Goal: Task Accomplishment & Management: Complete application form

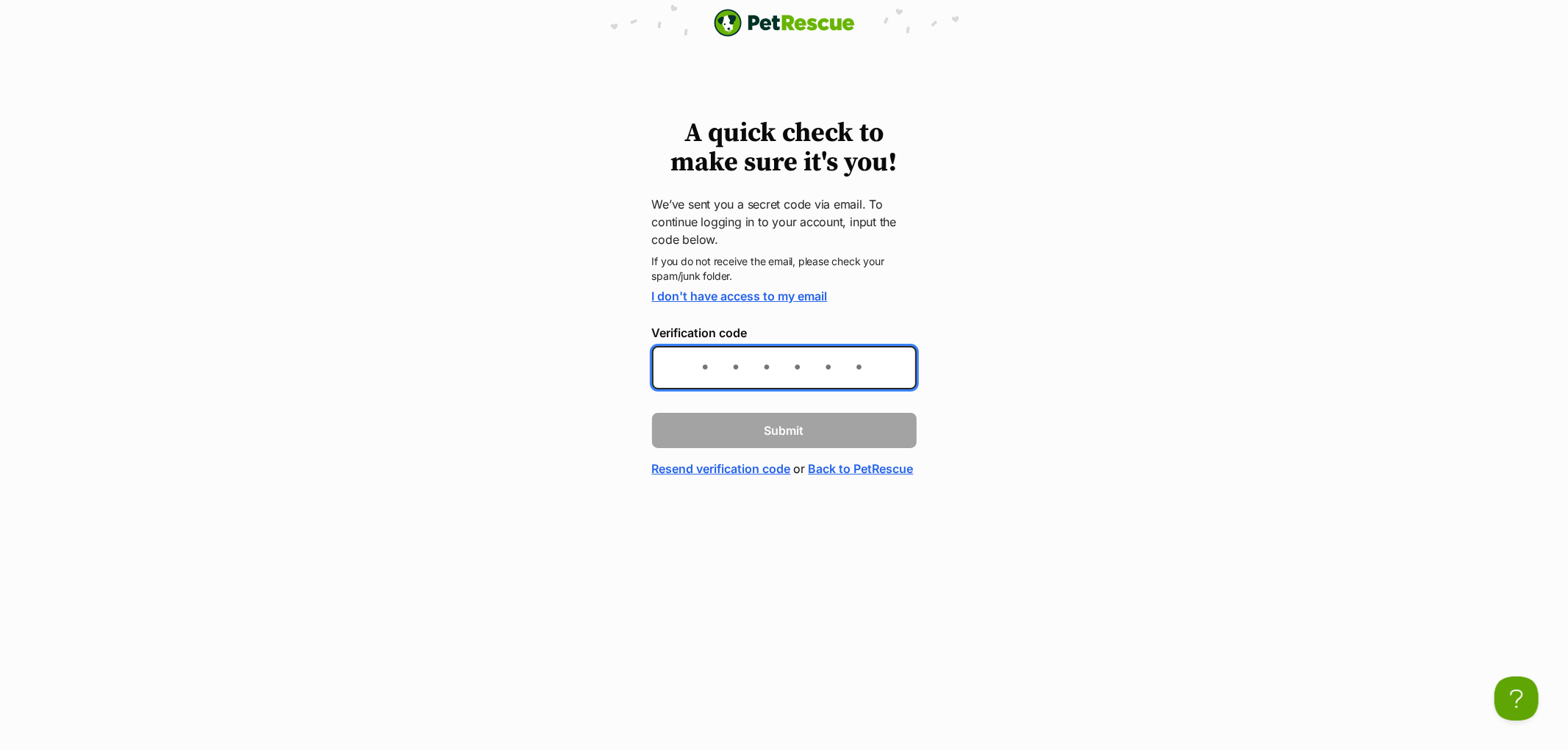
click at [724, 371] on input "Verification code" at bounding box center [784, 368] width 264 height 44
type input "b5ec5e"
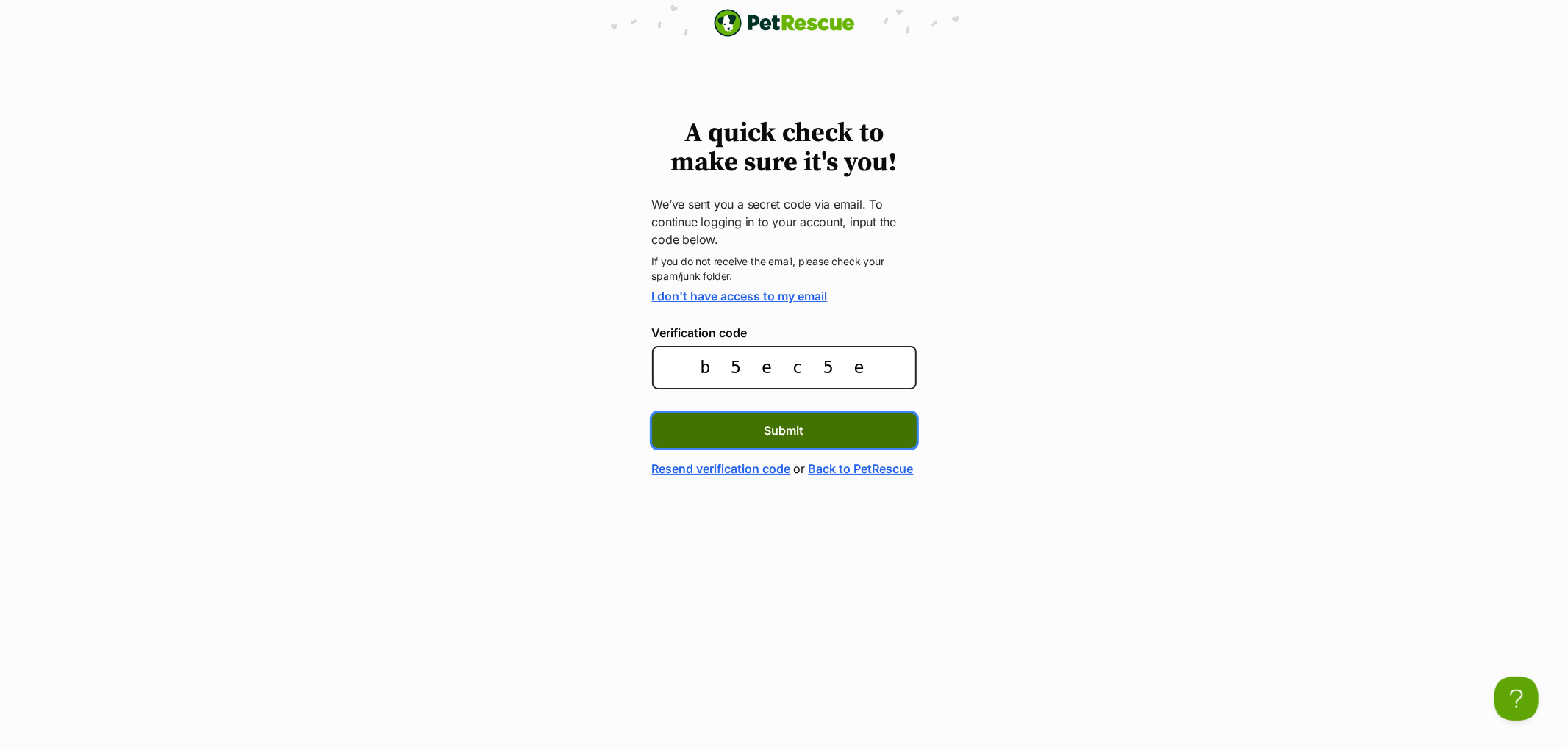
click at [774, 432] on span "Submit" at bounding box center [784, 431] width 39 height 18
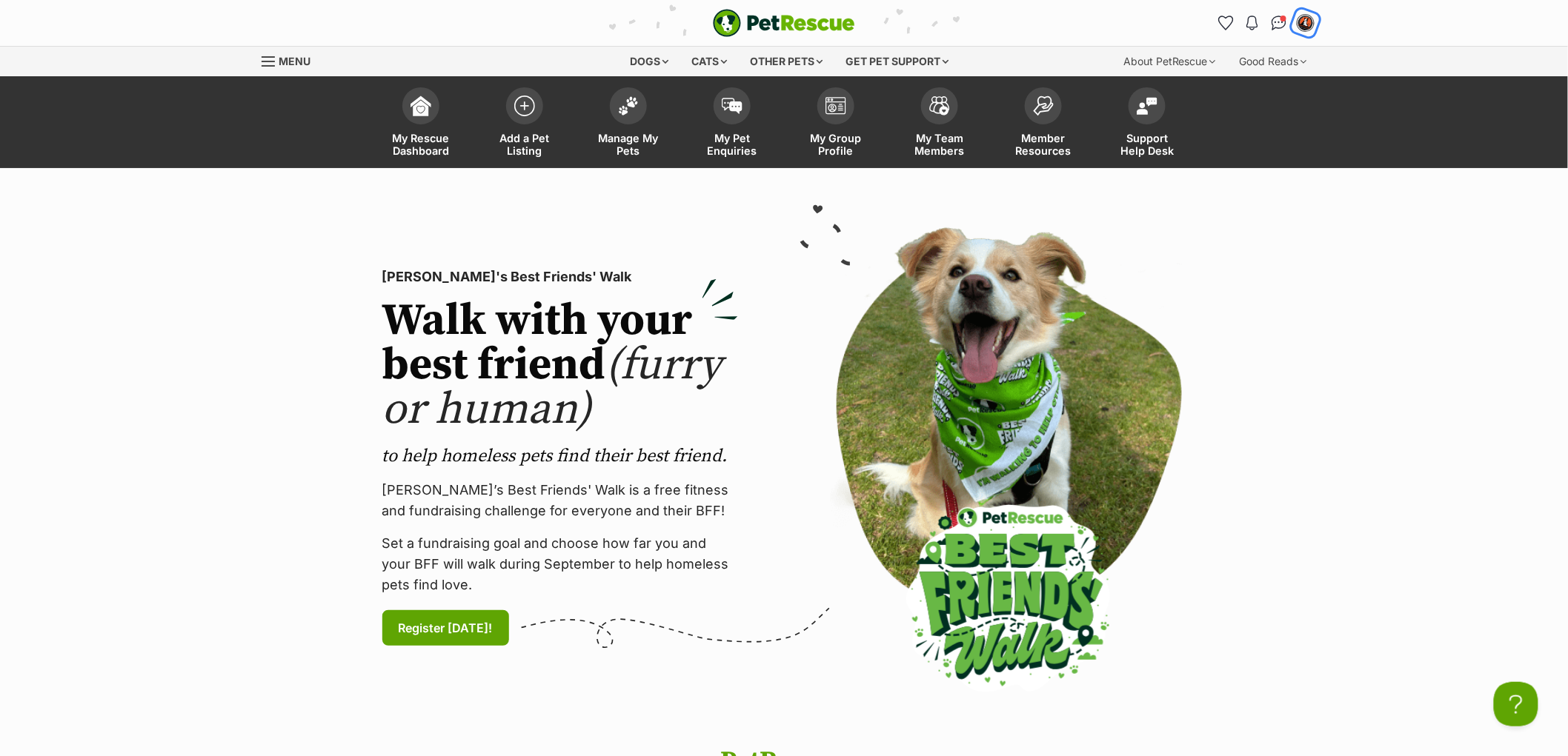
click at [1308, 21] on img "My account" at bounding box center [1306, 23] width 19 height 19
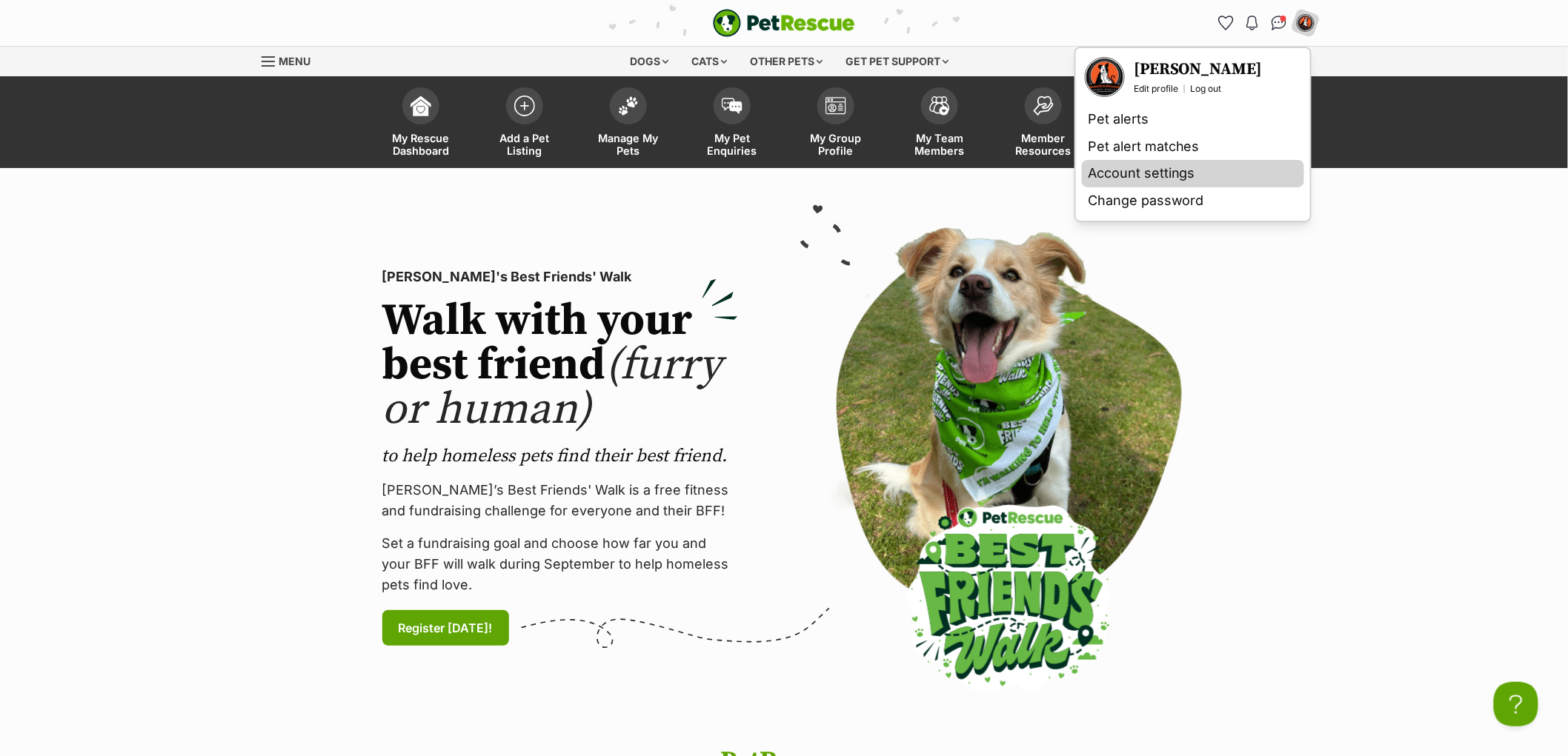
click at [1131, 168] on link "Account settings" at bounding box center [1193, 174] width 223 height 28
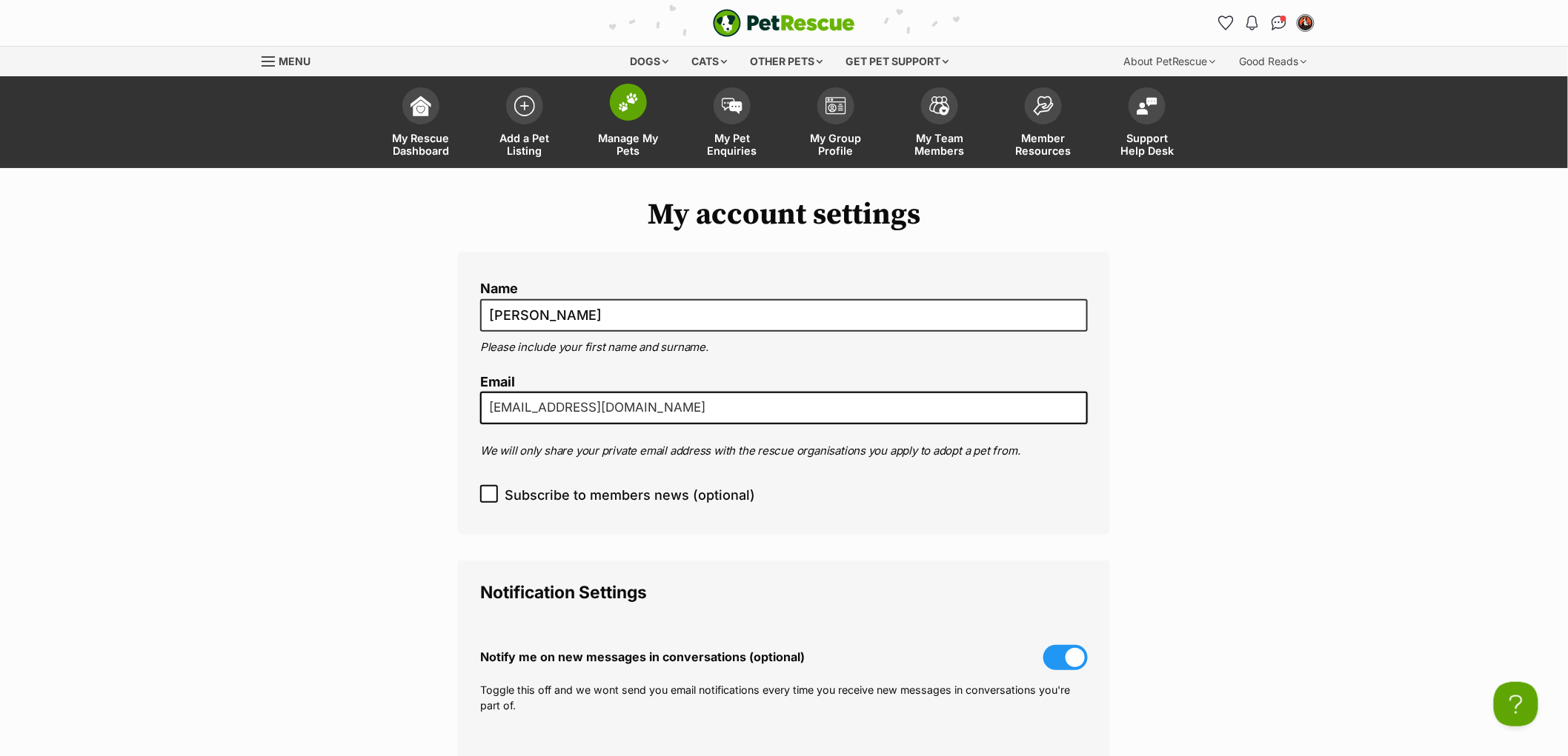
click at [628, 97] on img at bounding box center [629, 102] width 21 height 19
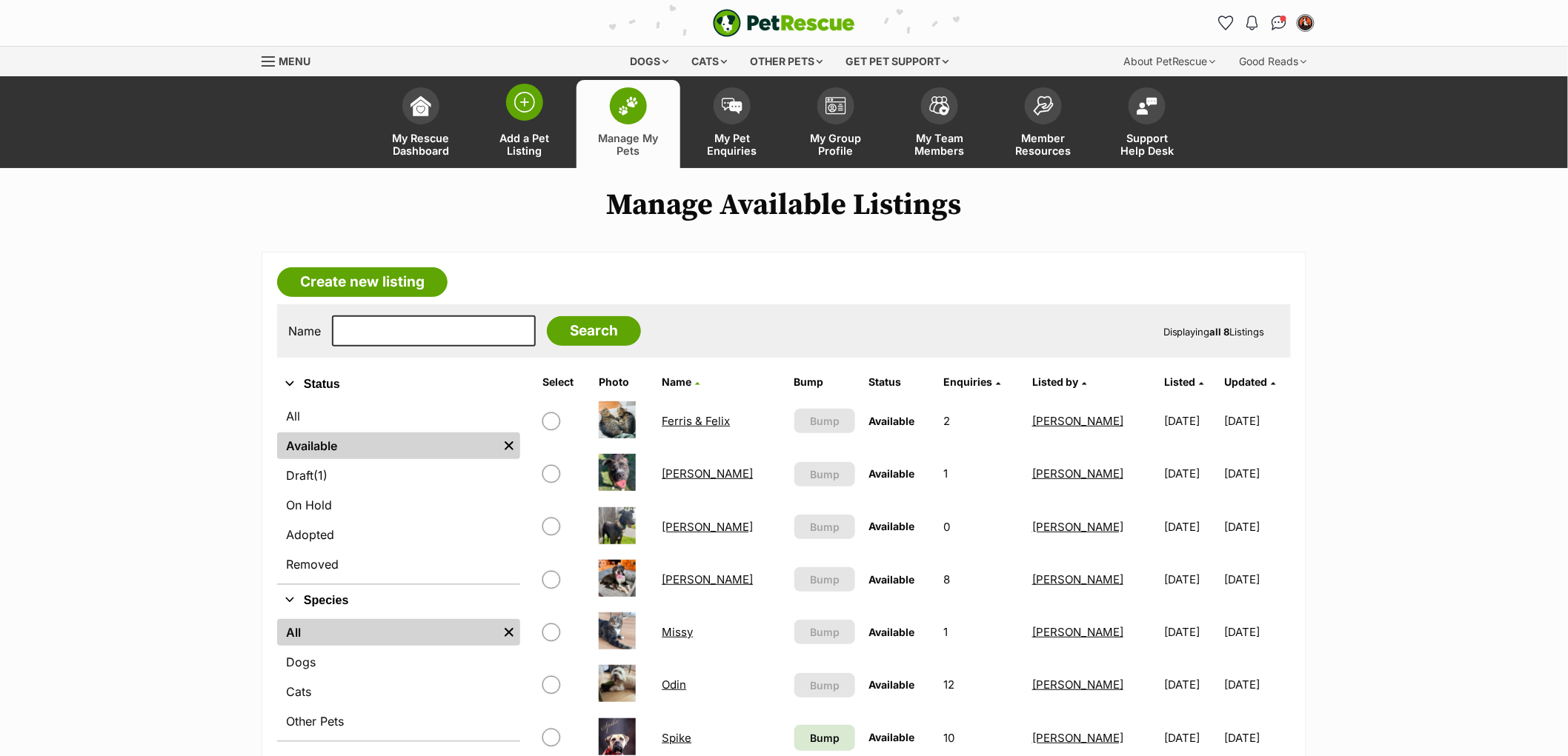
click at [522, 102] on img at bounding box center [525, 102] width 21 height 21
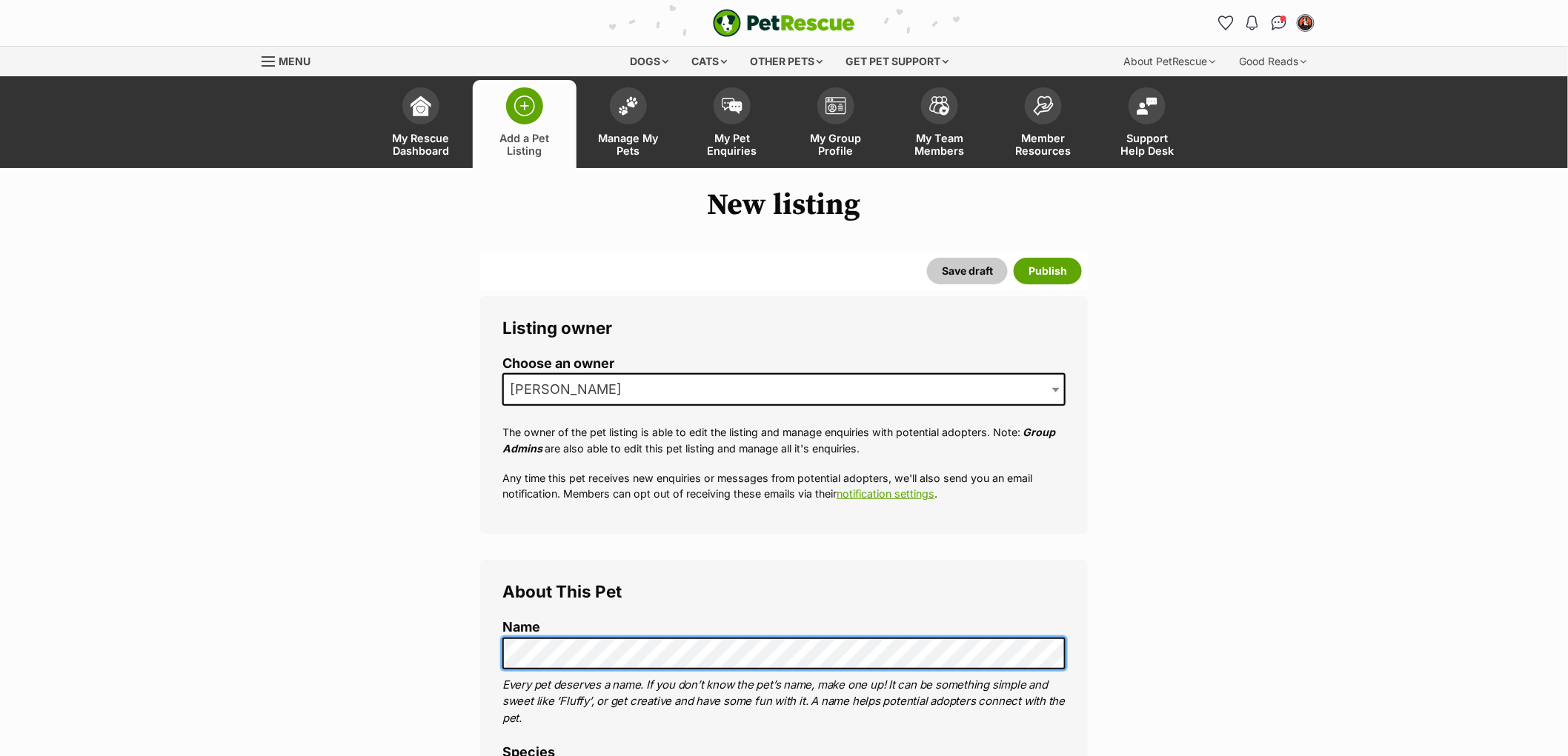
scroll to position [247, 0]
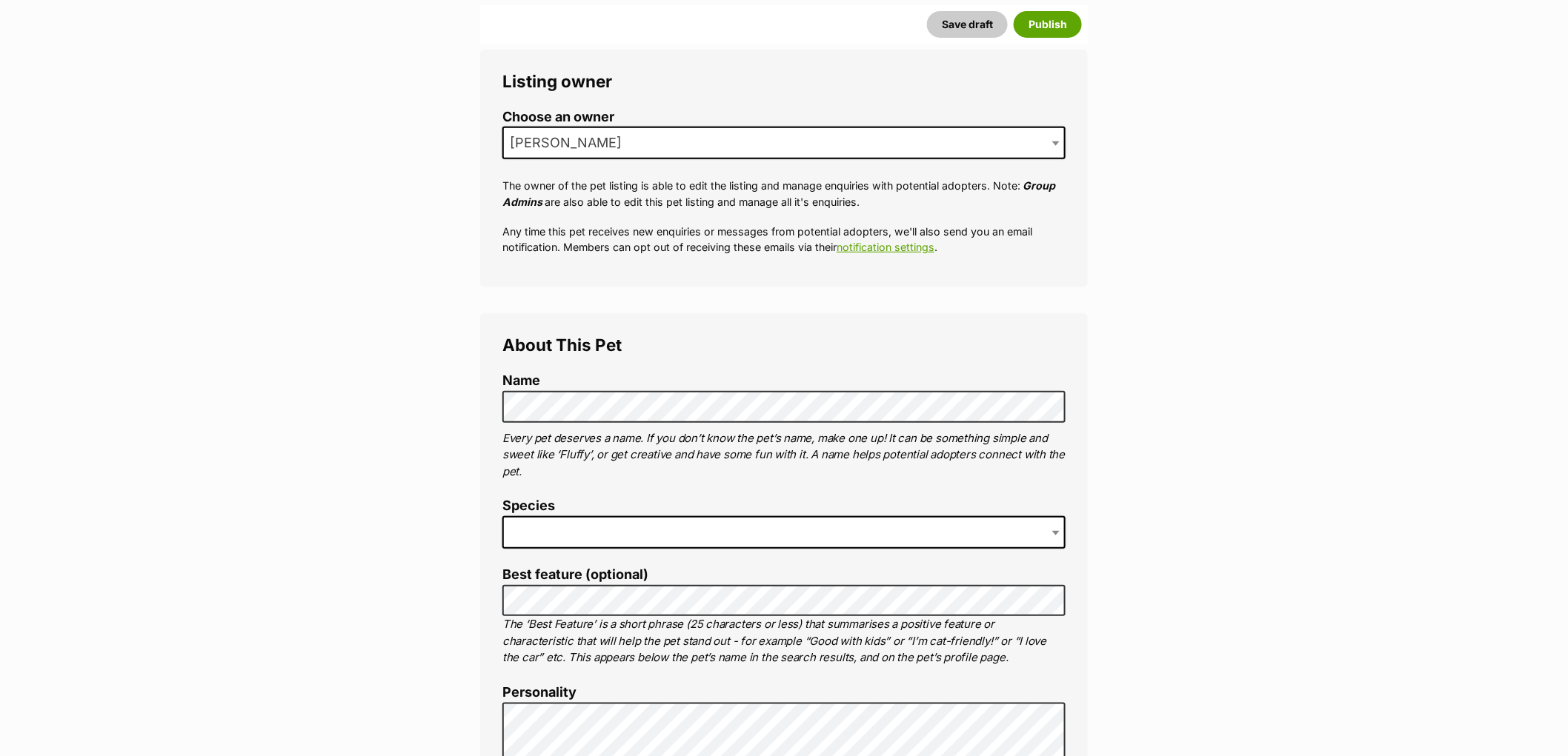
click at [604, 529] on span at bounding box center [783, 533] width 563 height 32
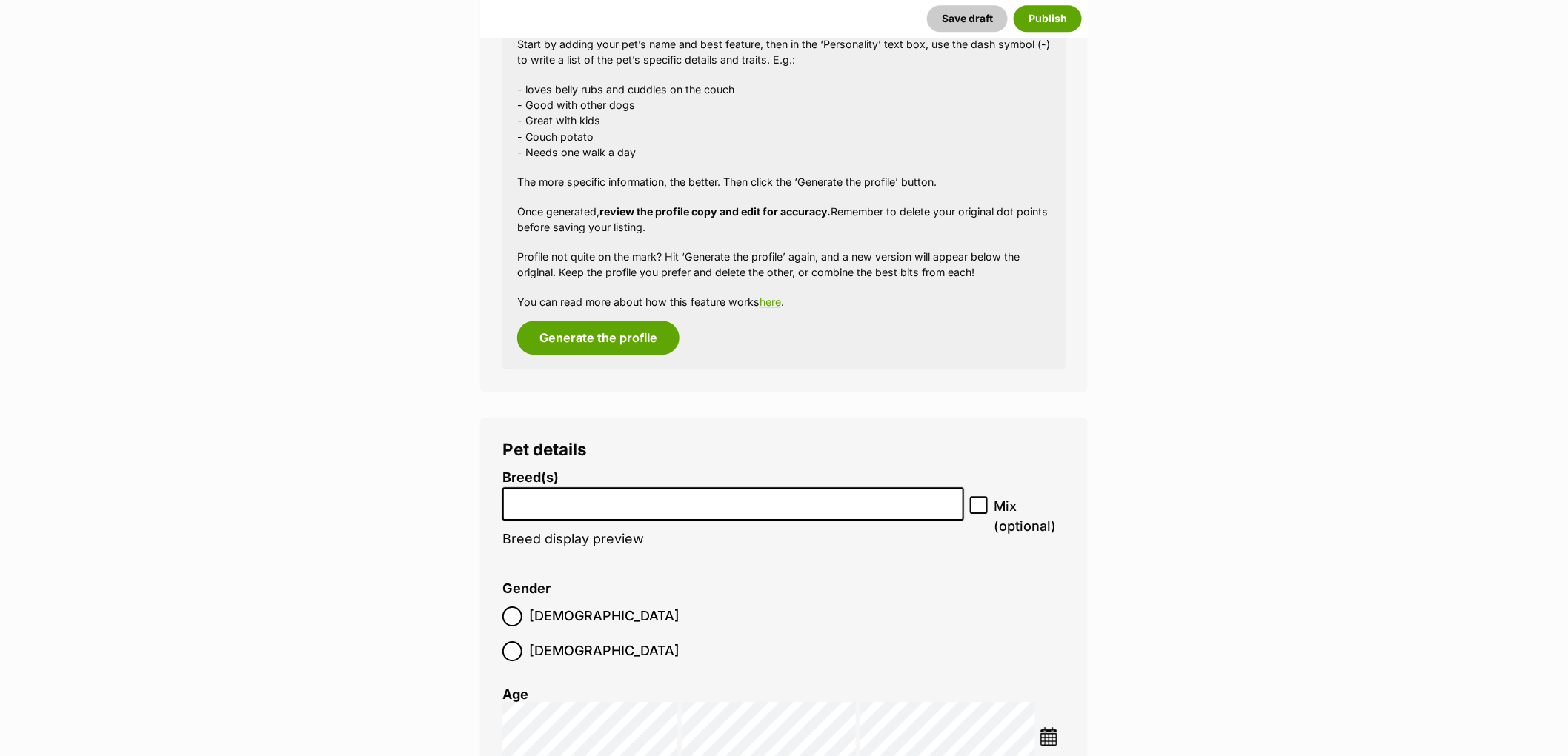
scroll to position [1564, 0]
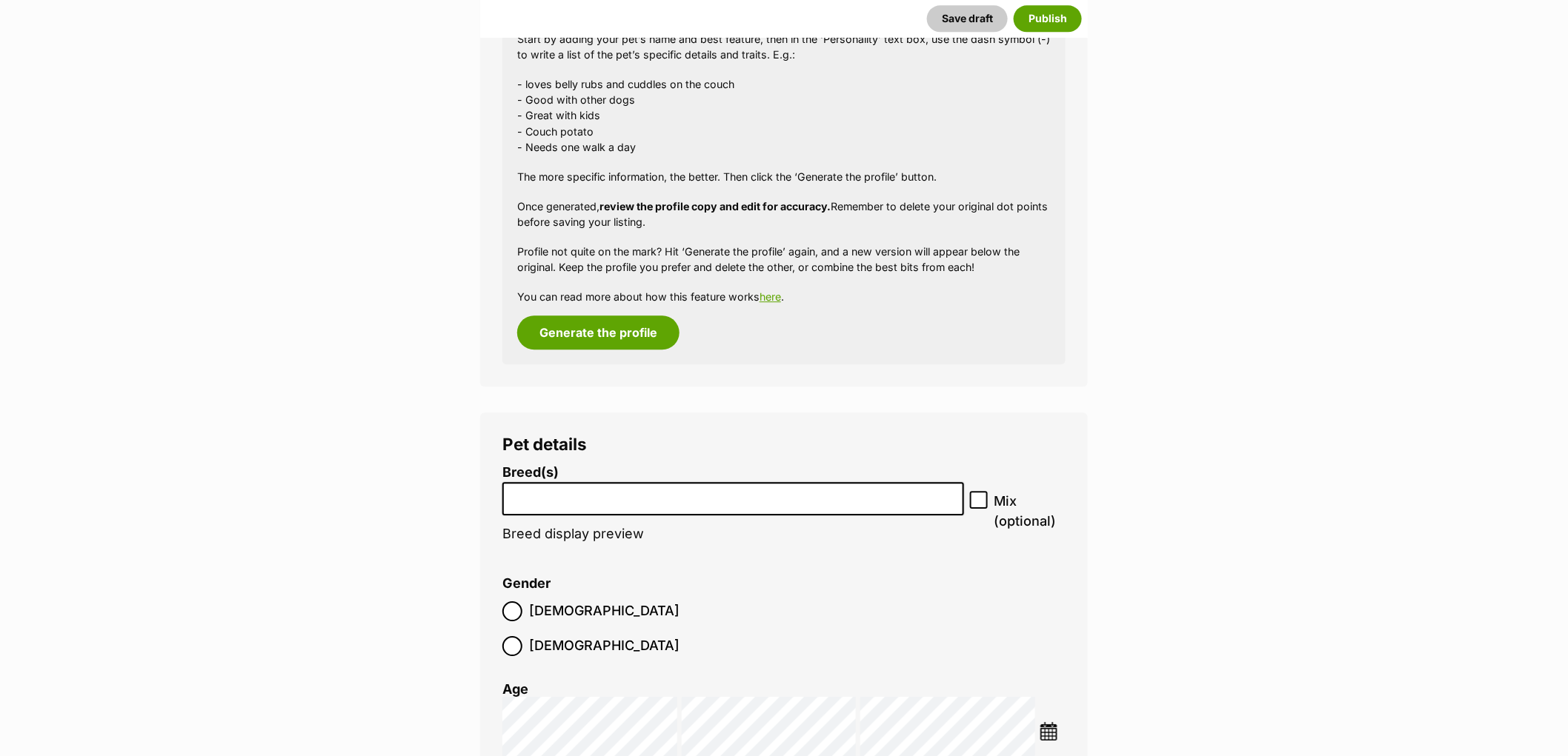
click at [553, 502] on input "search" at bounding box center [733, 495] width 451 height 15
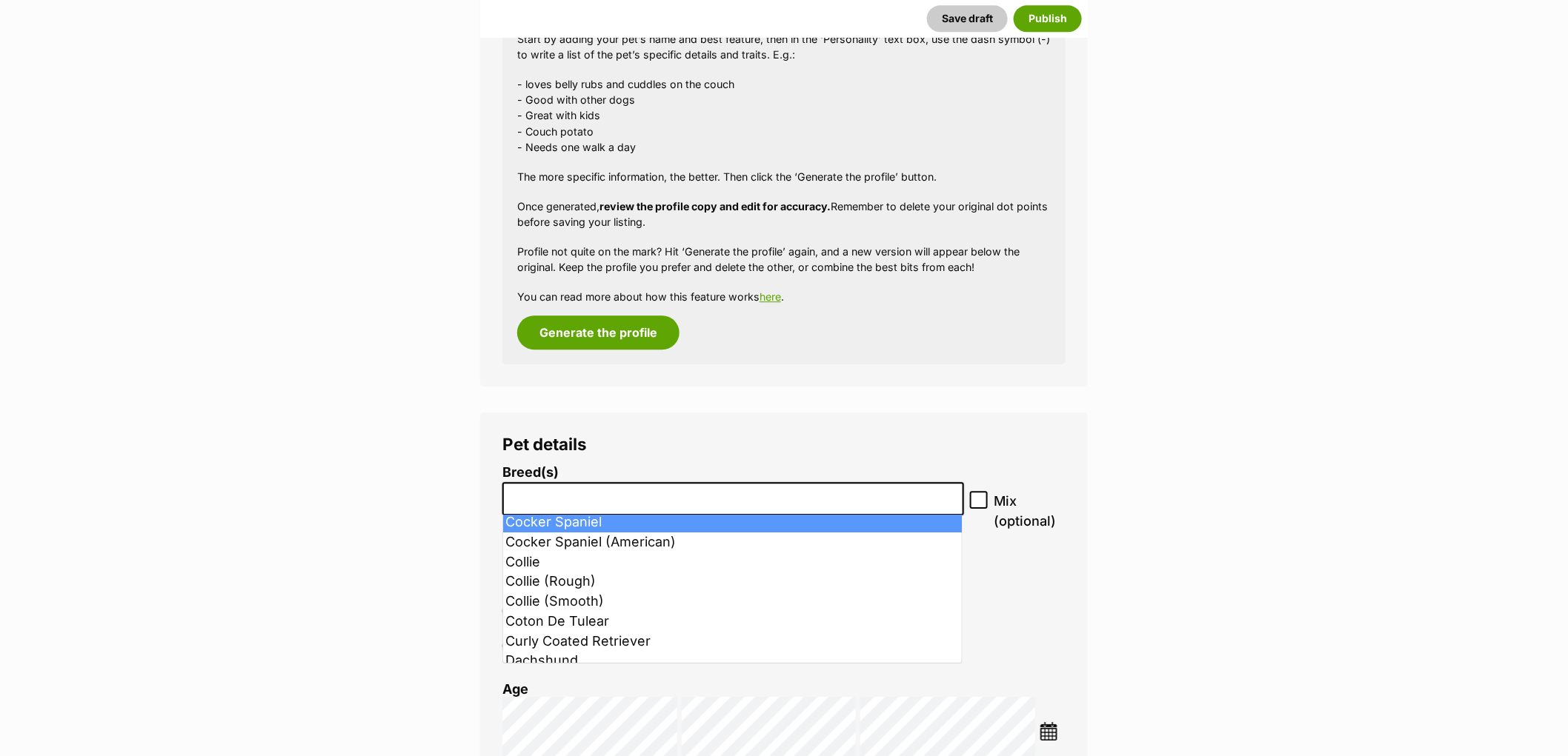
select select "371"
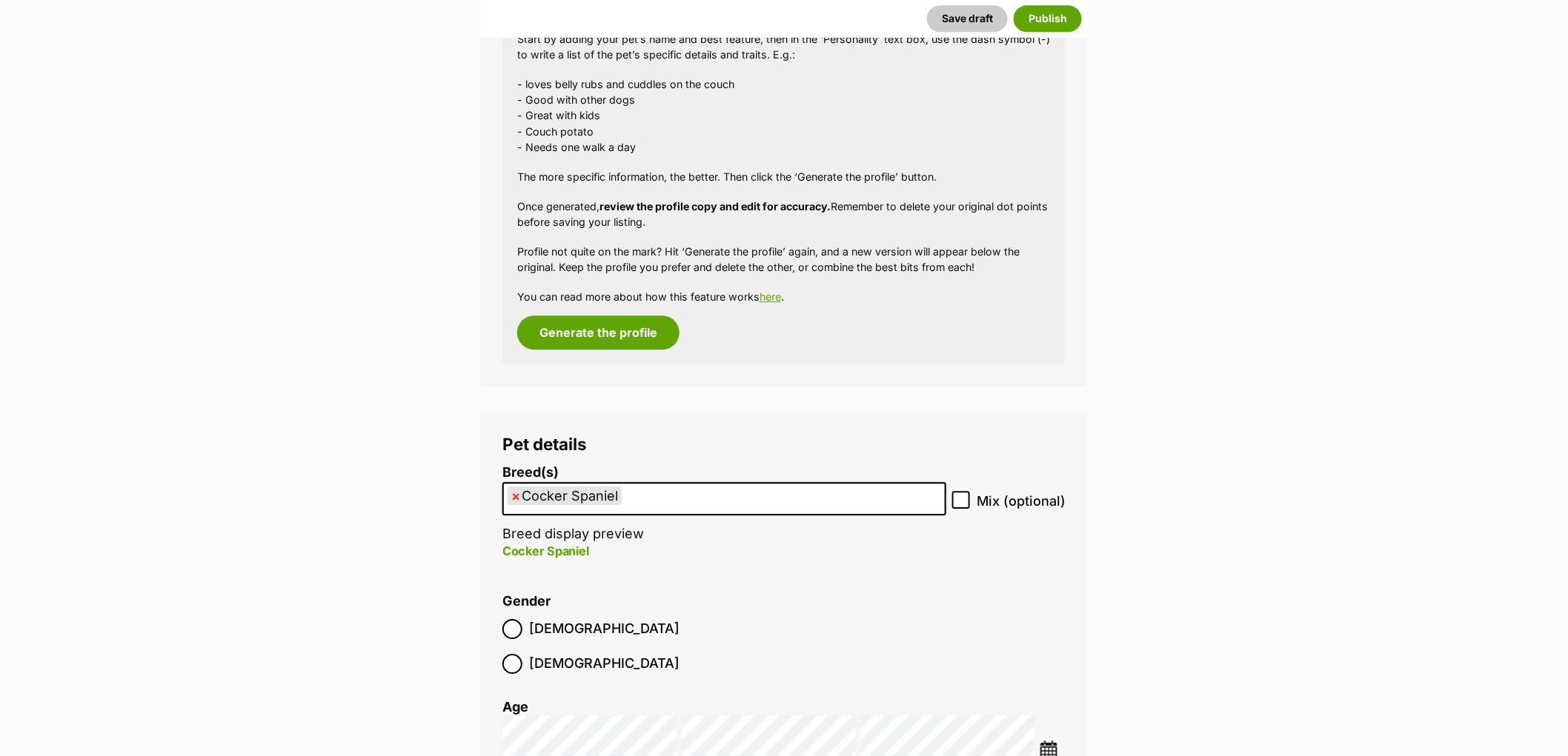
click at [959, 499] on icon at bounding box center [961, 499] width 11 height 11
click at [959, 499] on input "Mix (optional)" at bounding box center [961, 500] width 18 height 18
checkbox input "true"
click at [709, 508] on ul "× Cocker Spaniel" at bounding box center [724, 499] width 441 height 30
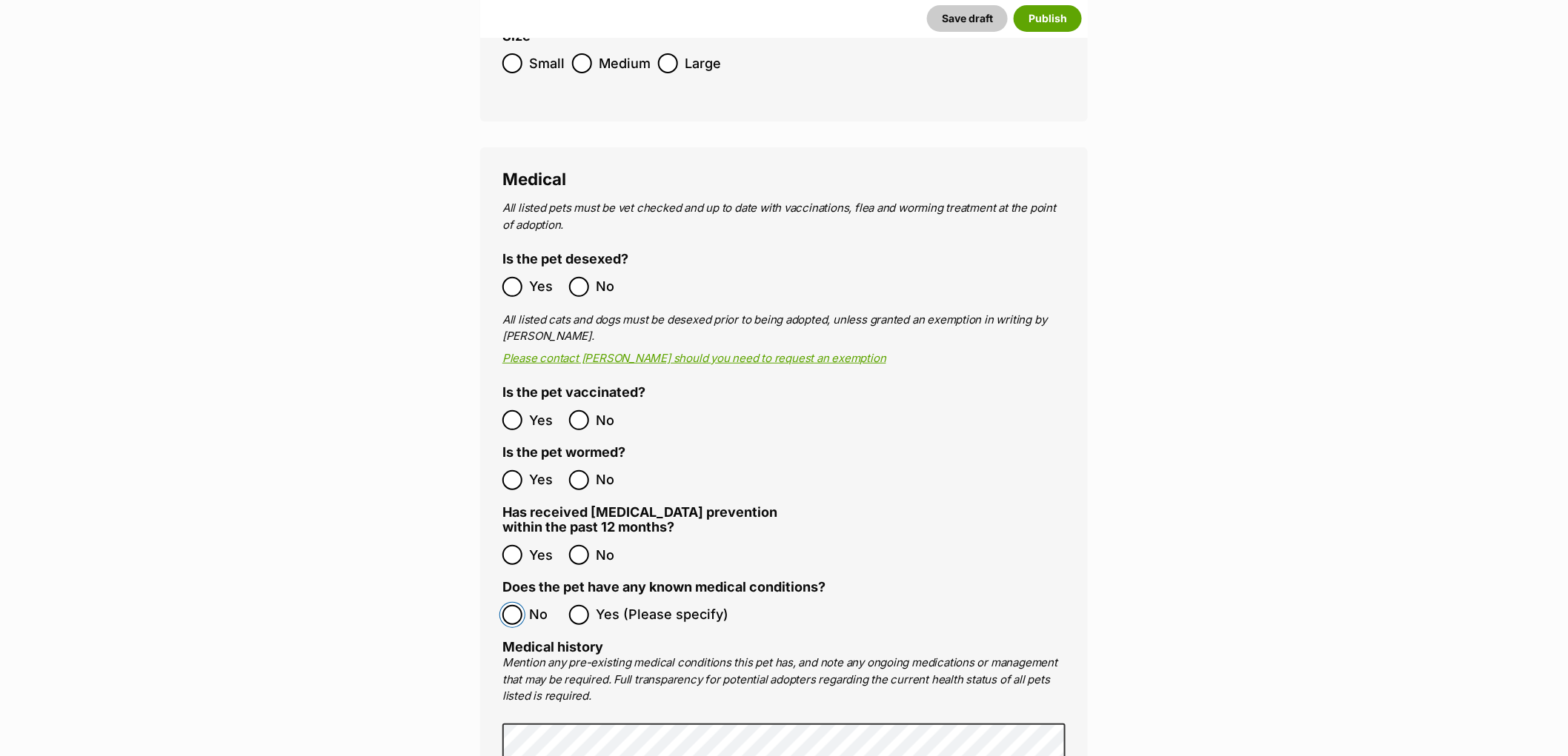
scroll to position [2633, 0]
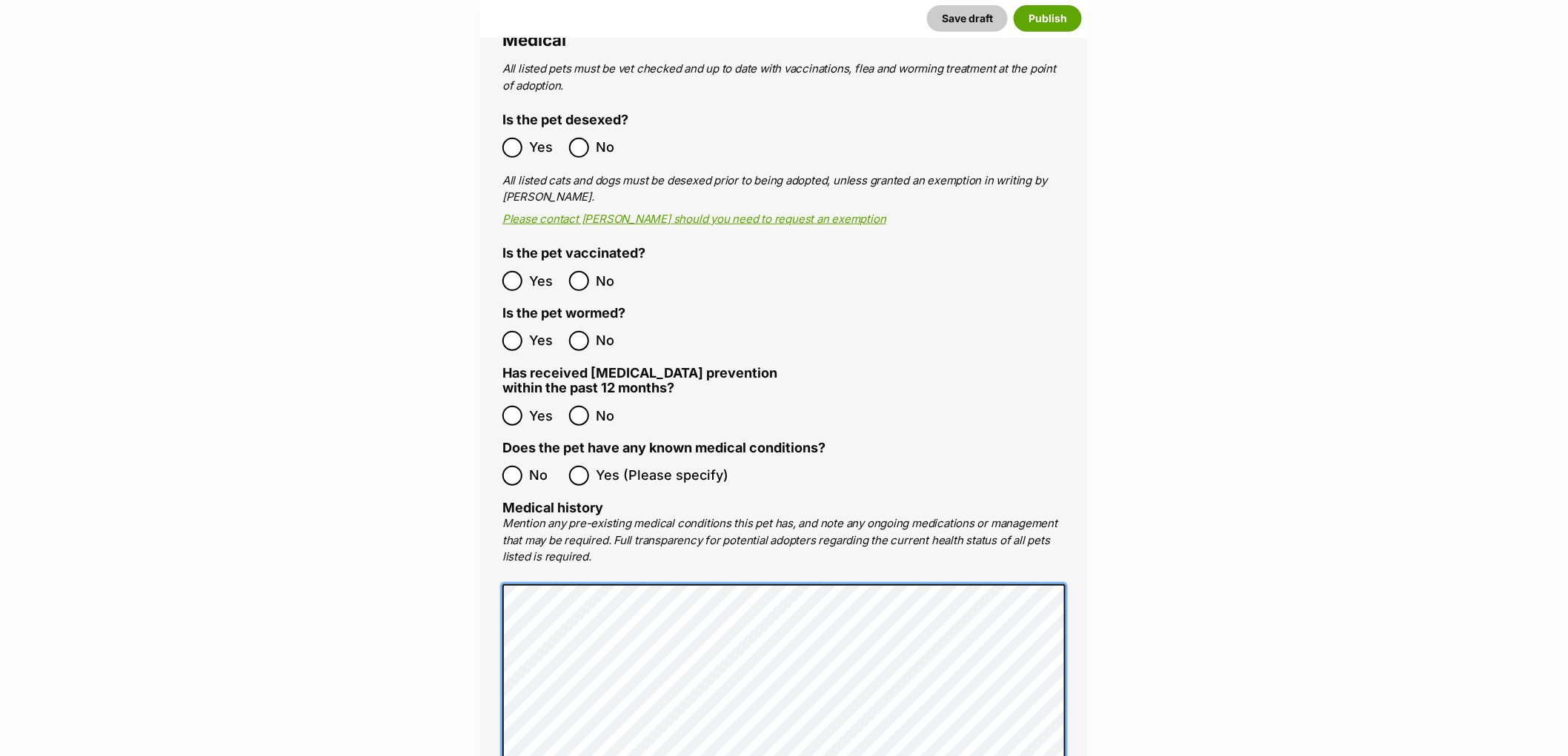
click at [409, 560] on main "New listing Listing owner Choose an owner Susan Taylor The owner of the pet lis…" at bounding box center [784, 421] width 1568 height 5731
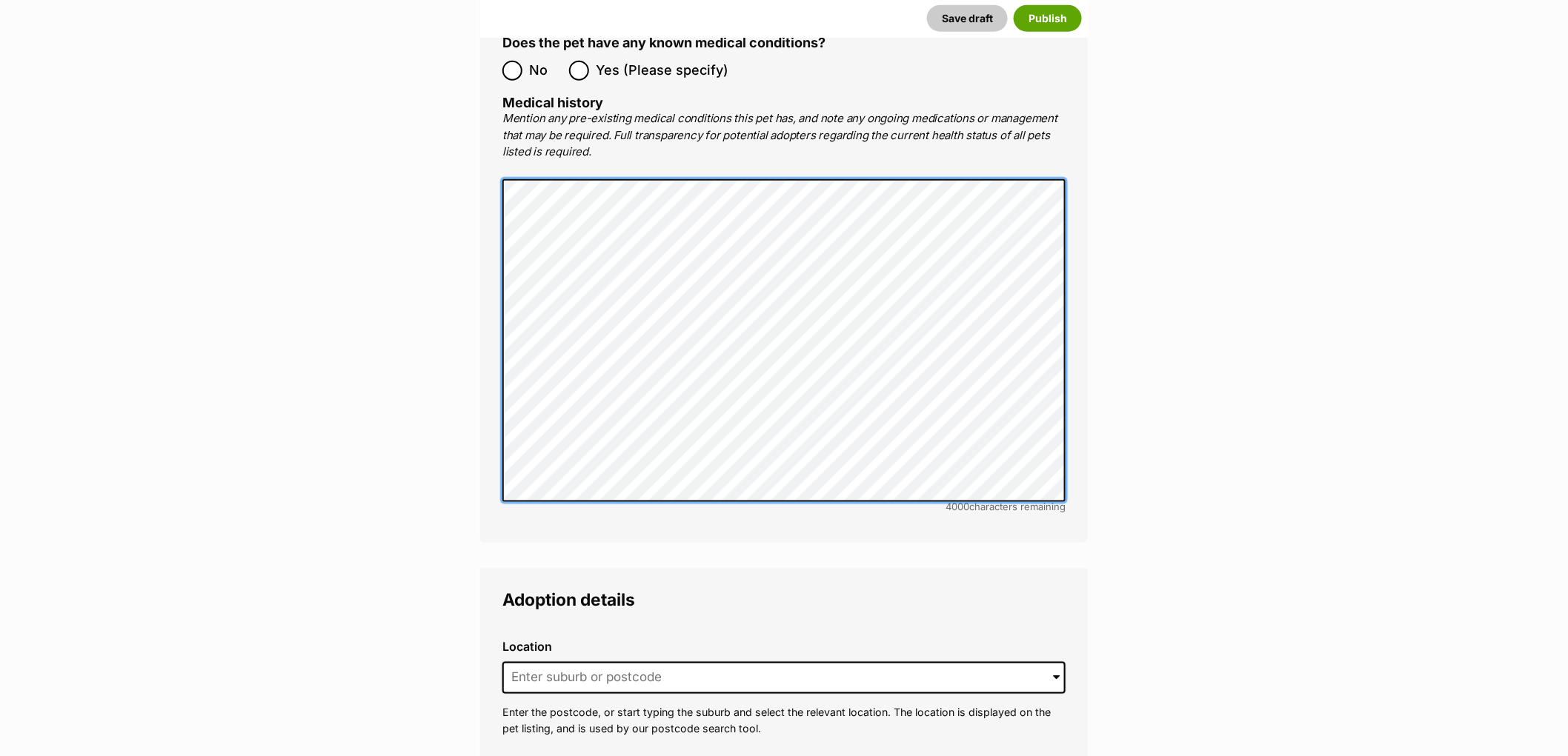
scroll to position [3045, 0]
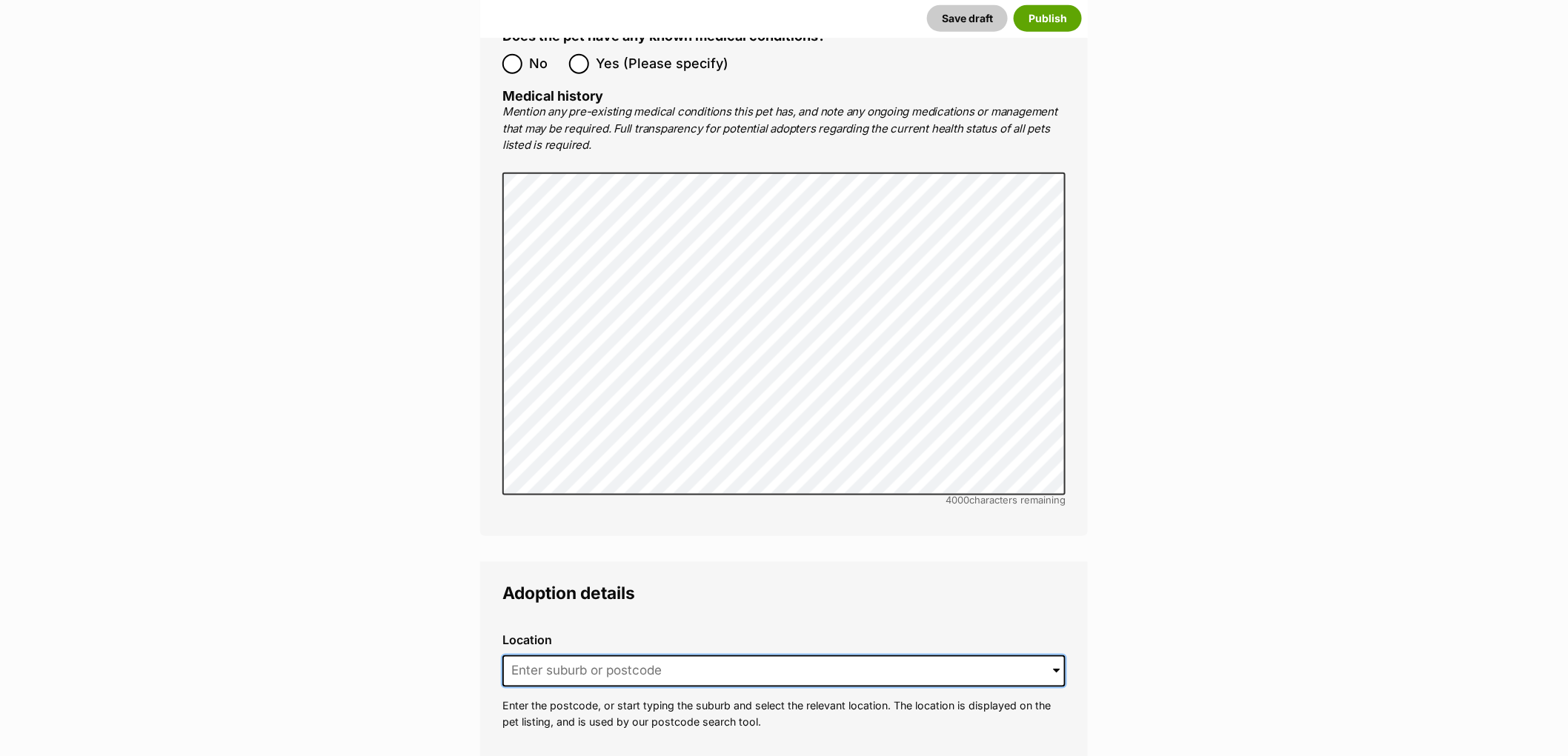
click at [559, 655] on input at bounding box center [783, 672] width 563 height 32
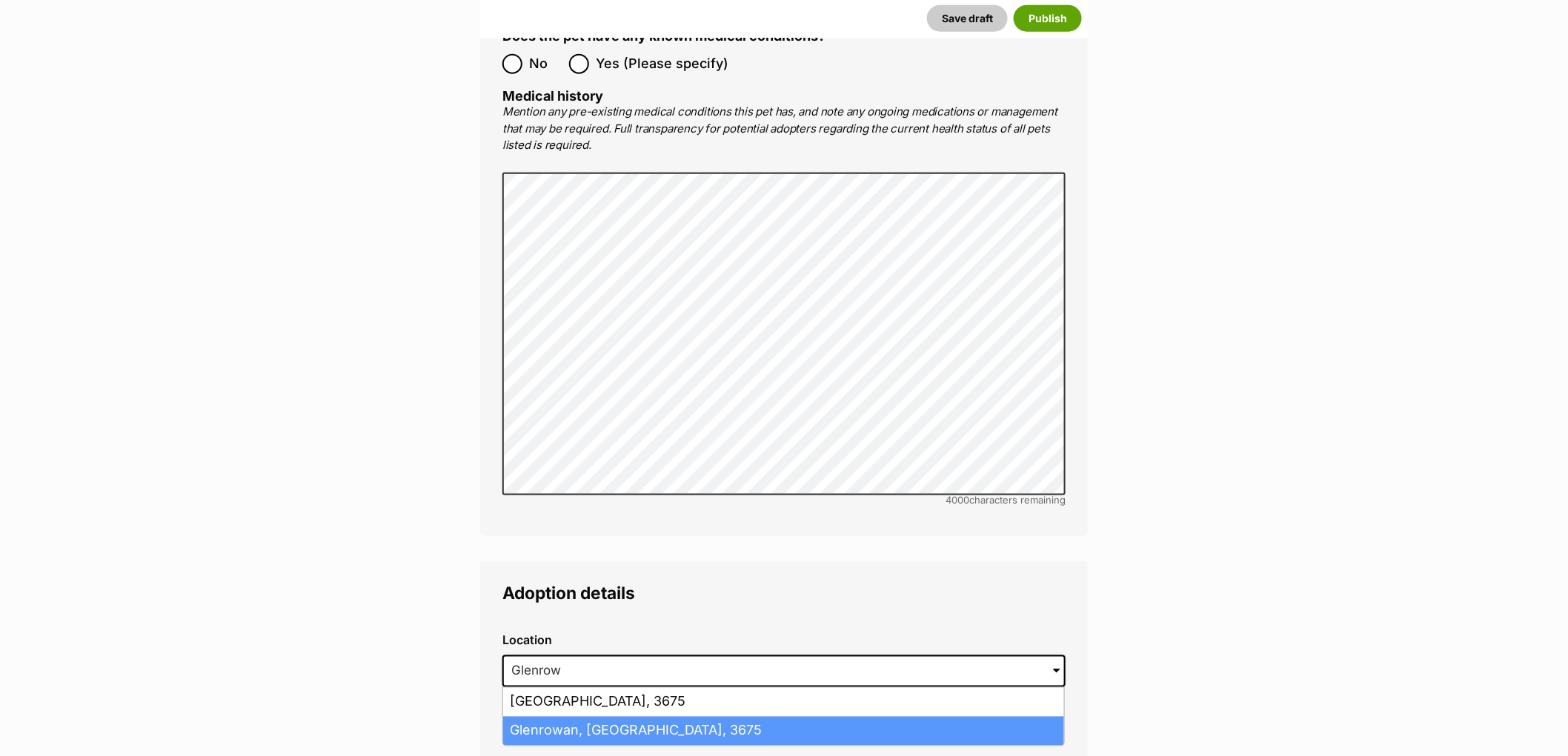
click at [565, 717] on li "Glenrowan, Victoria, 3675" at bounding box center [783, 732] width 561 height 29
type input "Glenrowan, Victoria, 3675"
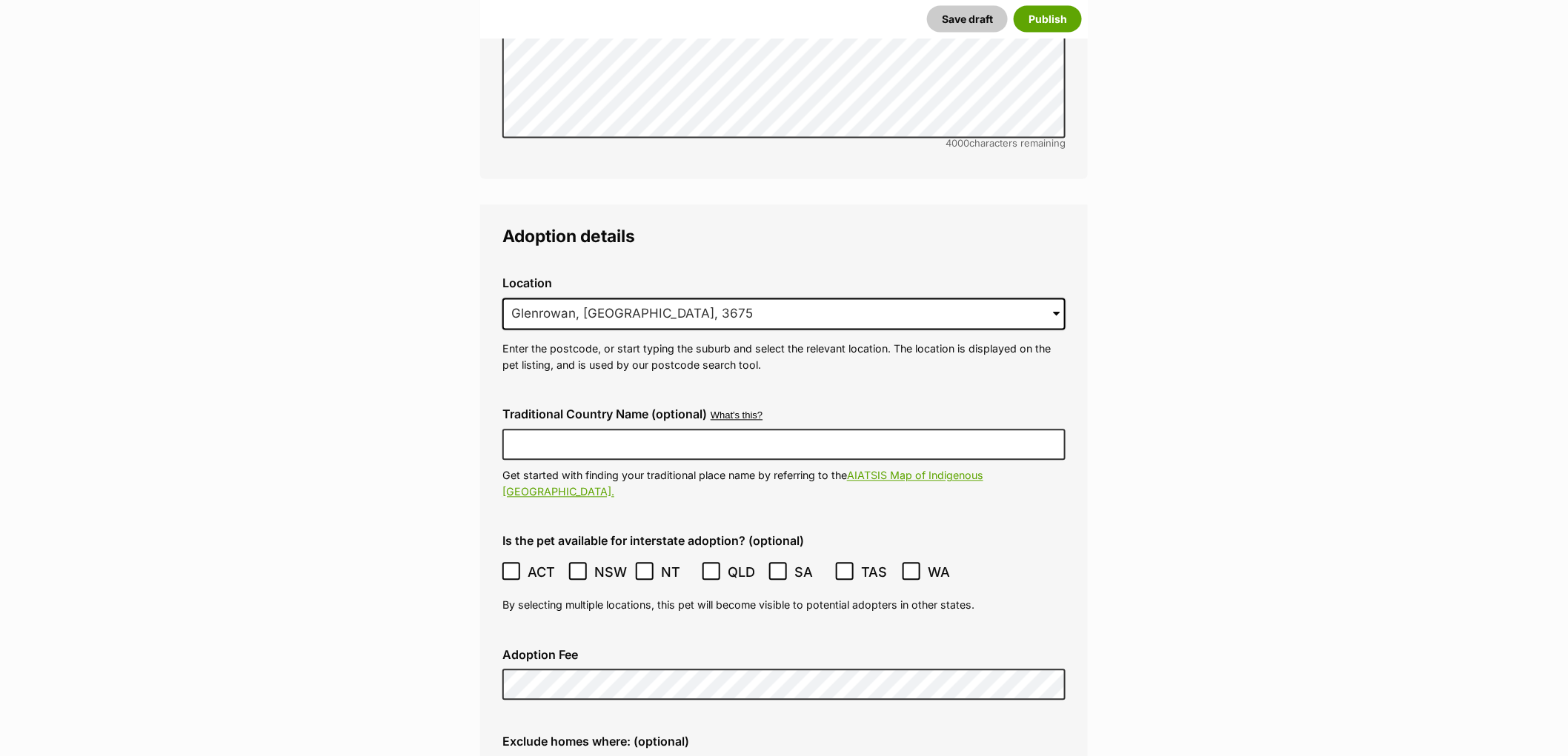
scroll to position [3538, 0]
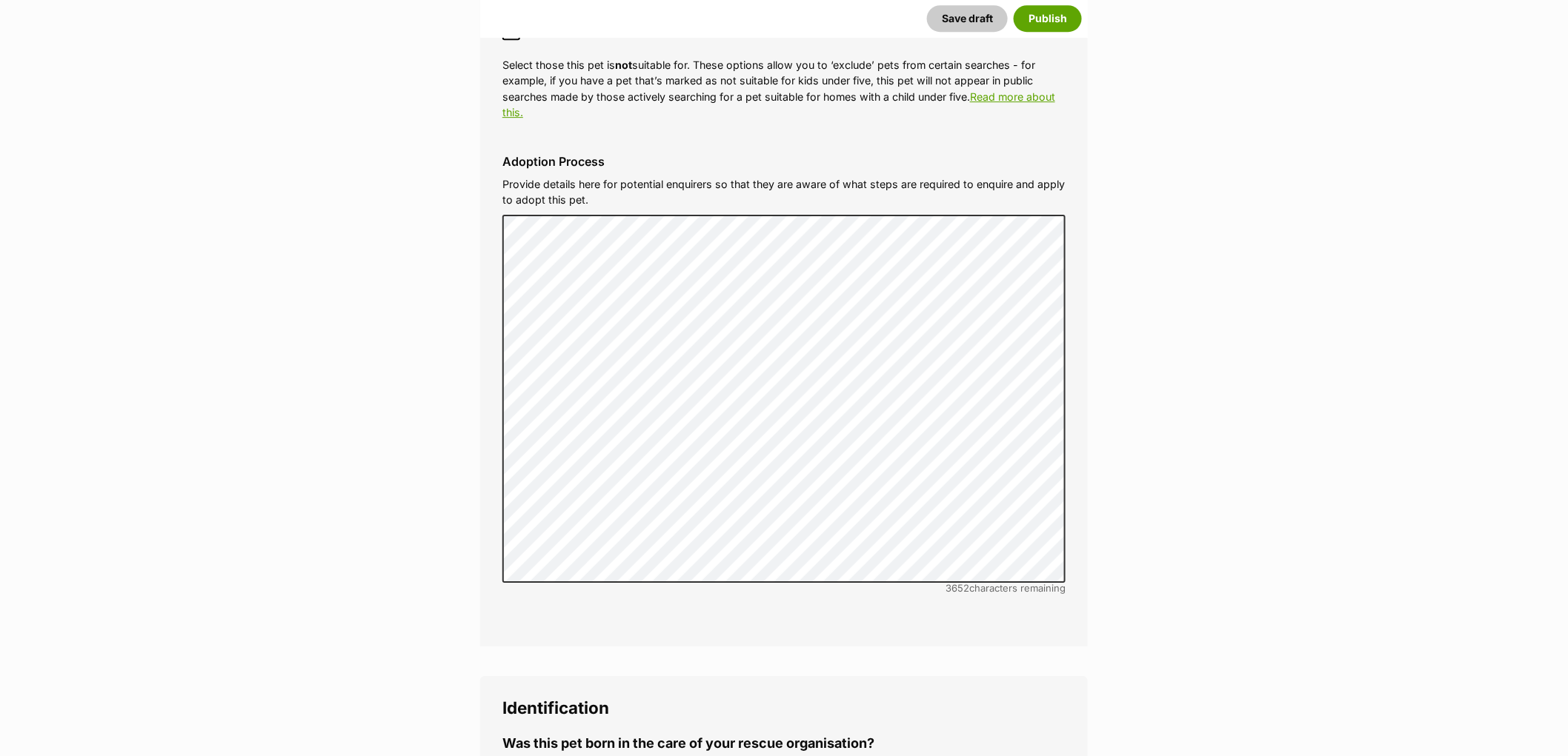
scroll to position [4444, 0]
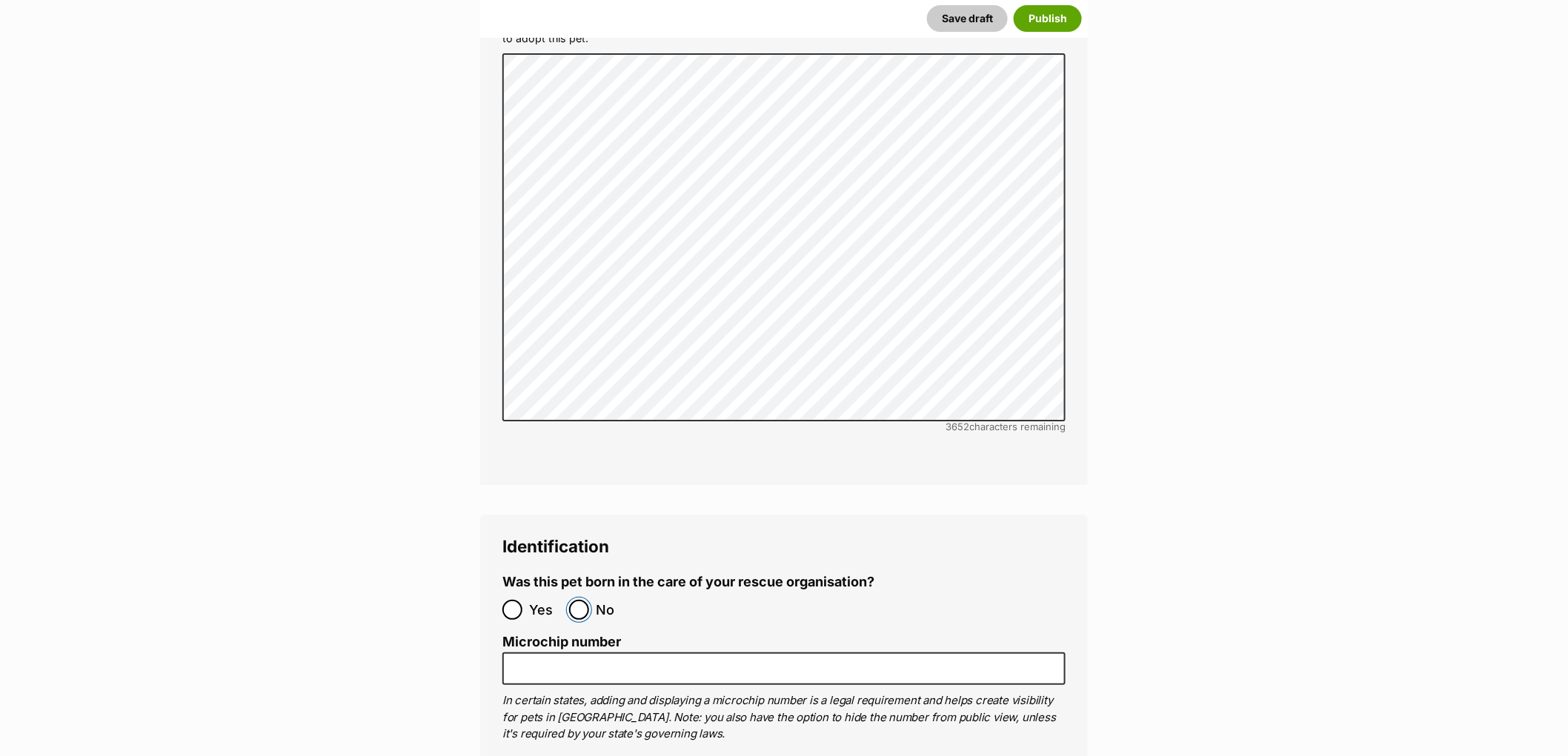
click at [574, 600] on input "No" at bounding box center [579, 610] width 20 height 20
radio input "true"
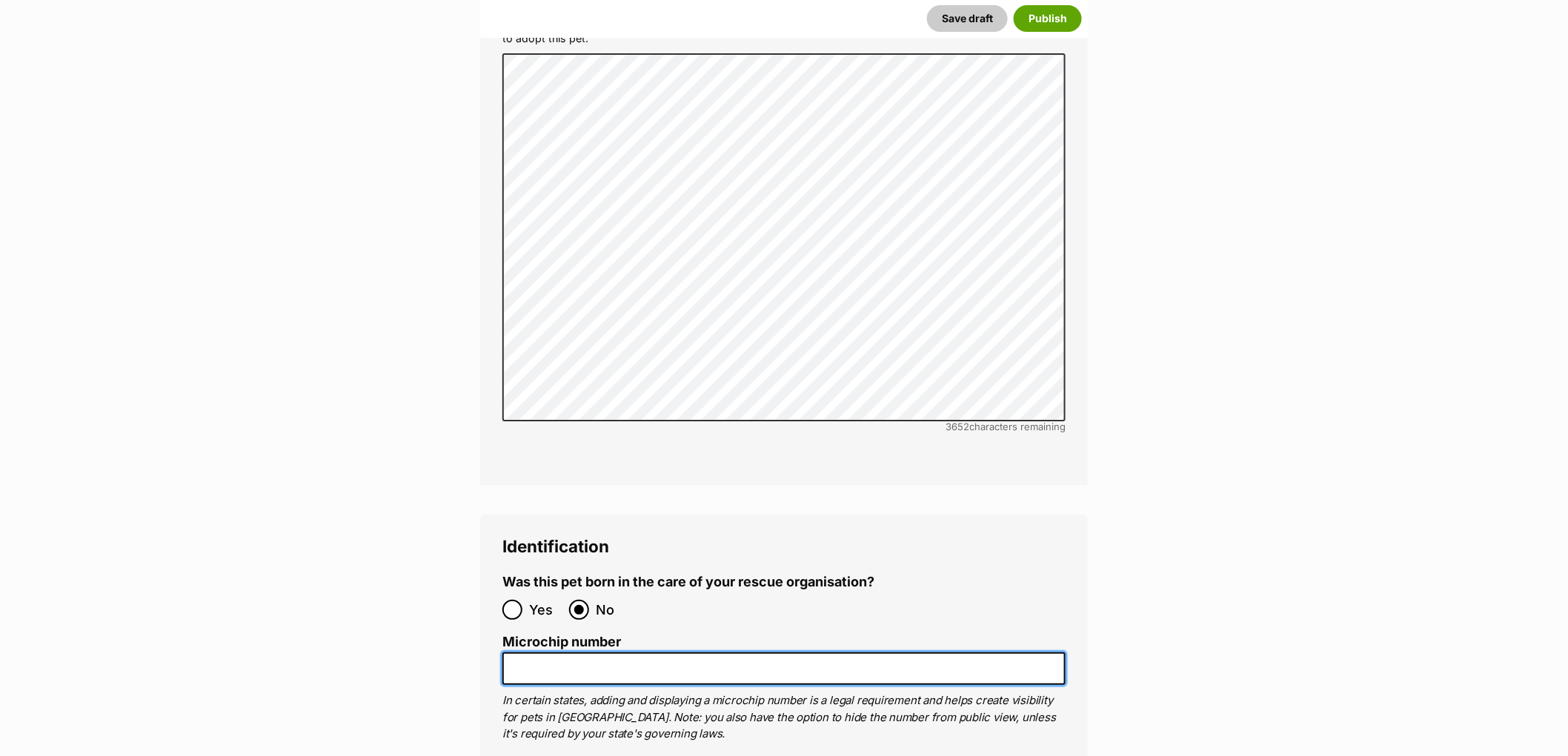
click at [582, 653] on input "Microchip number" at bounding box center [783, 669] width 563 height 33
paste input "956000015701184"
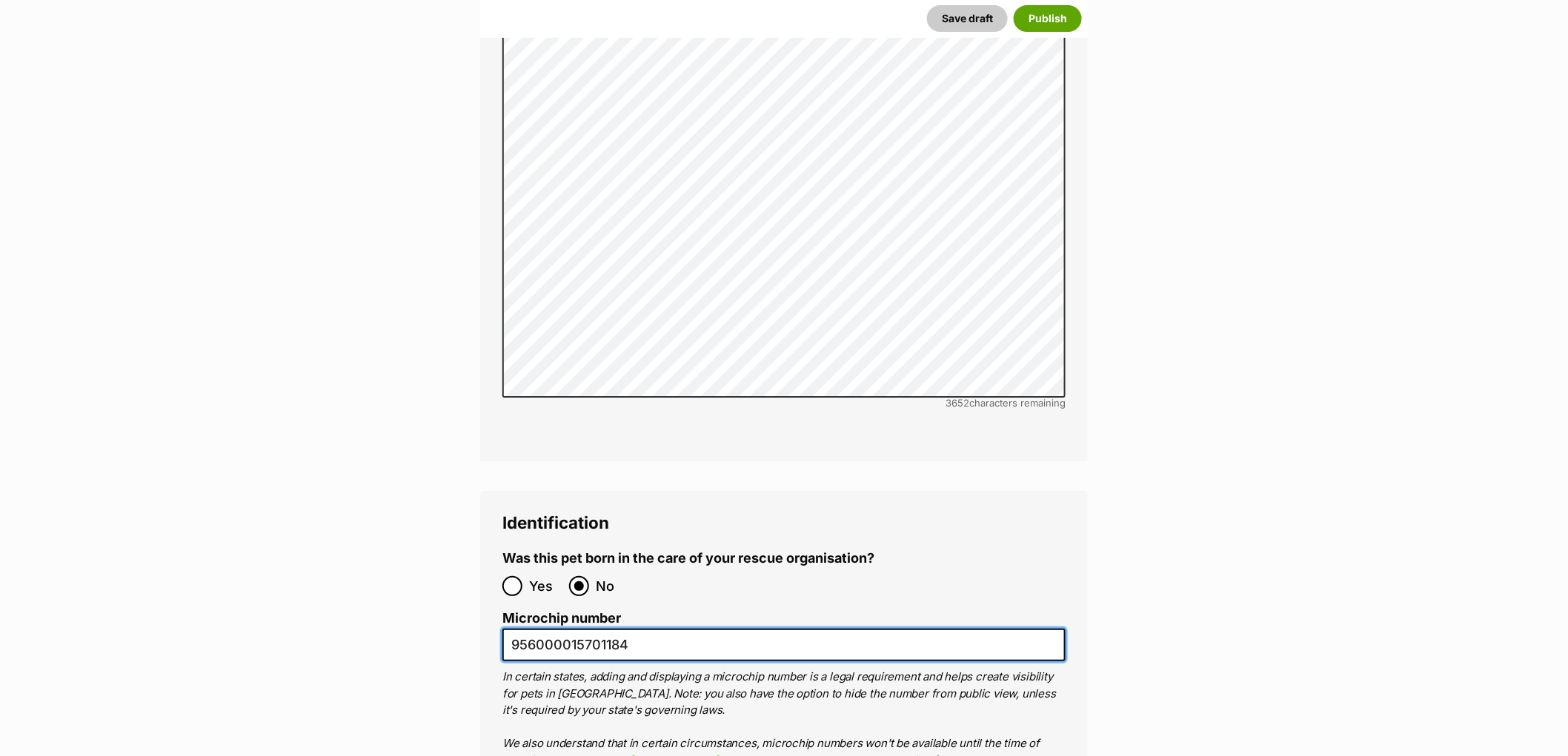
scroll to position [4691, 0]
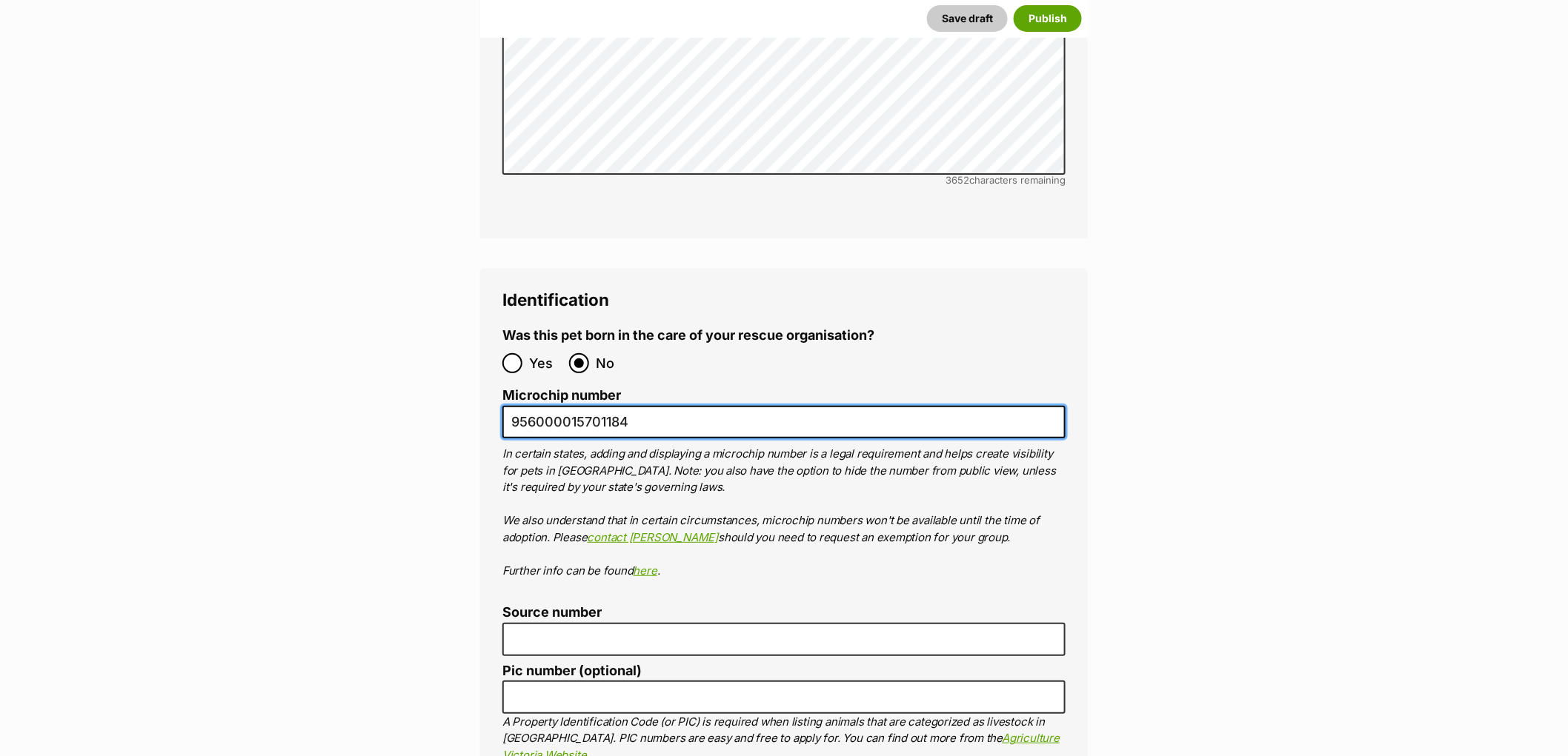
type input "956000015701184"
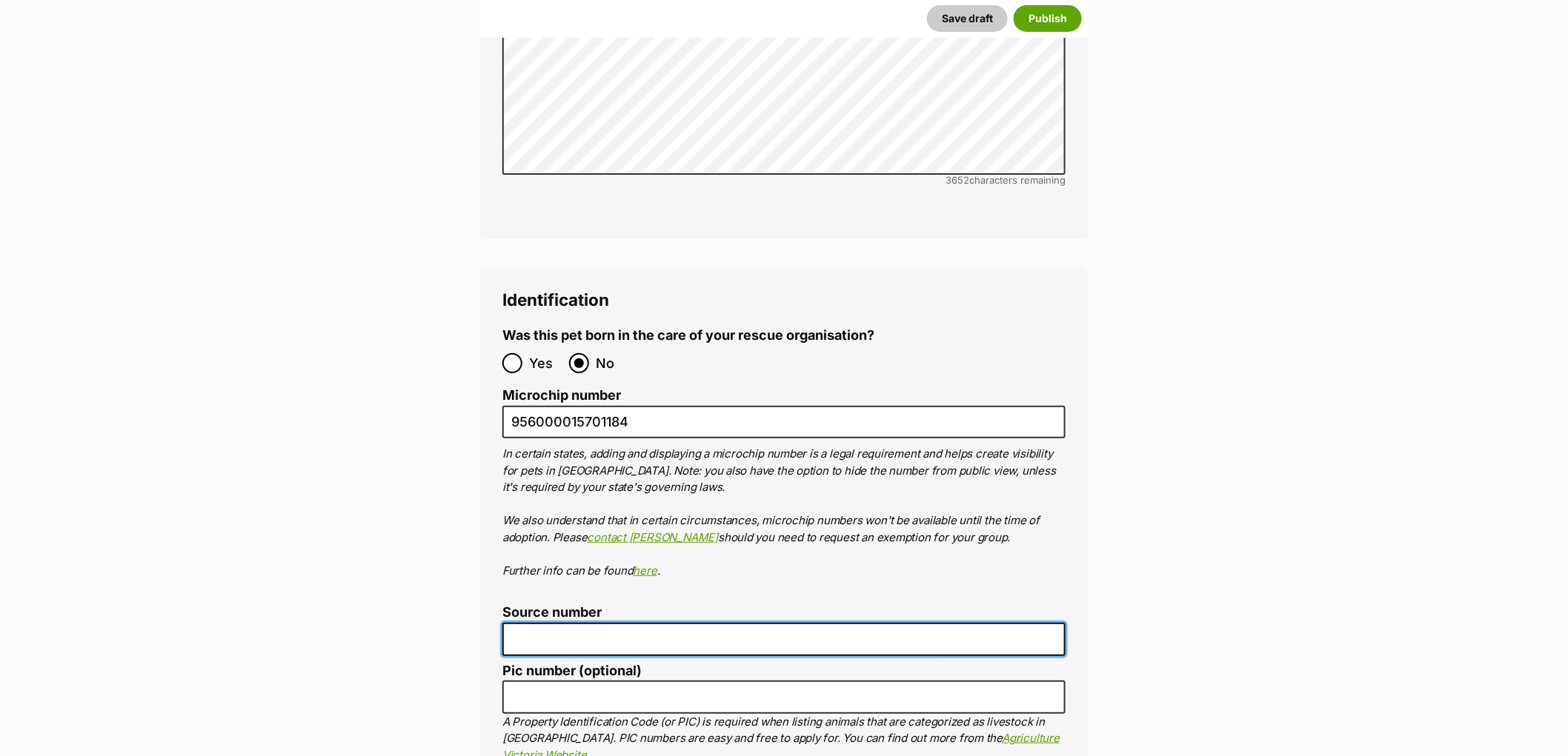
click at [552, 623] on input "Source number" at bounding box center [783, 639] width 563 height 33
type input "RE100081"
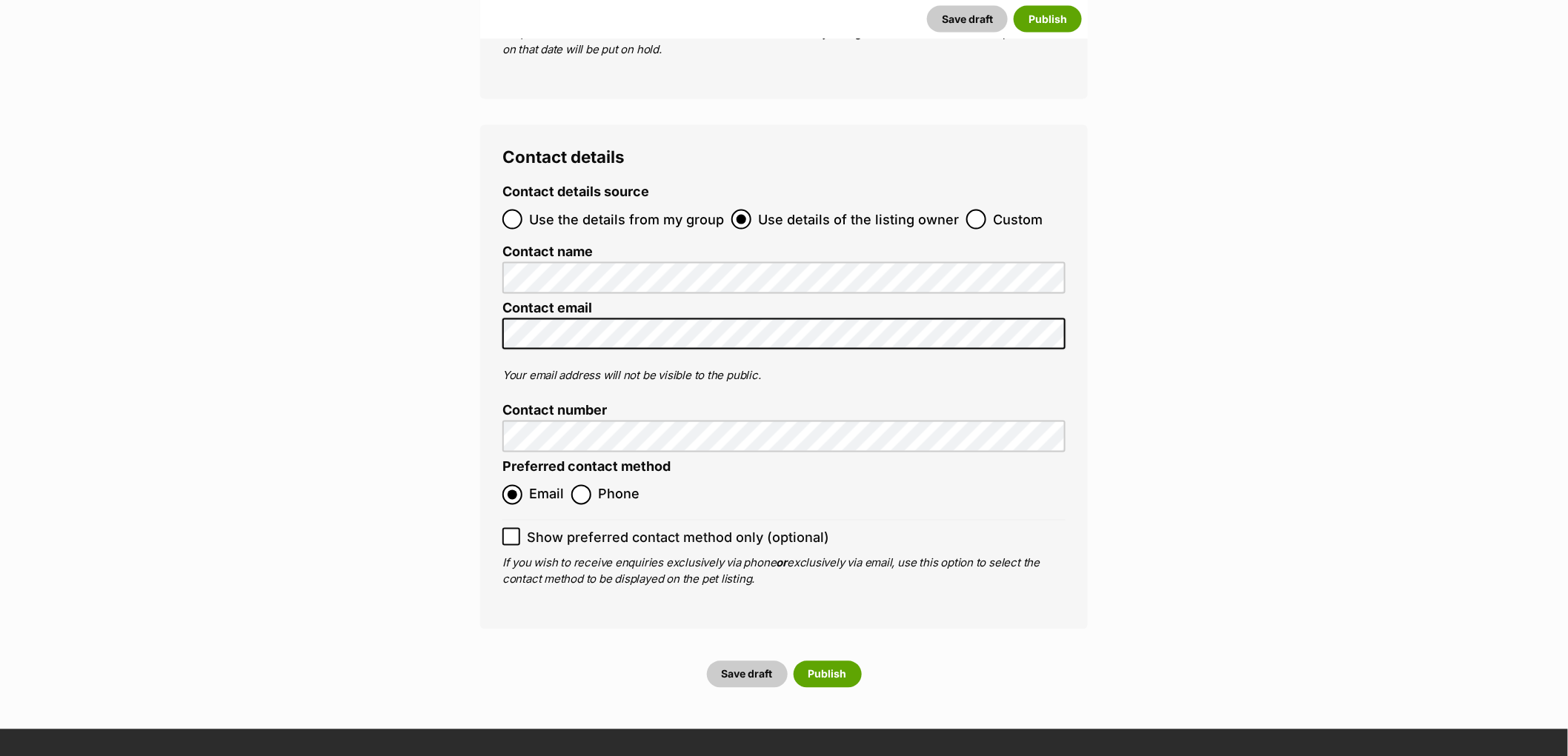
scroll to position [5596, 0]
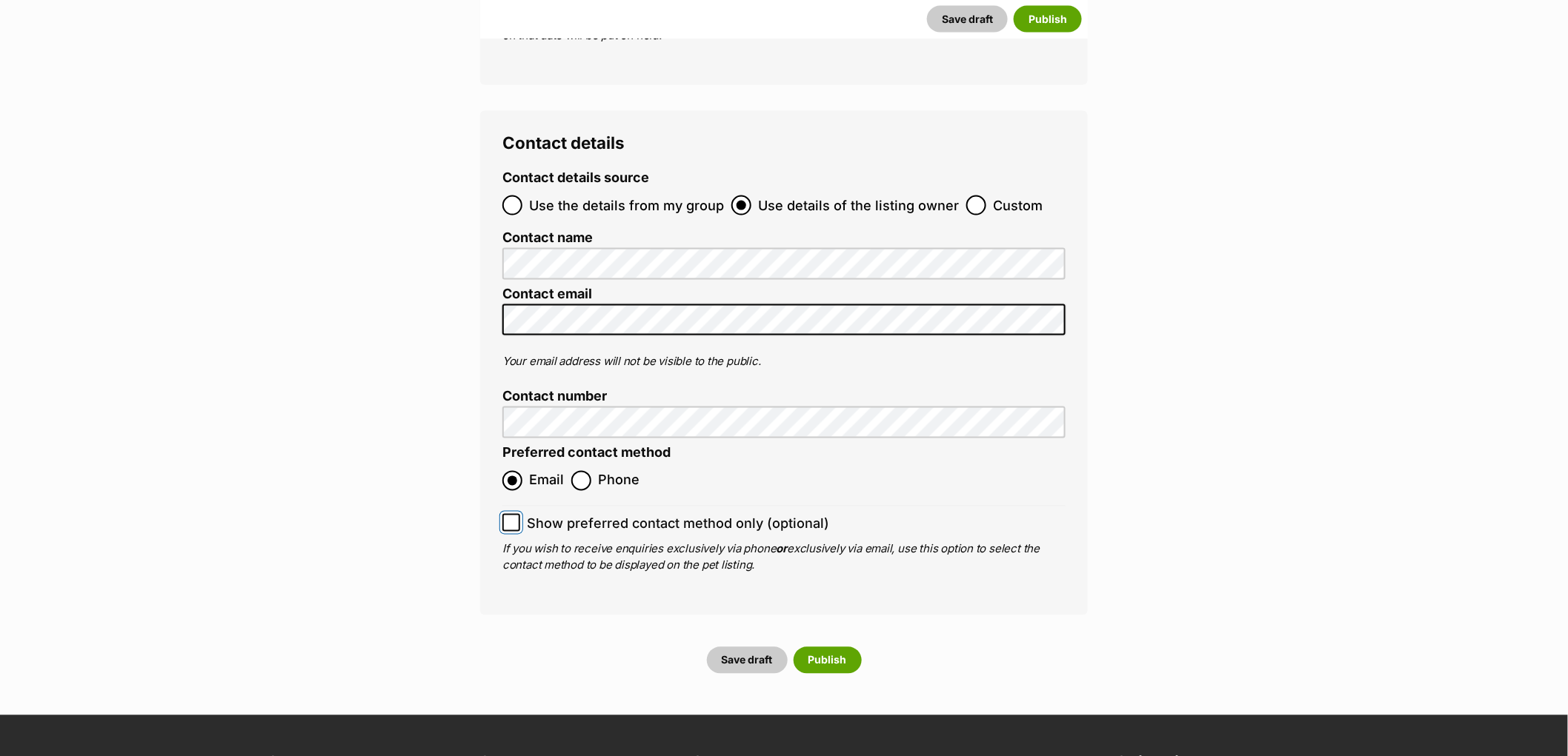
click at [505, 514] on input "Show preferred contact method only (optional)" at bounding box center [511, 523] width 18 height 18
checkbox input "true"
click at [739, 647] on button "Save draft" at bounding box center [747, 660] width 80 height 27
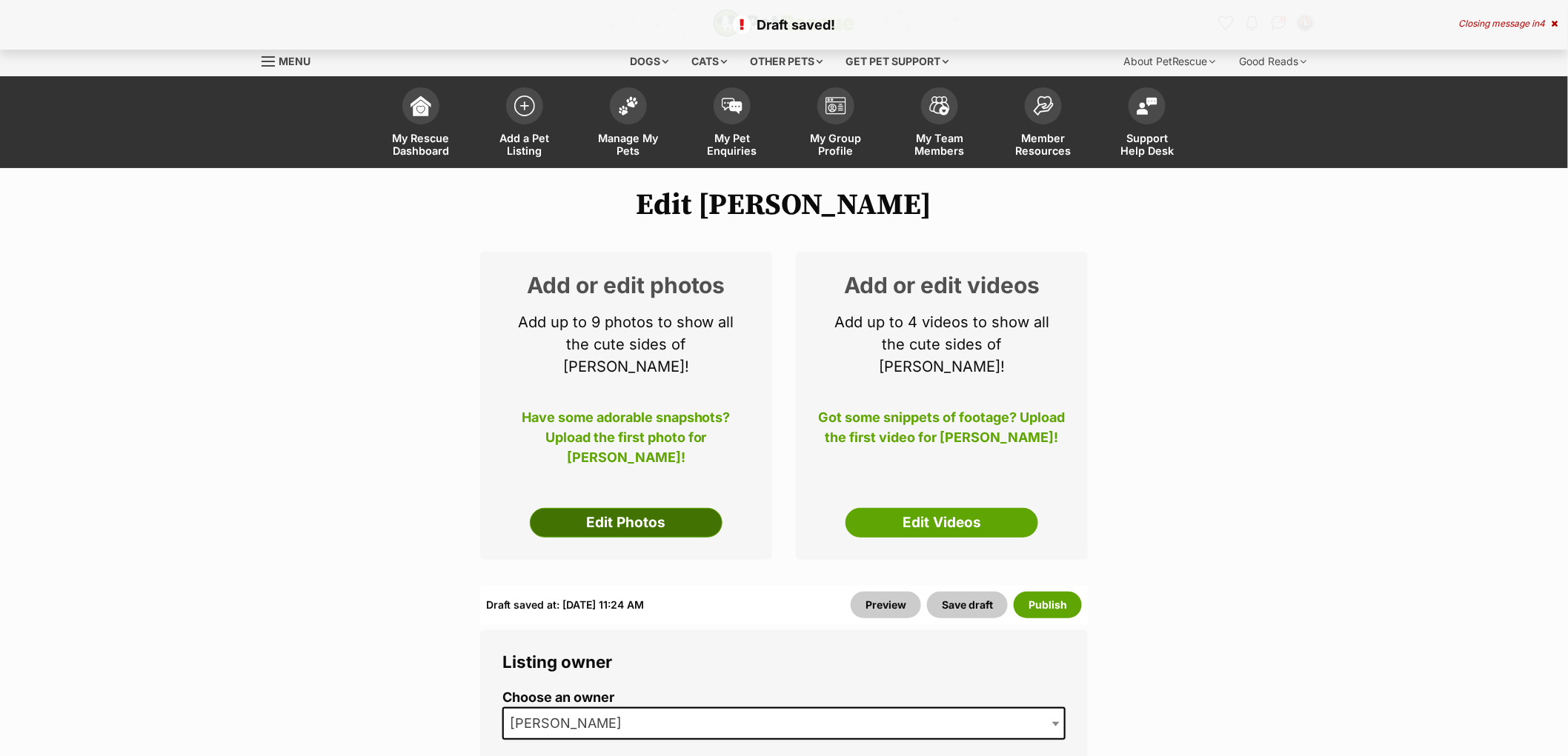
click at [643, 508] on link "Edit Photos" at bounding box center [626, 523] width 193 height 29
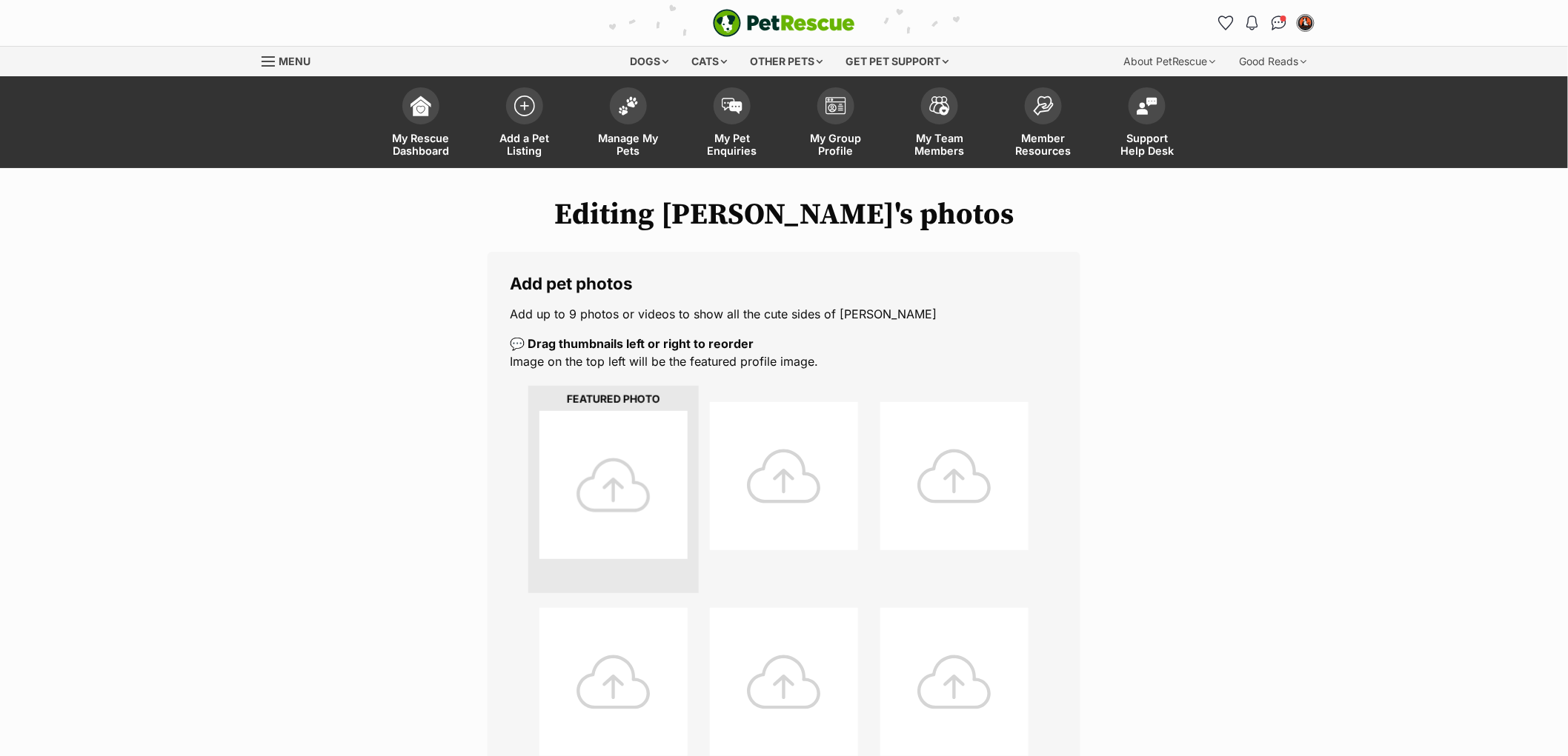
click at [613, 464] on div at bounding box center [613, 485] width 148 height 148
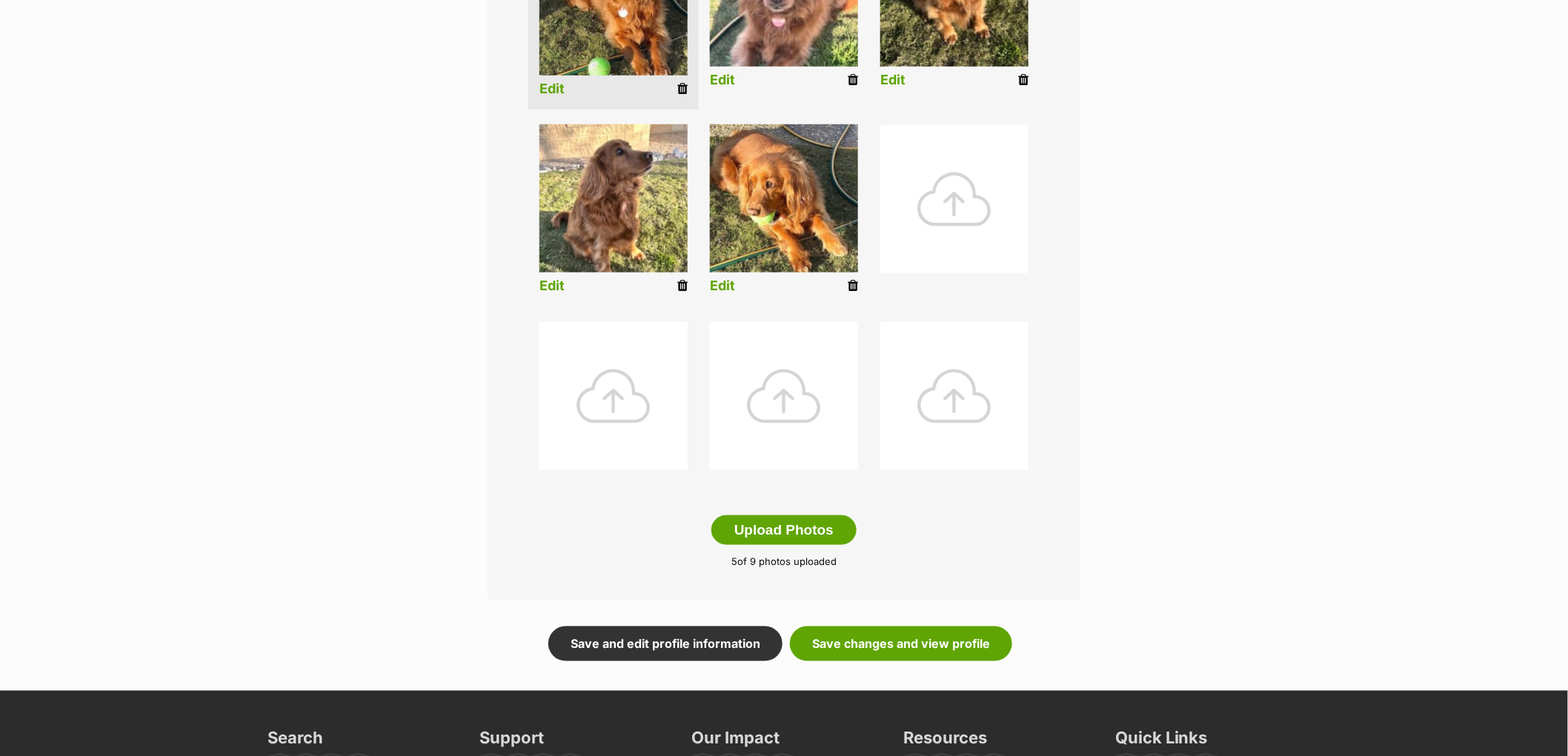
scroll to position [493, 0]
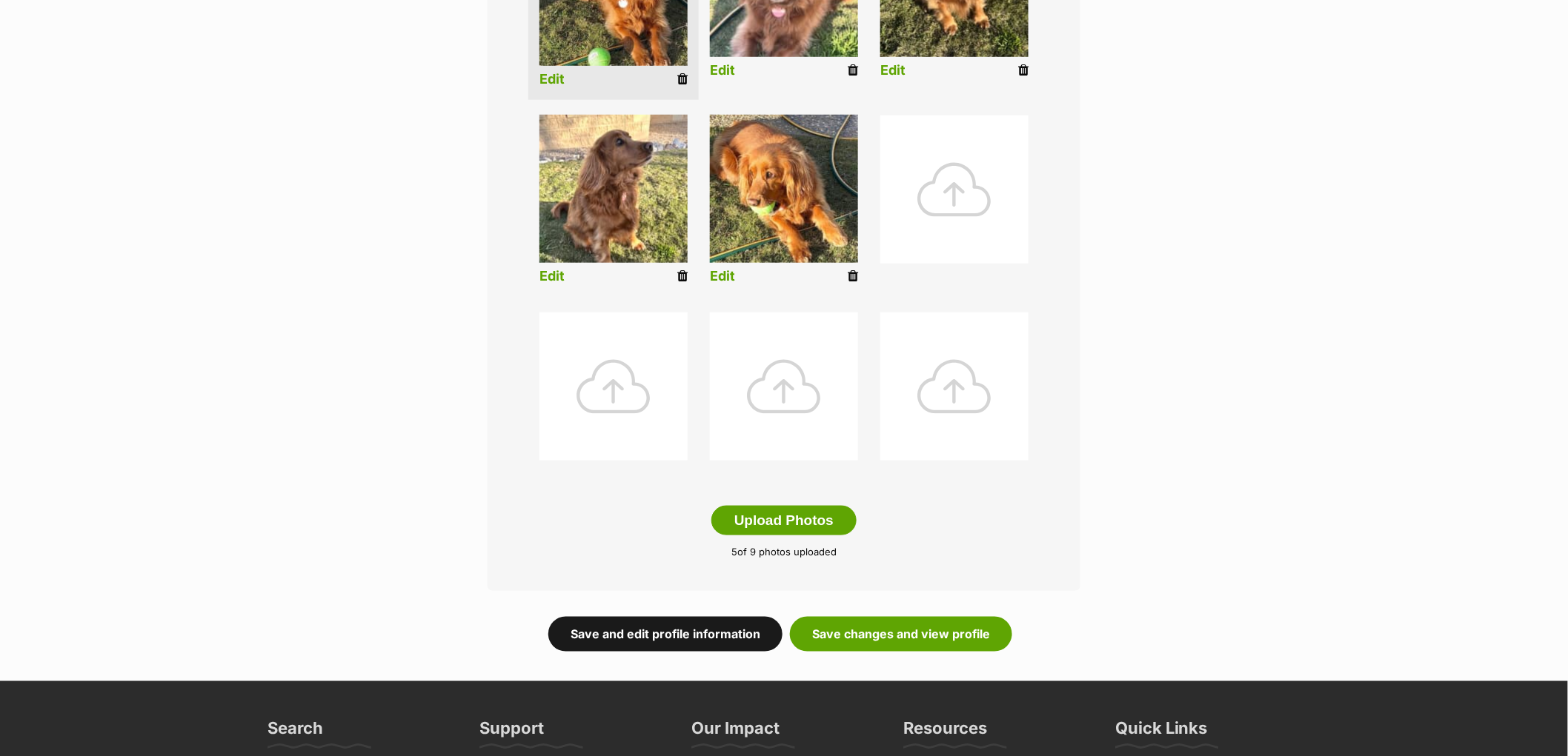
click at [696, 634] on link "Save and edit profile information" at bounding box center [665, 634] width 234 height 34
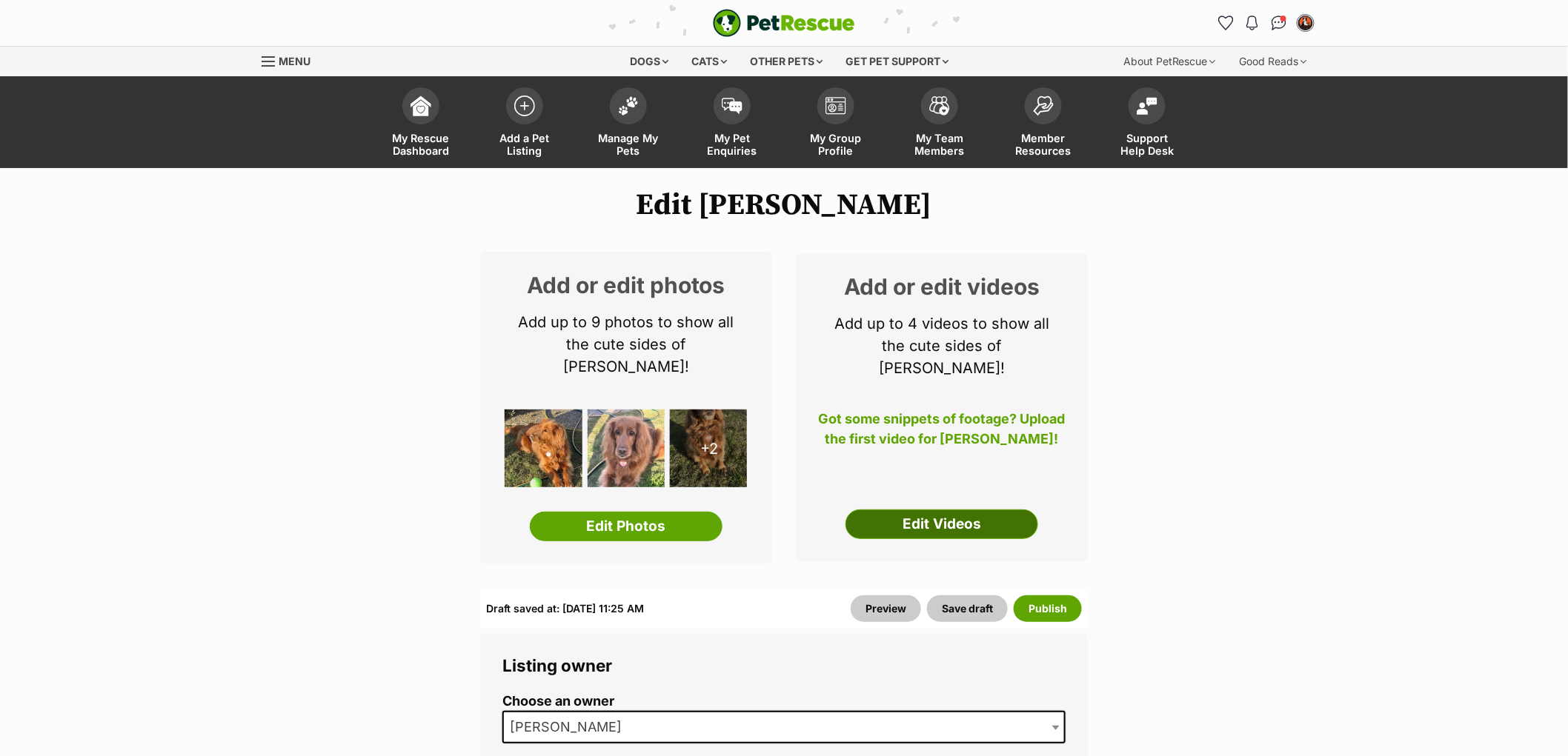
click at [940, 510] on link "Edit Videos" at bounding box center [942, 525] width 193 height 29
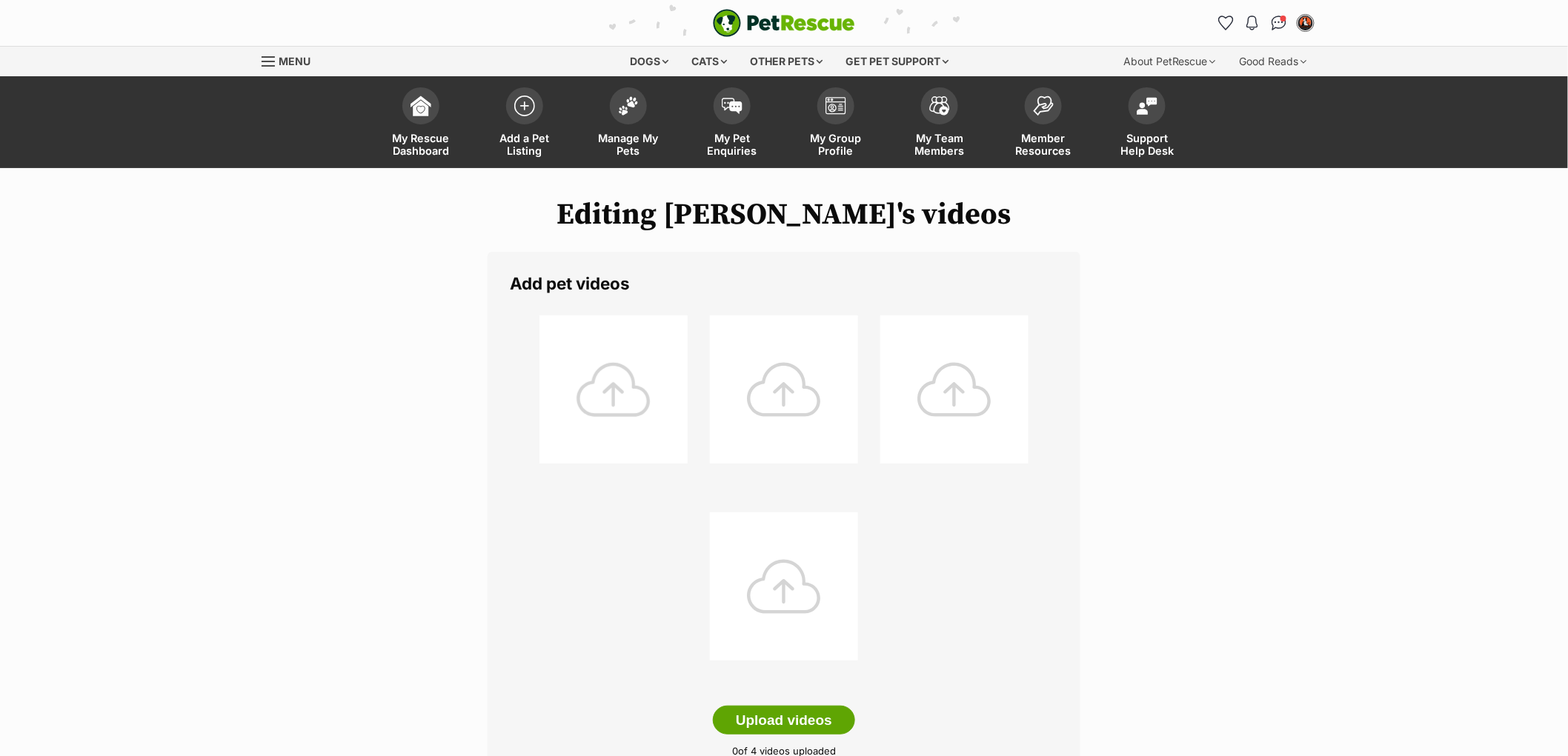
click at [570, 387] on div at bounding box center [613, 390] width 148 height 148
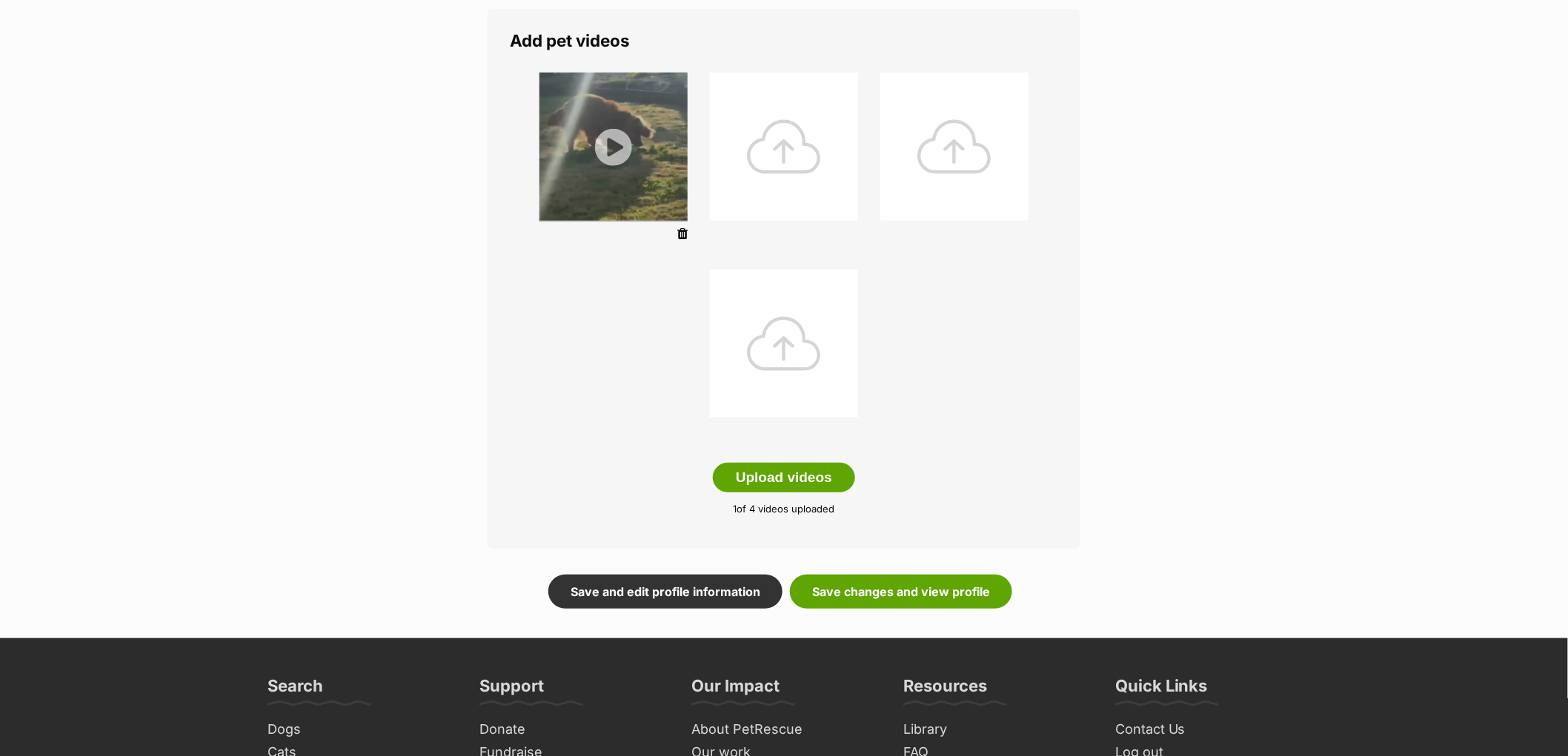
scroll to position [247, 0]
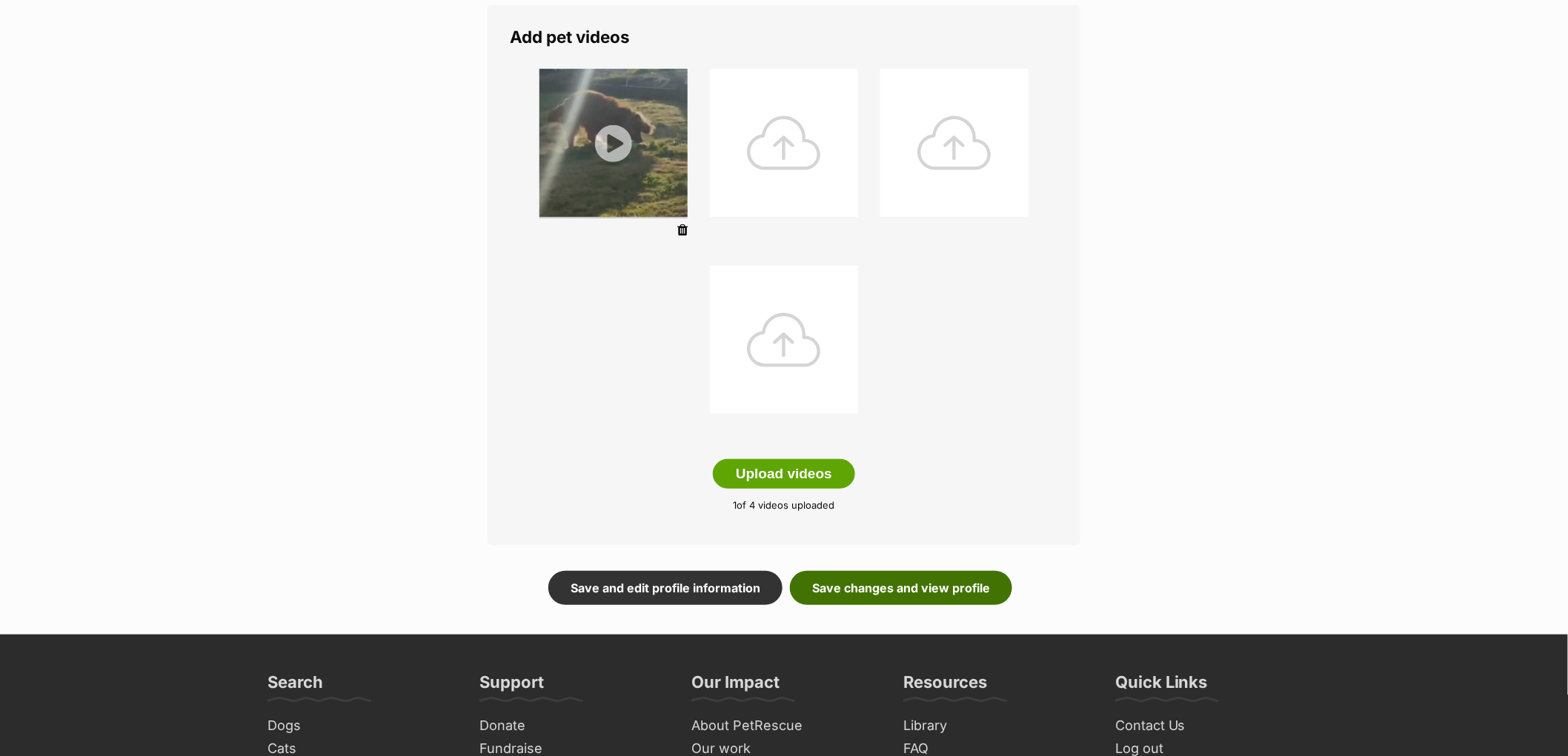
click at [923, 587] on link "Save changes and view profile" at bounding box center [901, 588] width 223 height 34
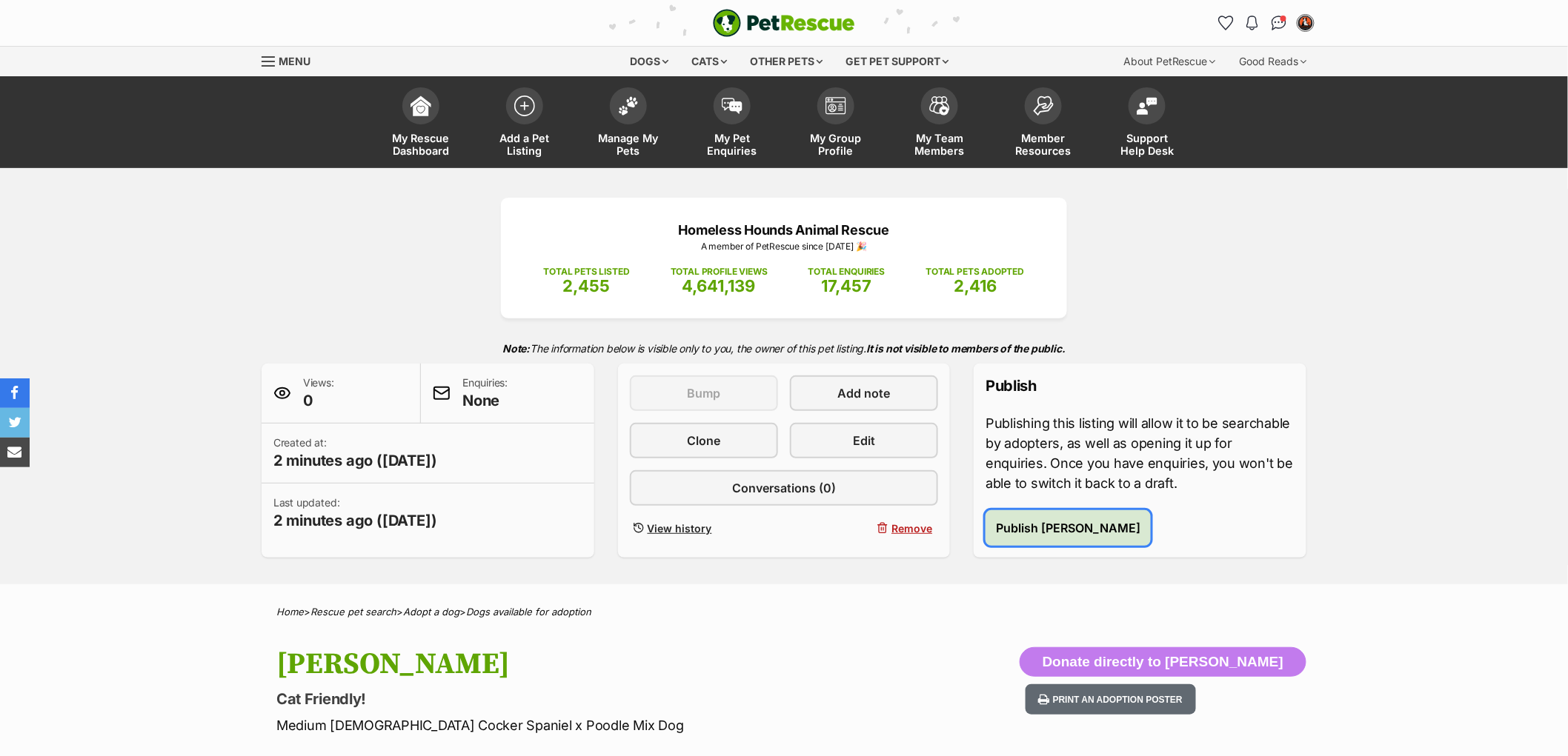
click at [1033, 530] on span "Publish [PERSON_NAME]" at bounding box center [1068, 528] width 145 height 18
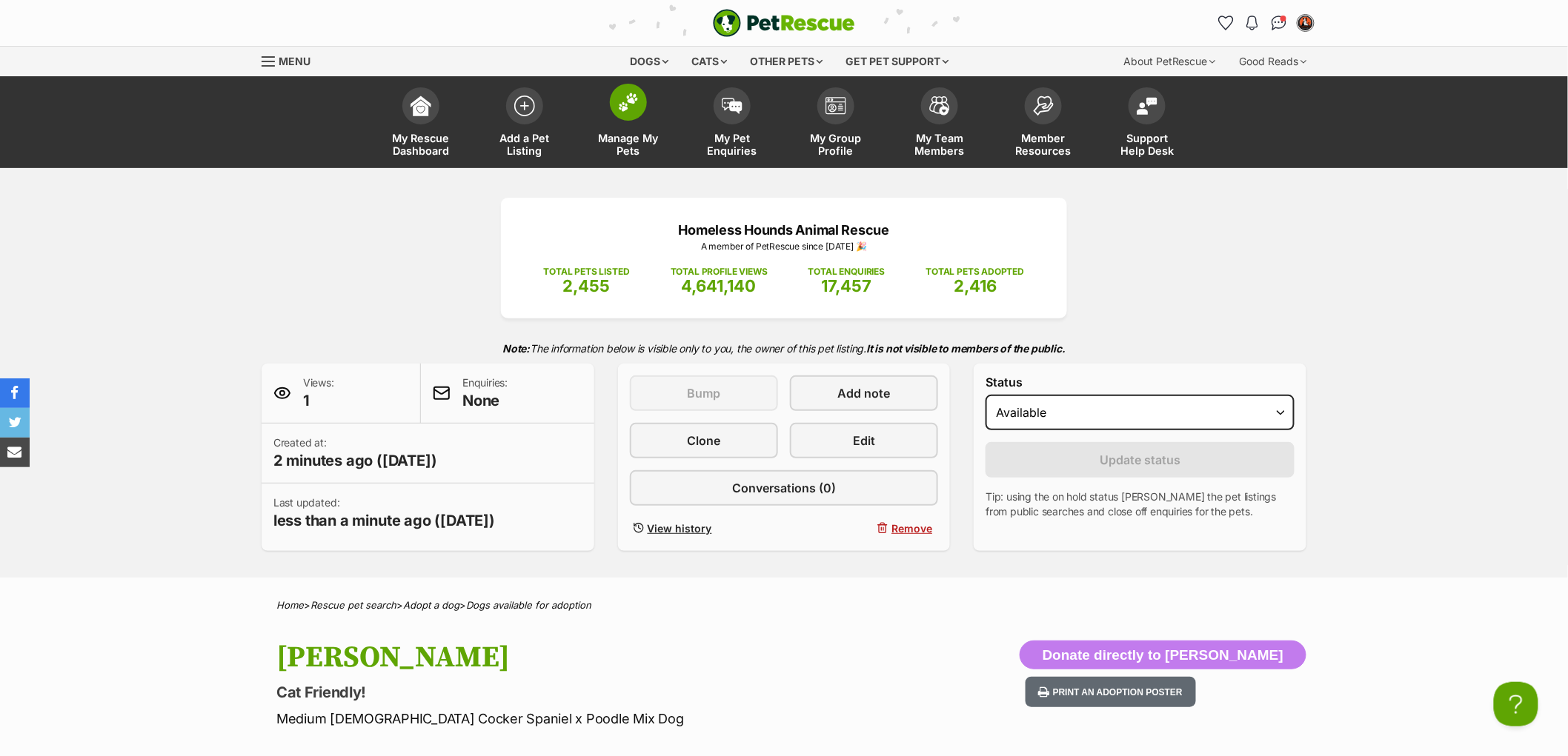
click at [628, 102] on img at bounding box center [629, 102] width 21 height 19
click at [505, 98] on link "Add a Pet Listing" at bounding box center [525, 124] width 104 height 89
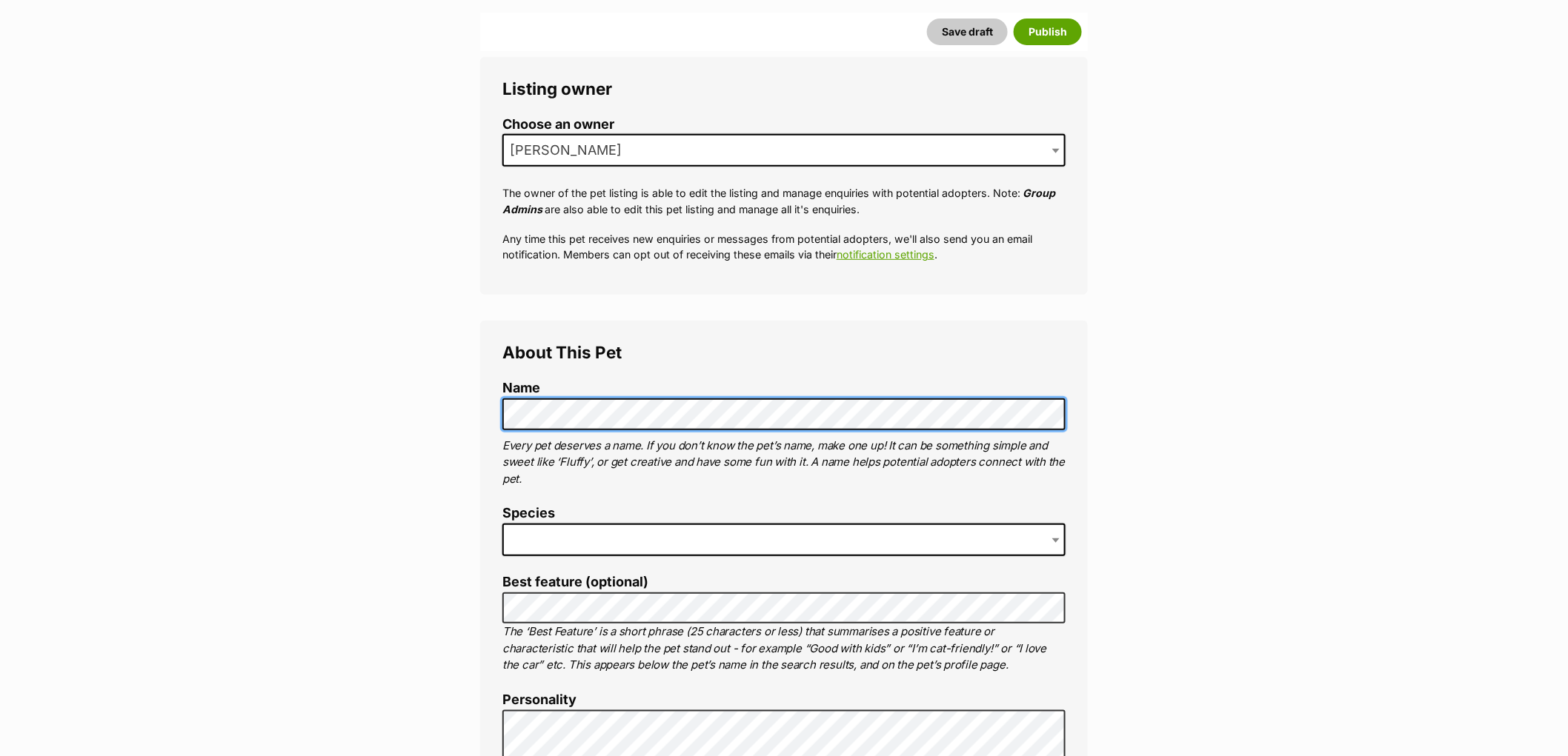
scroll to position [247, 0]
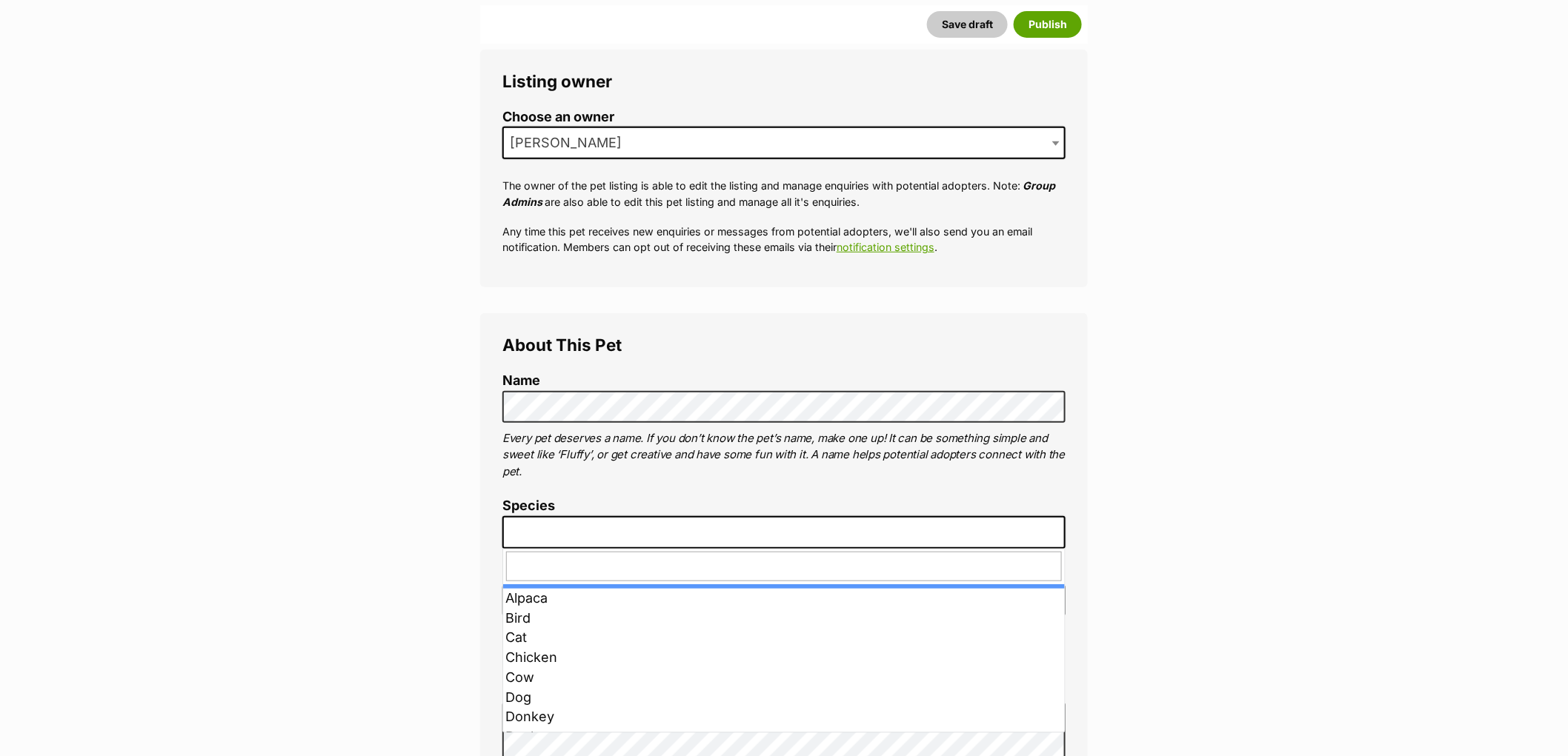
click at [601, 521] on span at bounding box center [783, 533] width 563 height 32
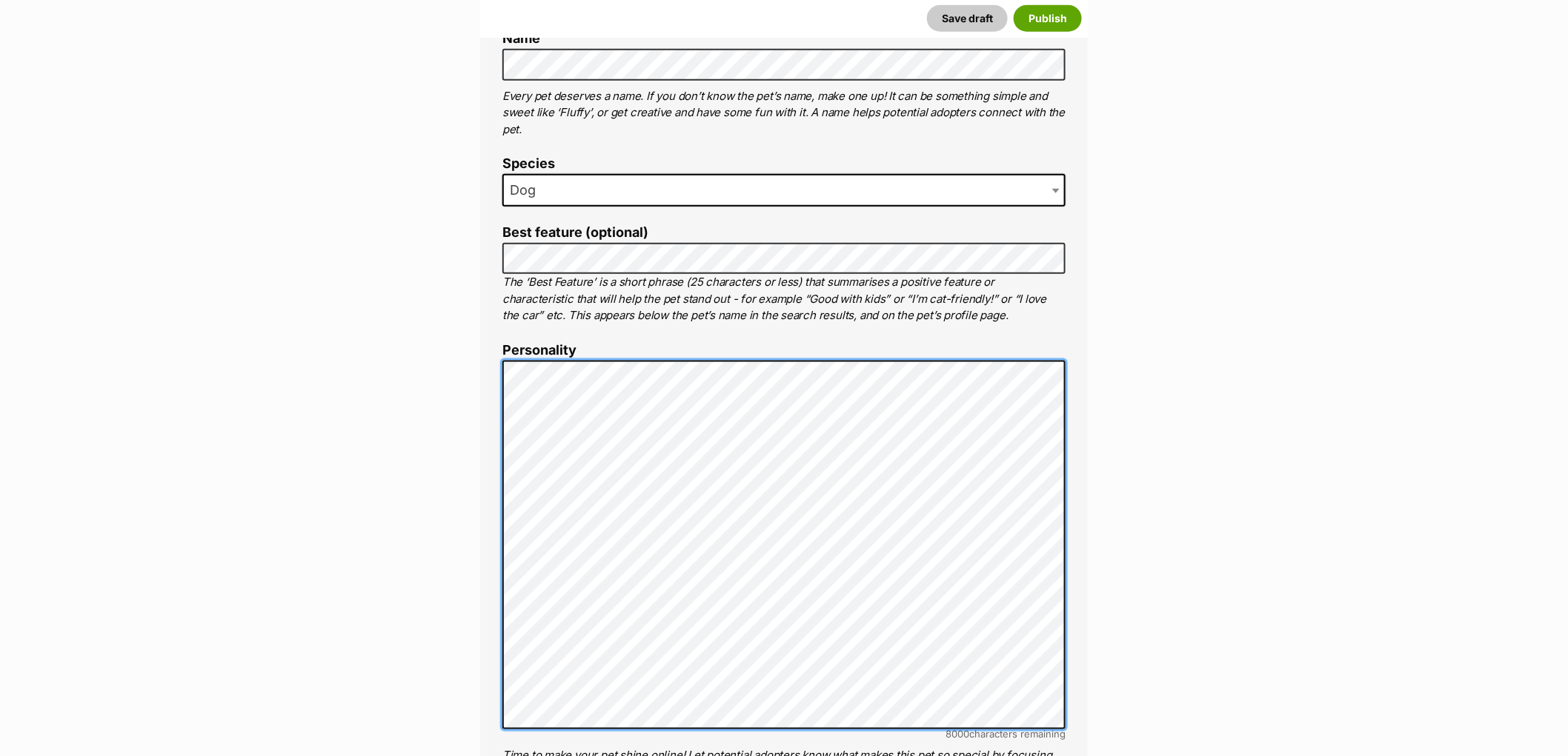
scroll to position [646, 0]
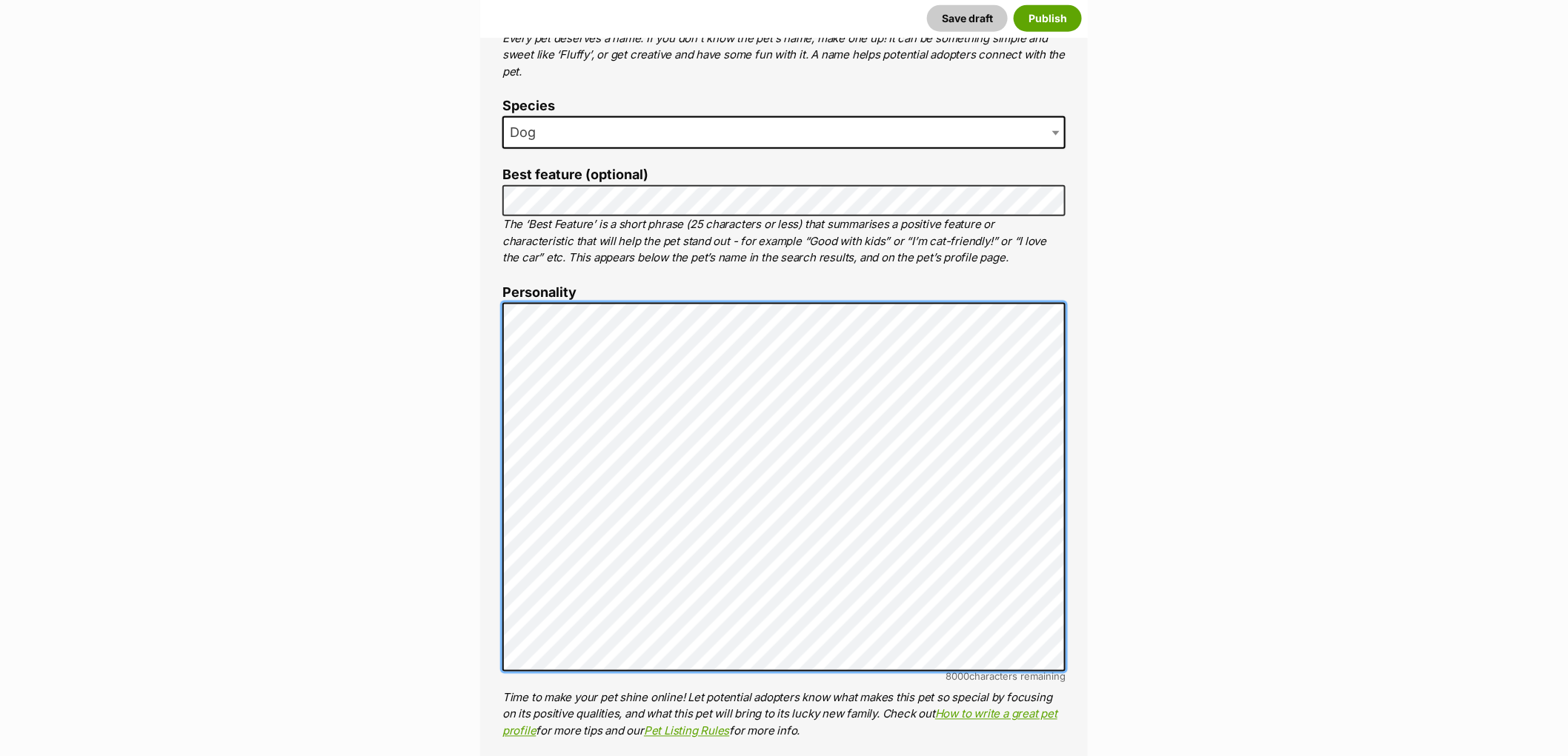
click at [839, 746] on ol "Name Henlo there, it looks like you might be using the pet name field to indica…" at bounding box center [783, 573] width 563 height 1201
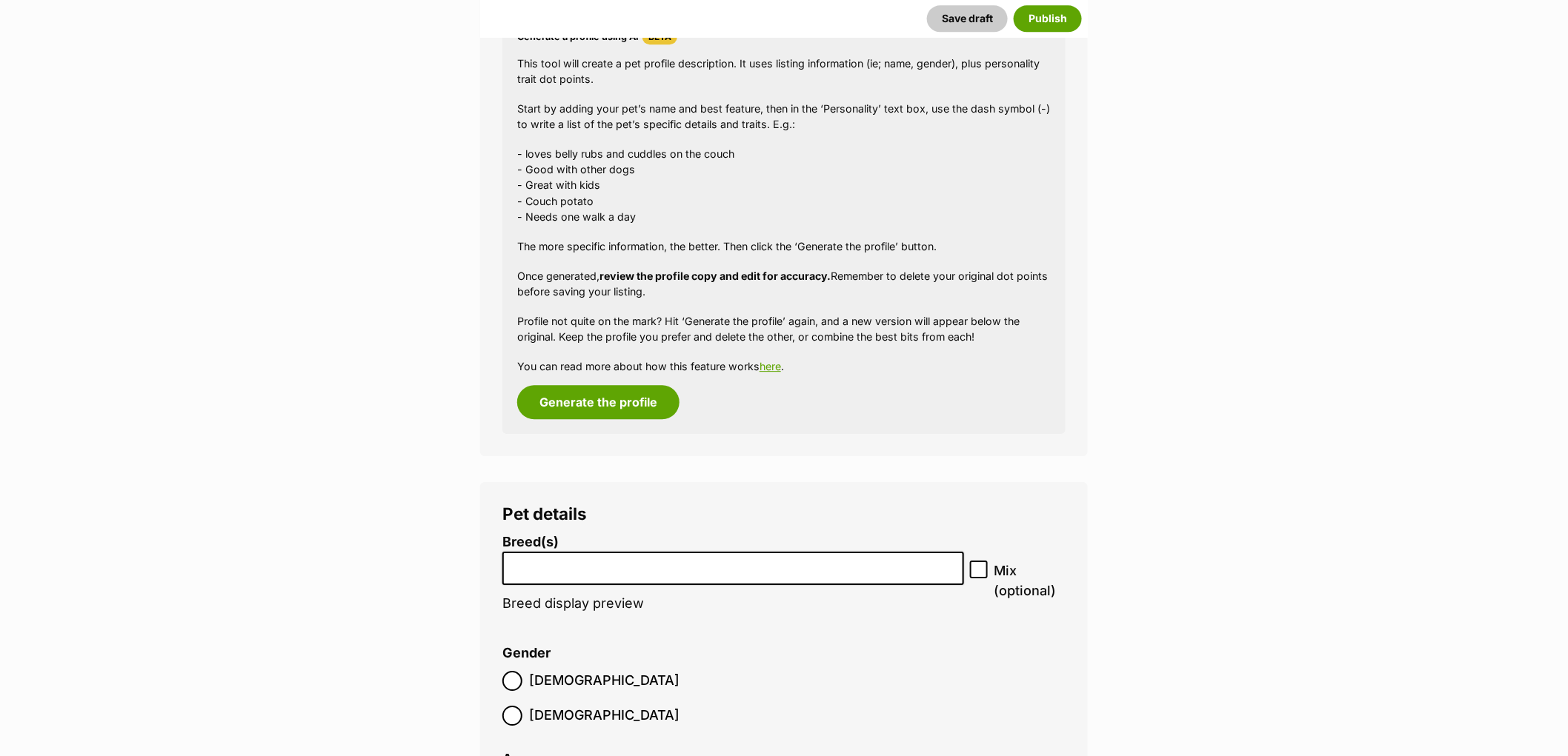
scroll to position [1660, 0]
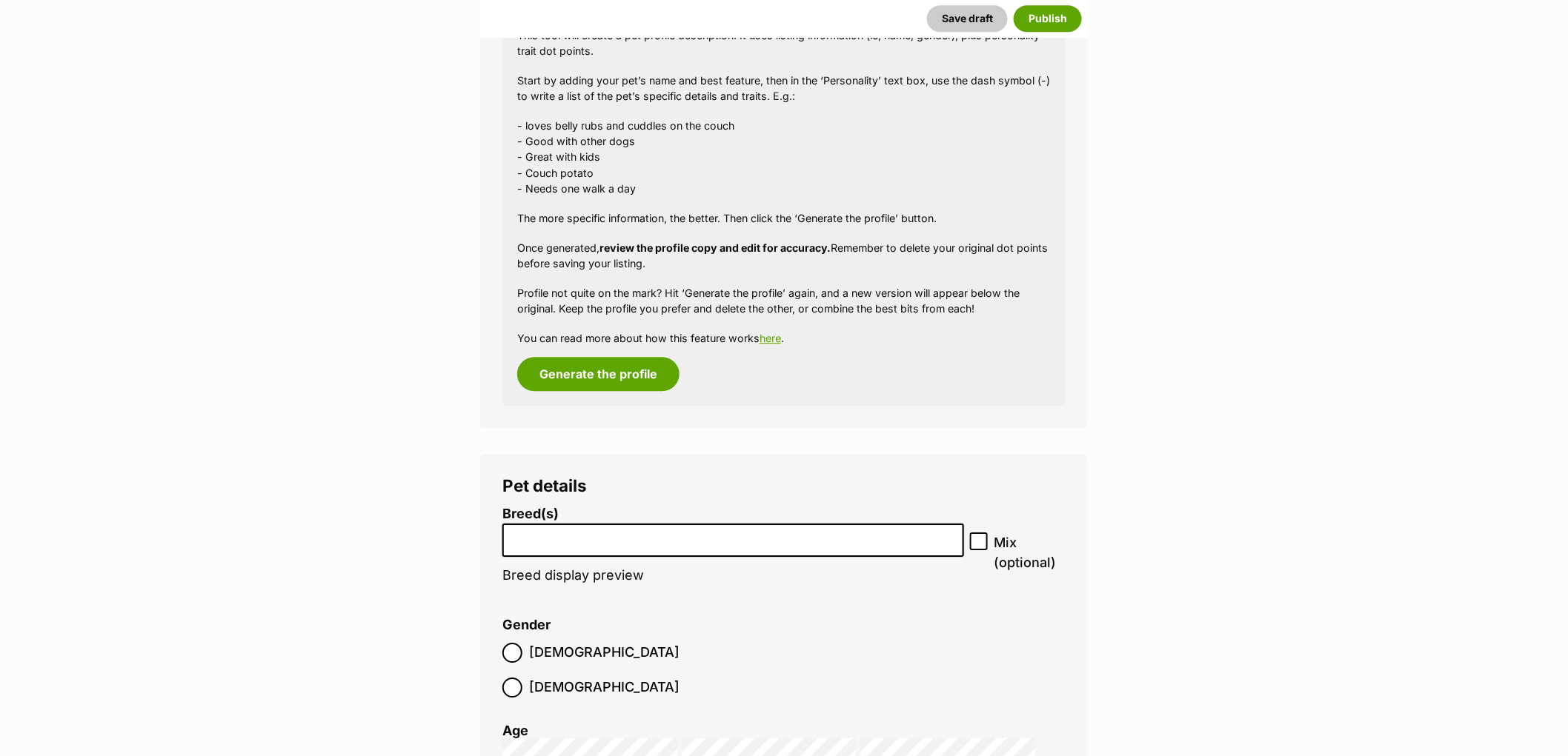
click at [631, 546] on li at bounding box center [733, 540] width 451 height 30
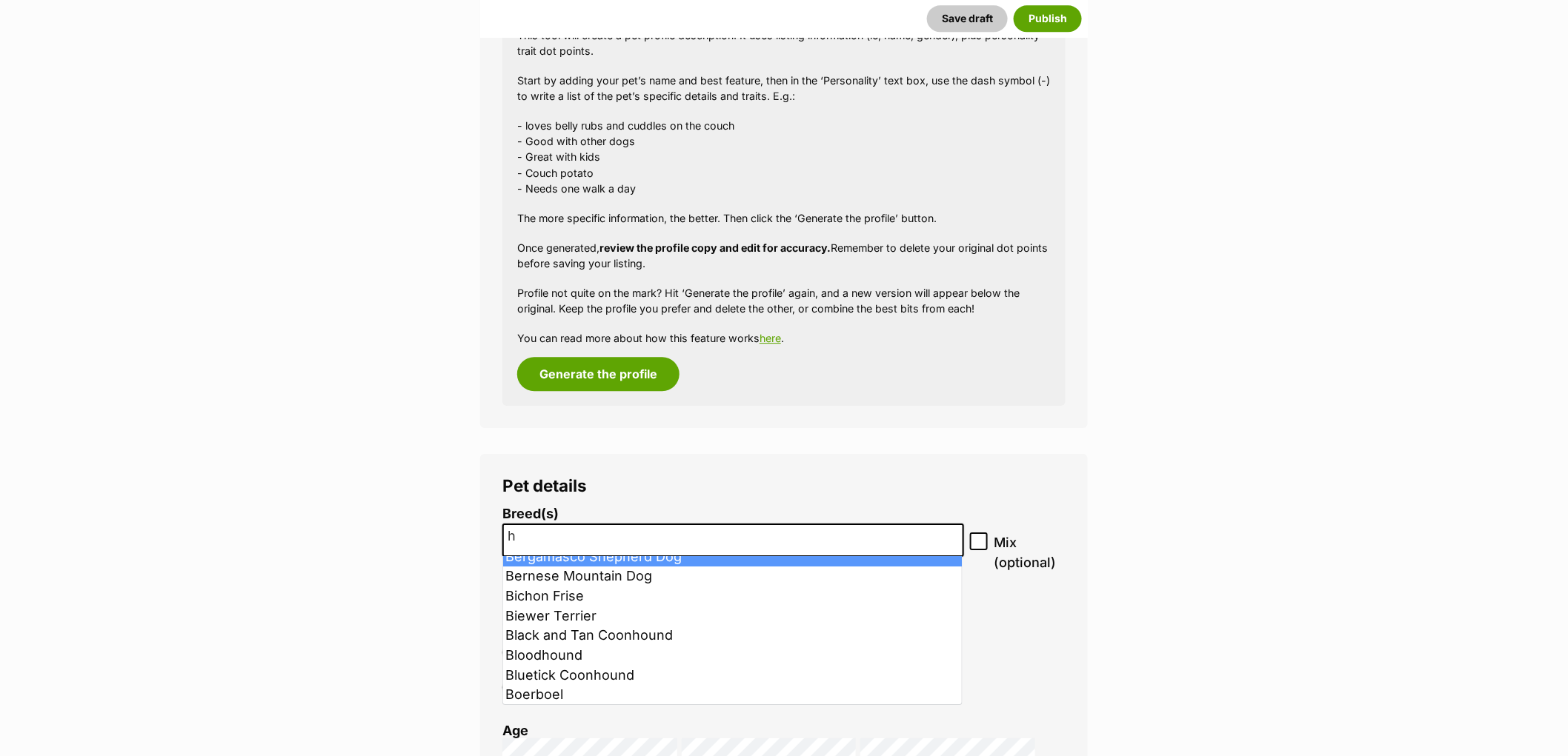
scroll to position [0, 0]
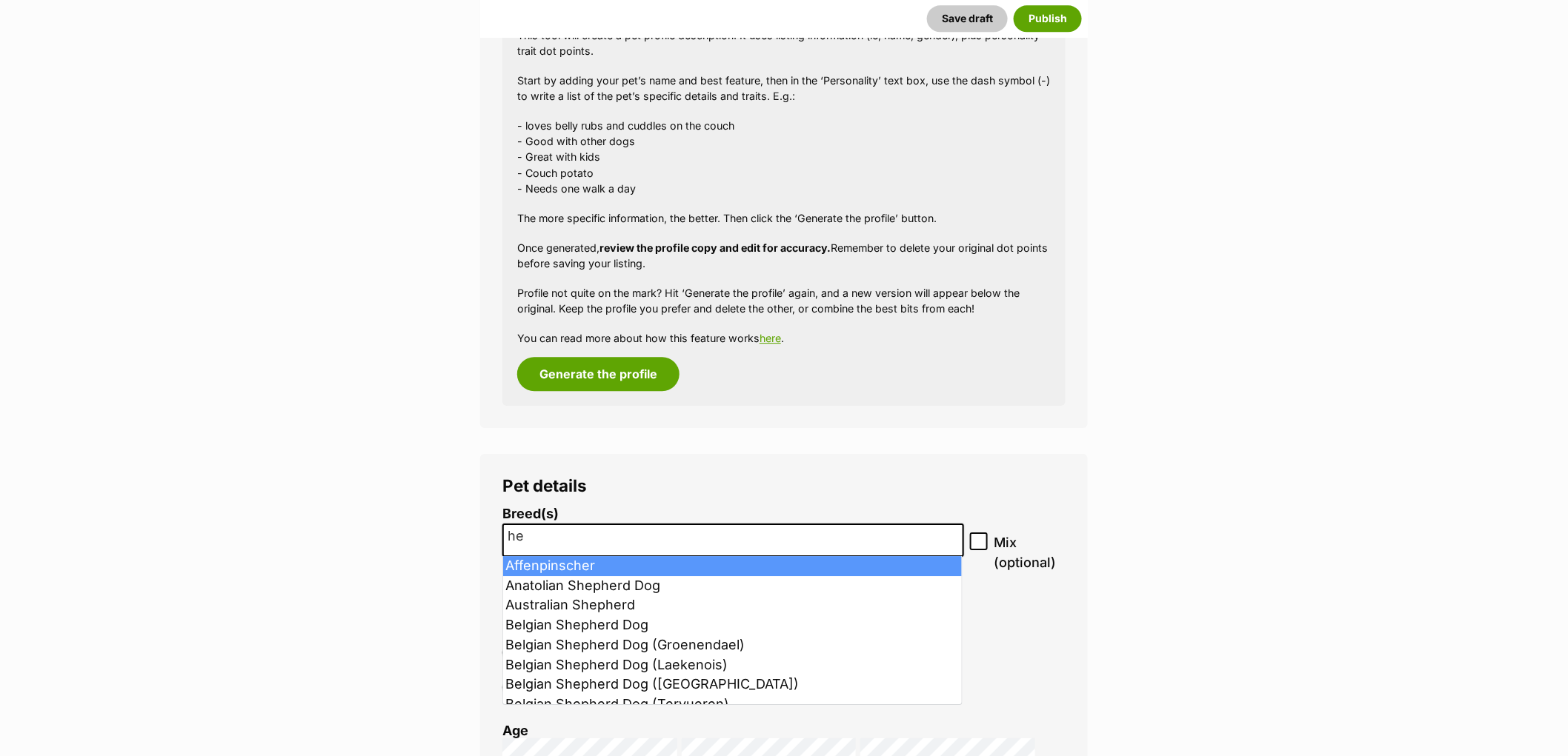
type input "h"
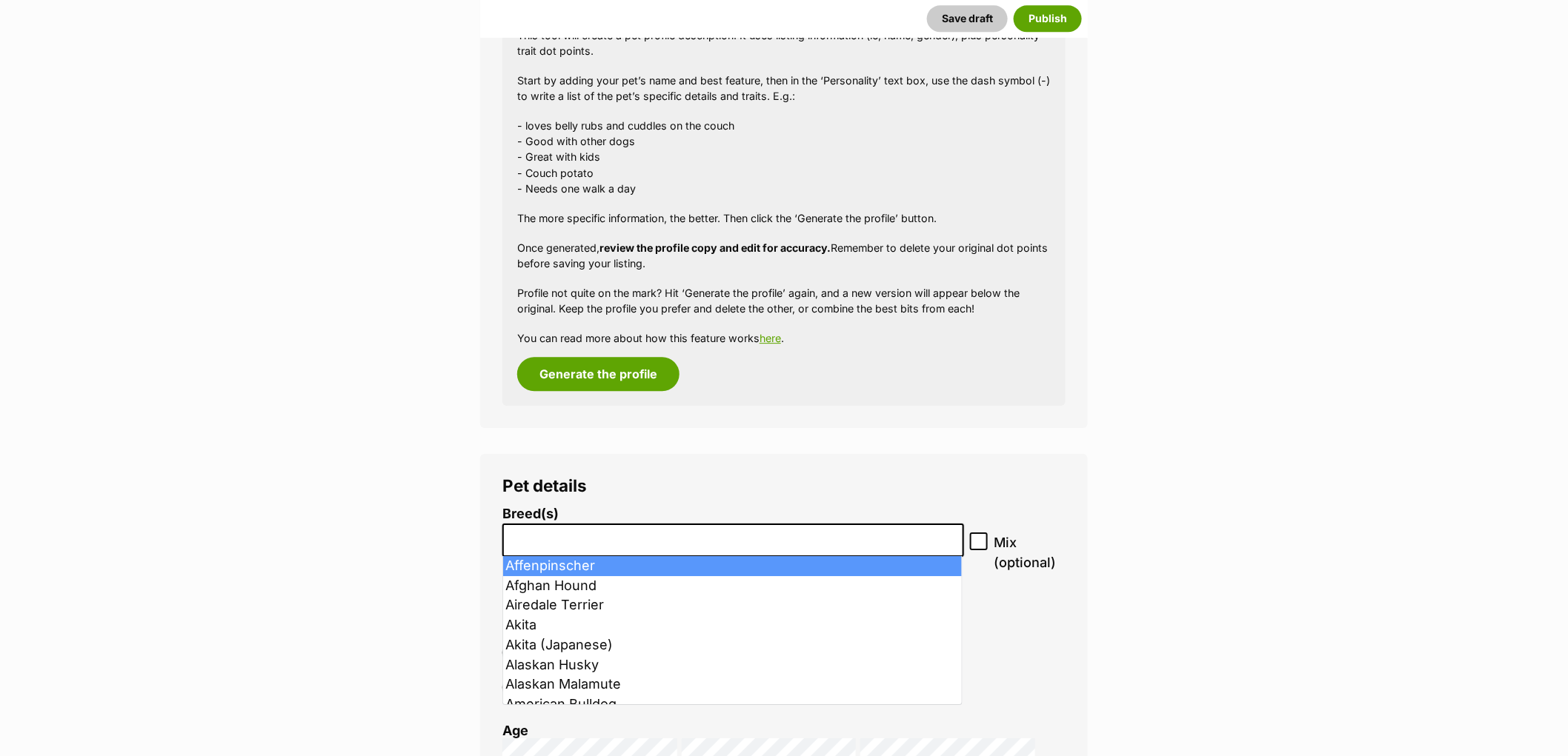
type input "A"
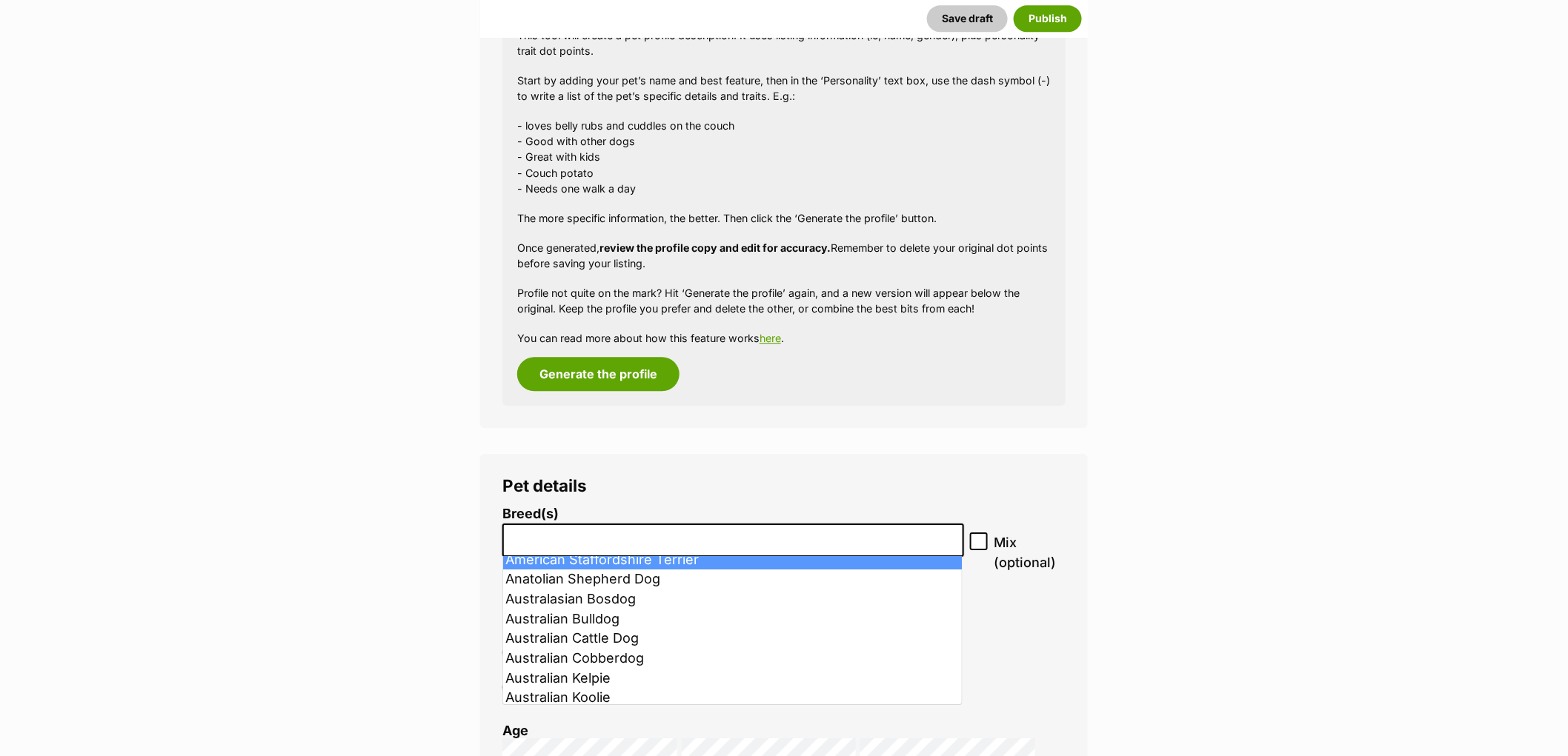
scroll to position [247, 0]
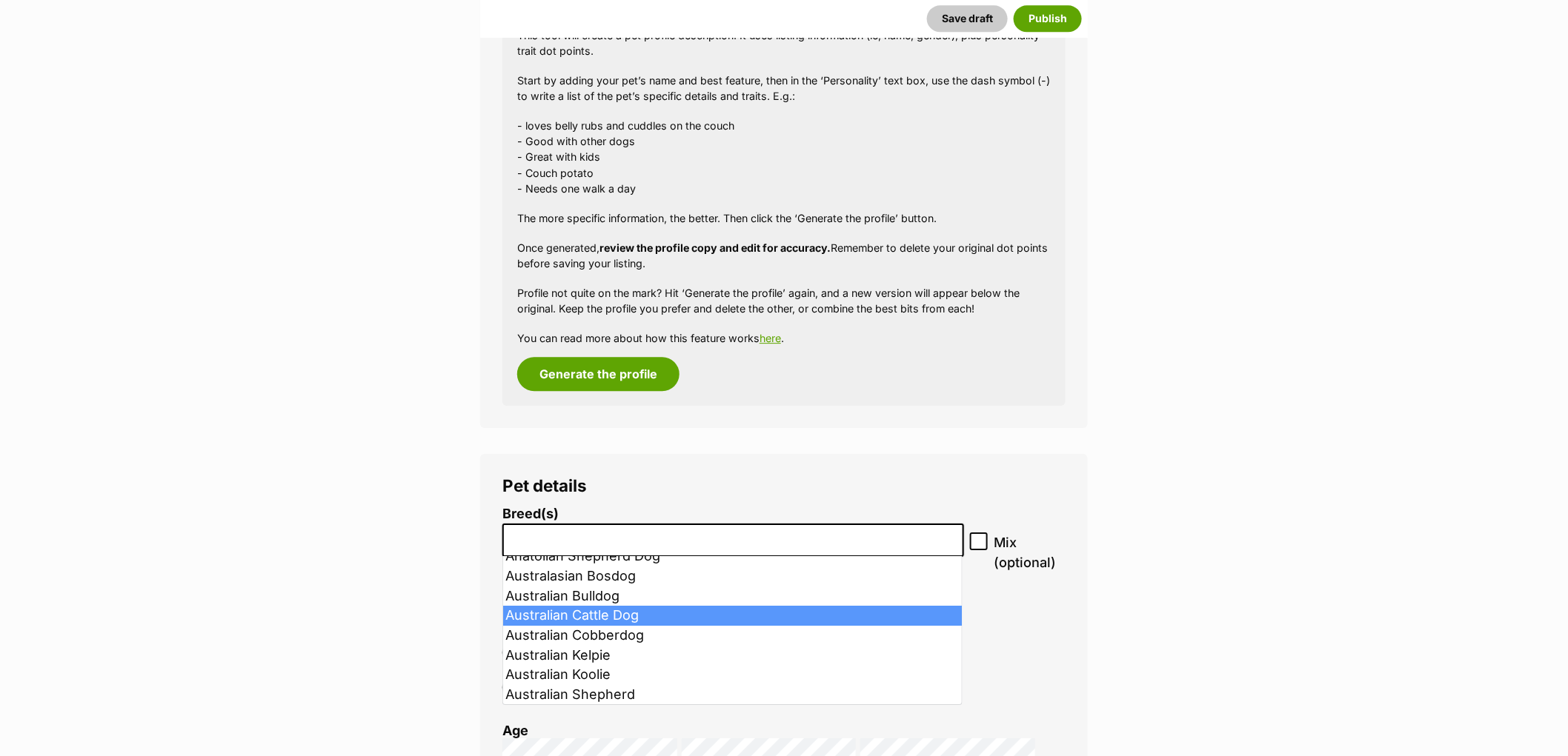
select select "15"
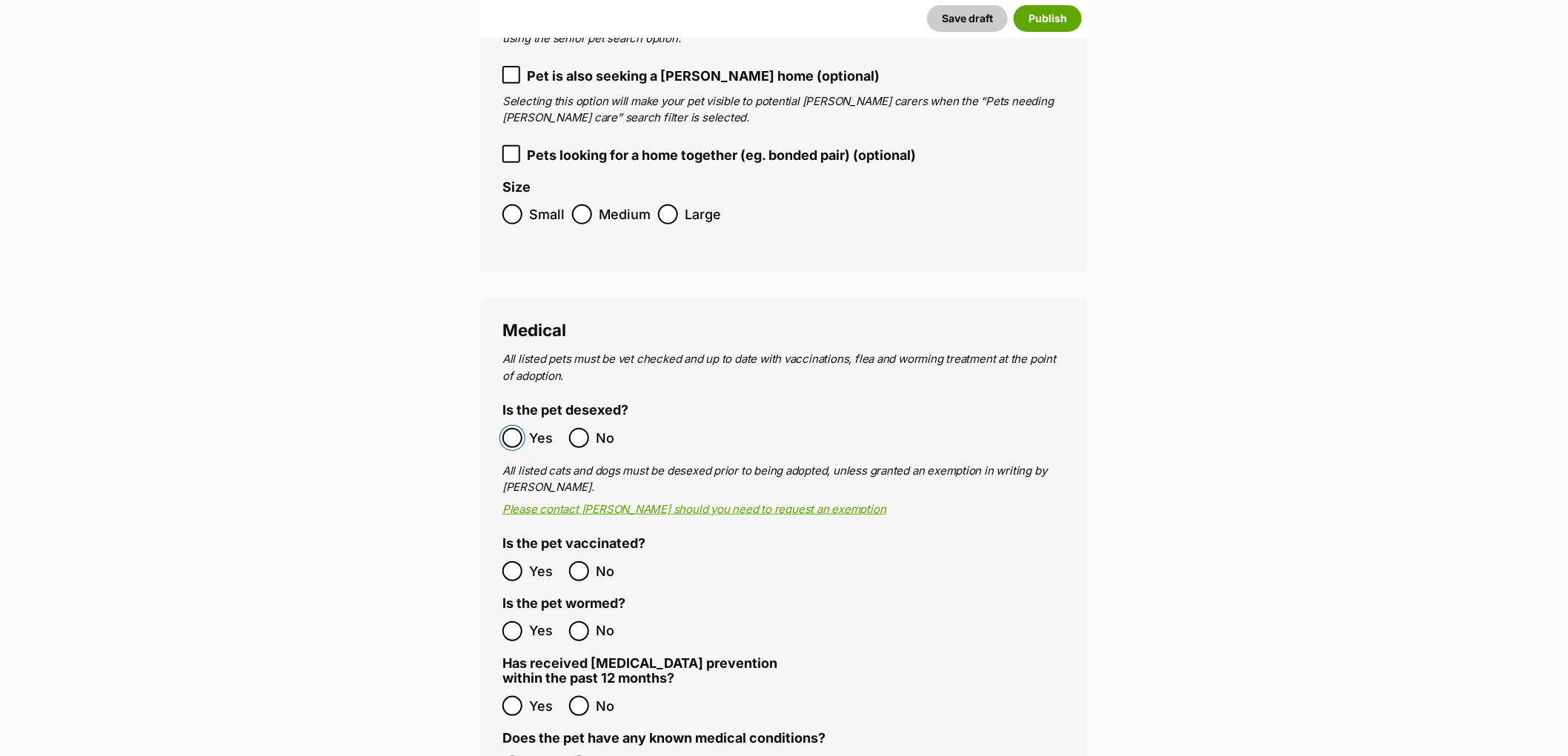
scroll to position [2565, 0]
click at [516, 729] on fieldset "Does the pet have any known medical conditions? No Yes (Please specify)" at bounding box center [783, 755] width 563 height 53
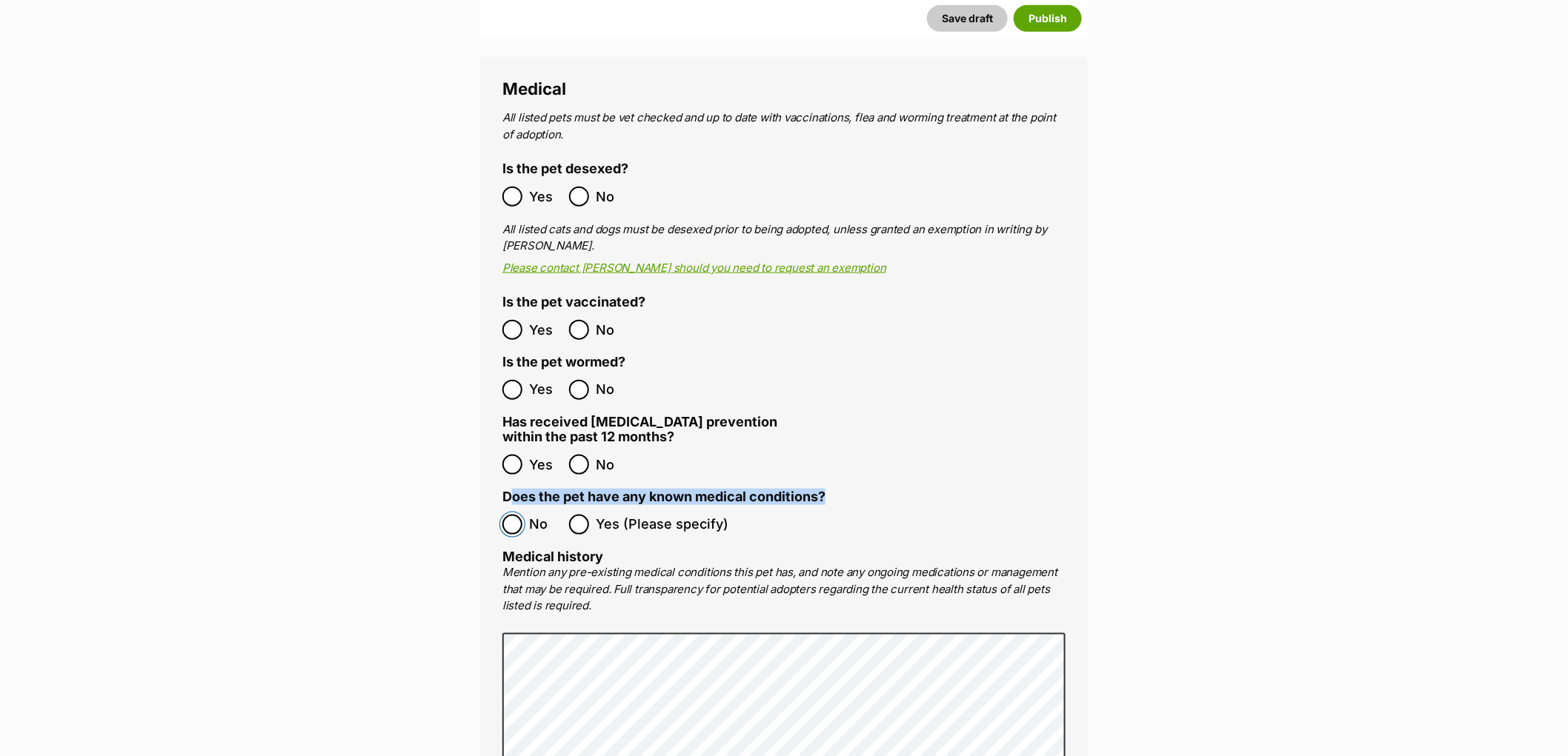
scroll to position [2811, 0]
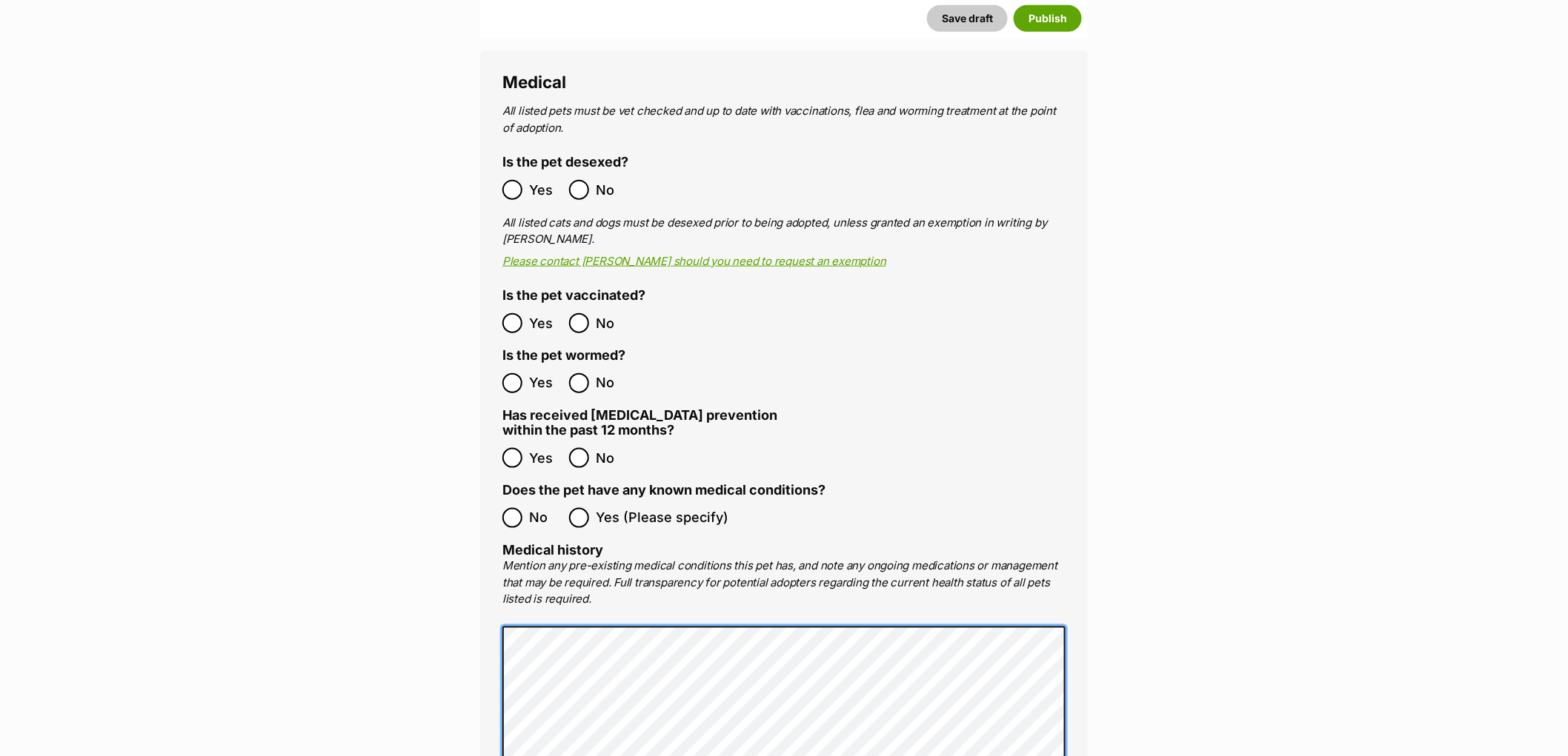
drag, startPoint x: 512, startPoint y: 710, endPoint x: 461, endPoint y: 604, distance: 117.6
click at [461, 604] on main "New listing Listing owner Choose an owner Susan Taylor The owner of the pet lis…" at bounding box center [784, 352] width 1568 height 5952
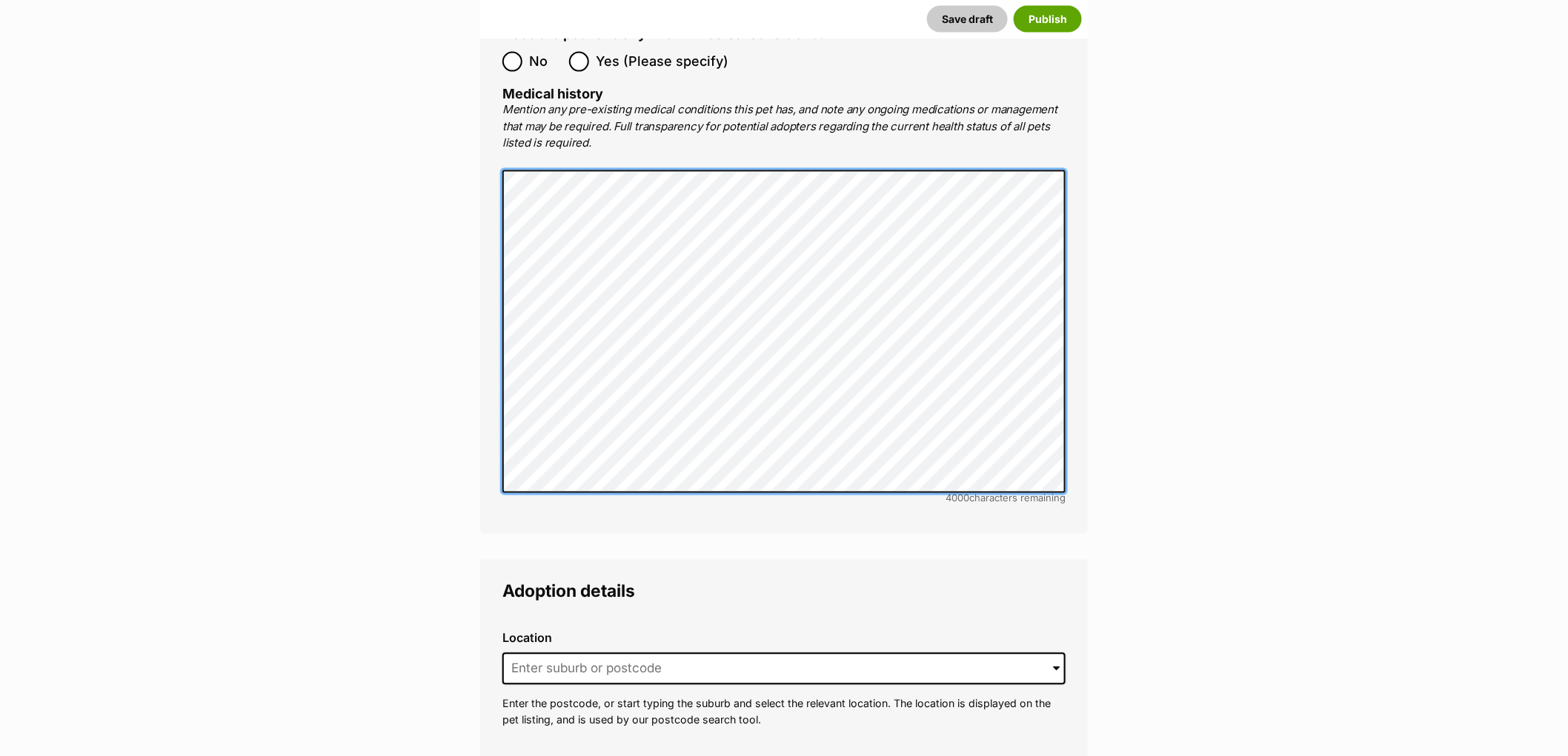
scroll to position [3306, 0]
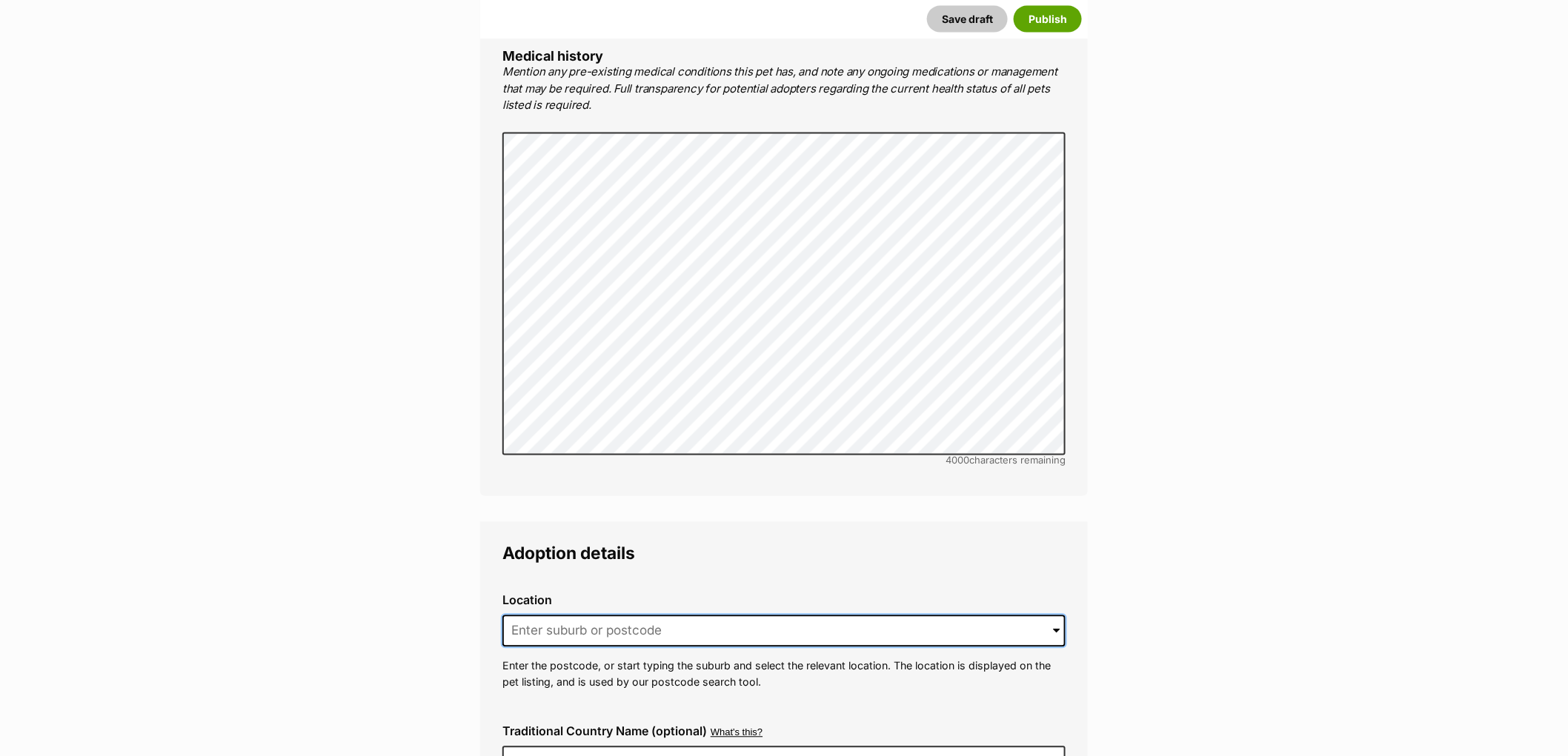
click at [591, 616] on input at bounding box center [783, 632] width 563 height 32
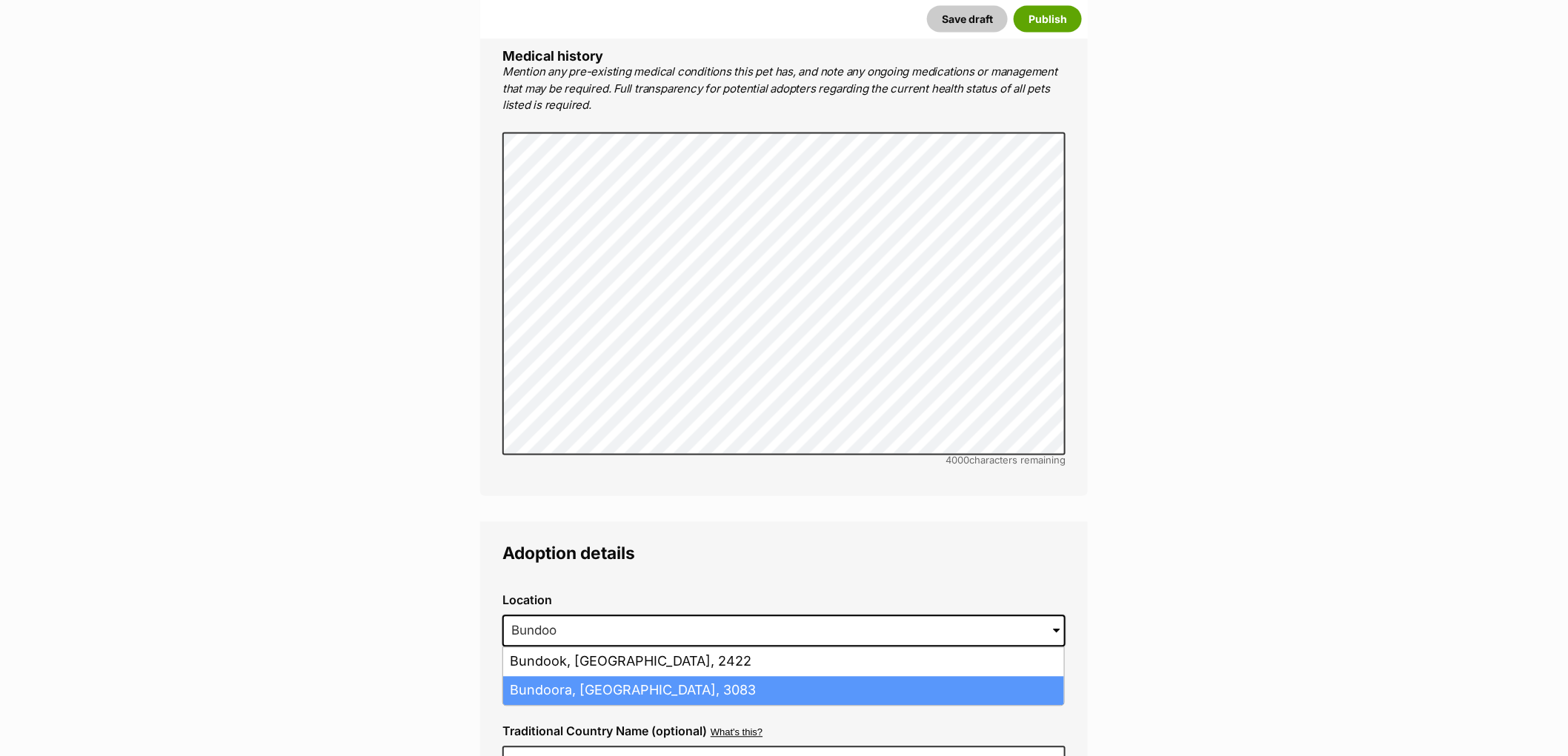
click at [580, 677] on li "Bundoora, Victoria, 3083" at bounding box center [783, 692] width 561 height 29
type input "Bundoora, Victoria, 3083"
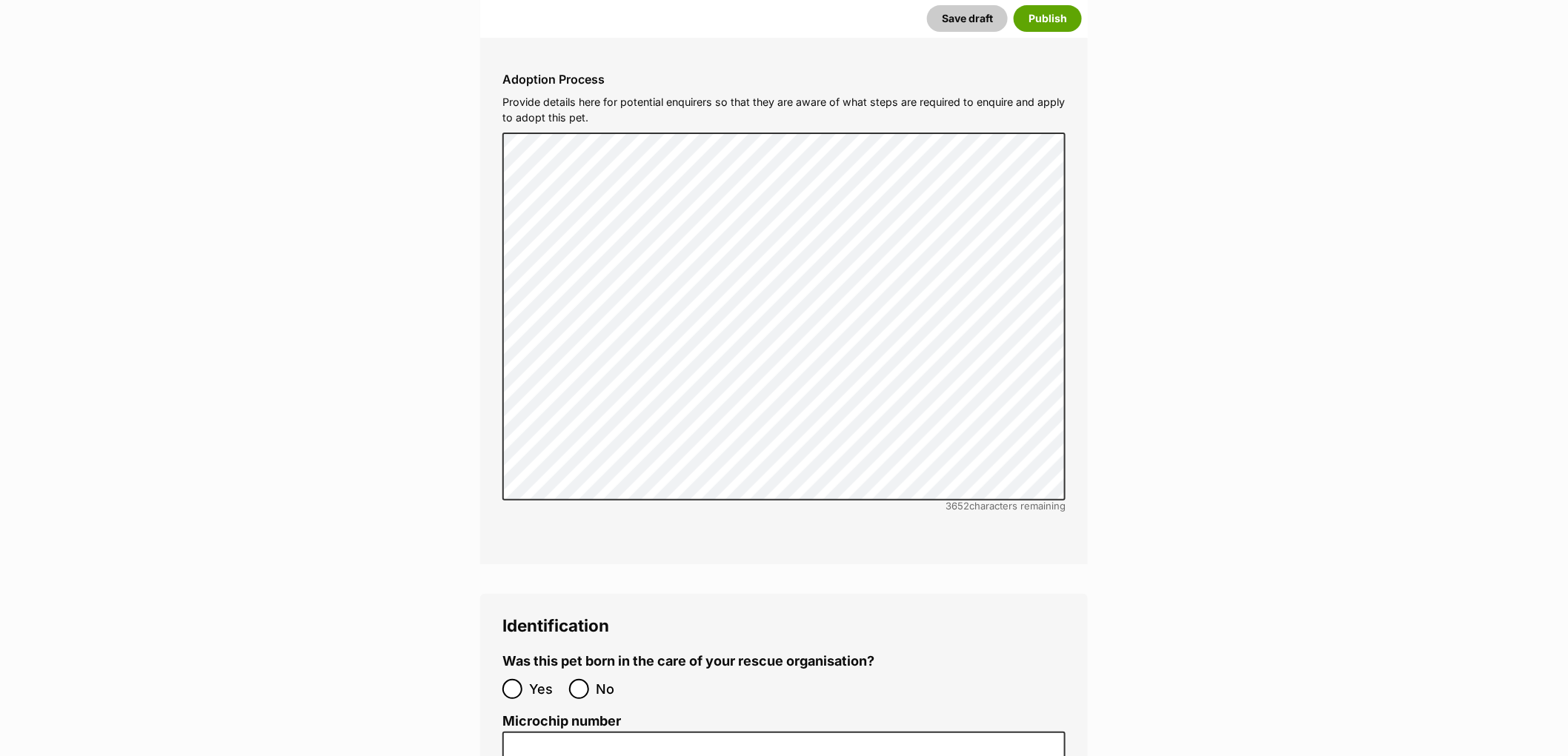
scroll to position [4623, 0]
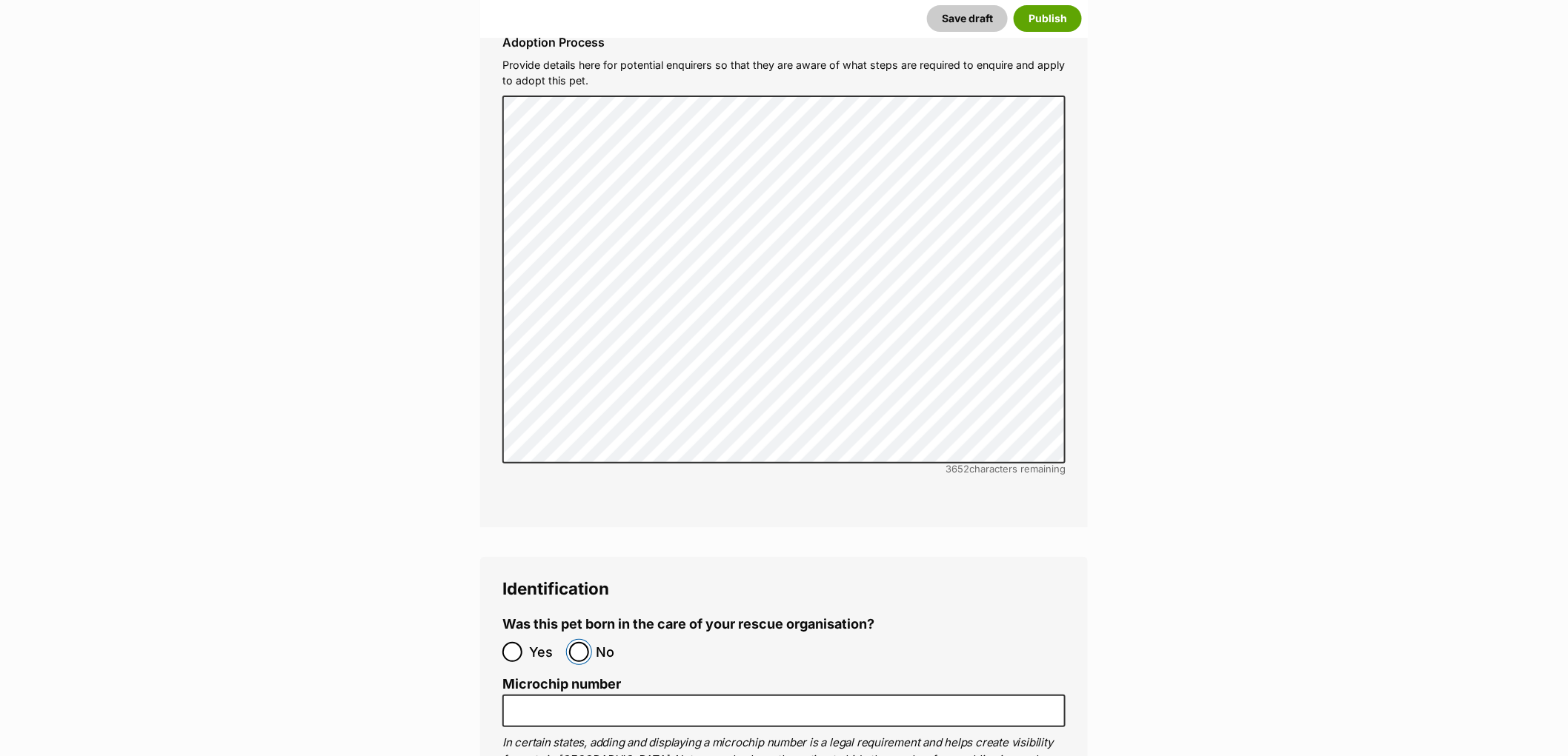
click at [583, 642] on input "No" at bounding box center [579, 652] width 20 height 20
radio input "true"
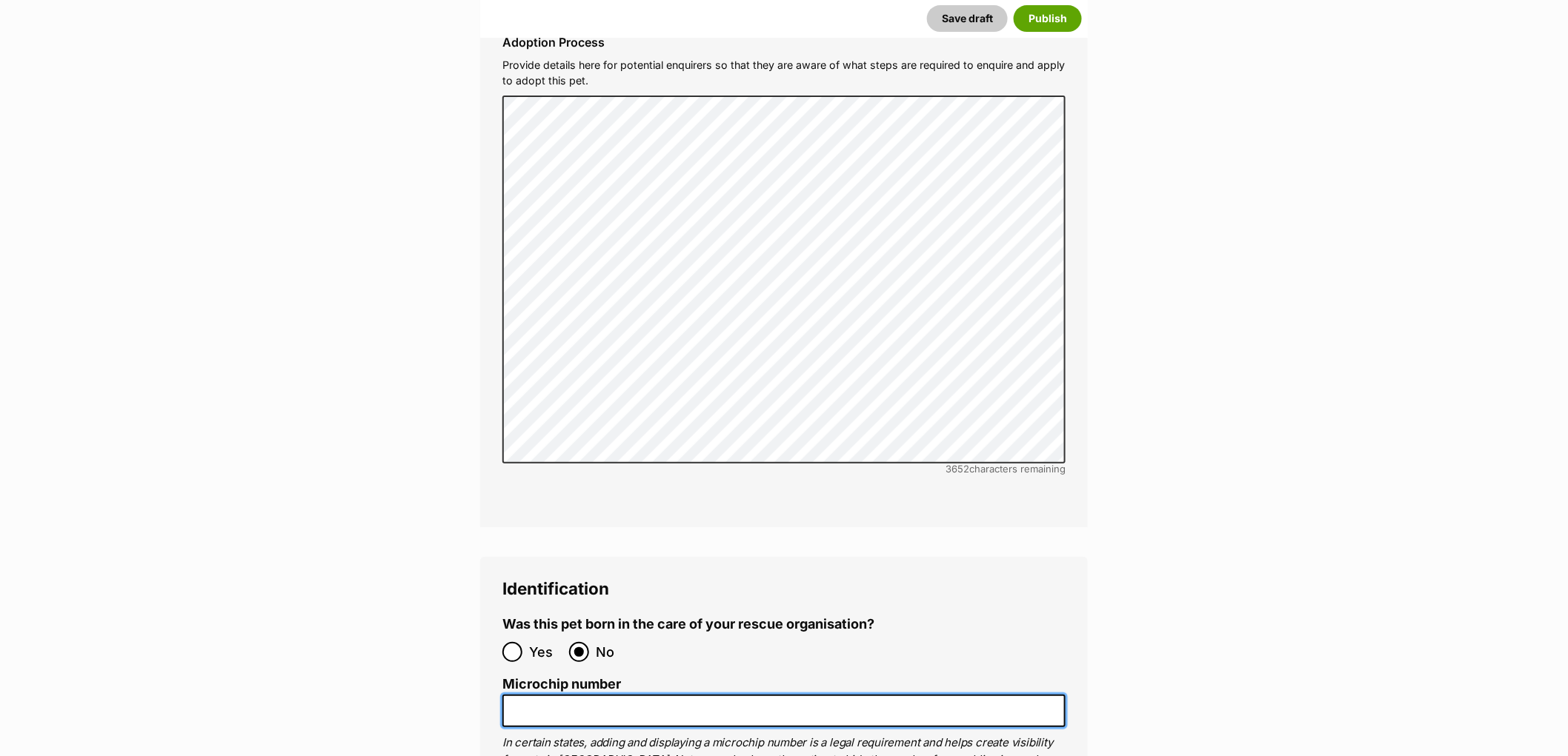
paste input "956000013224438"
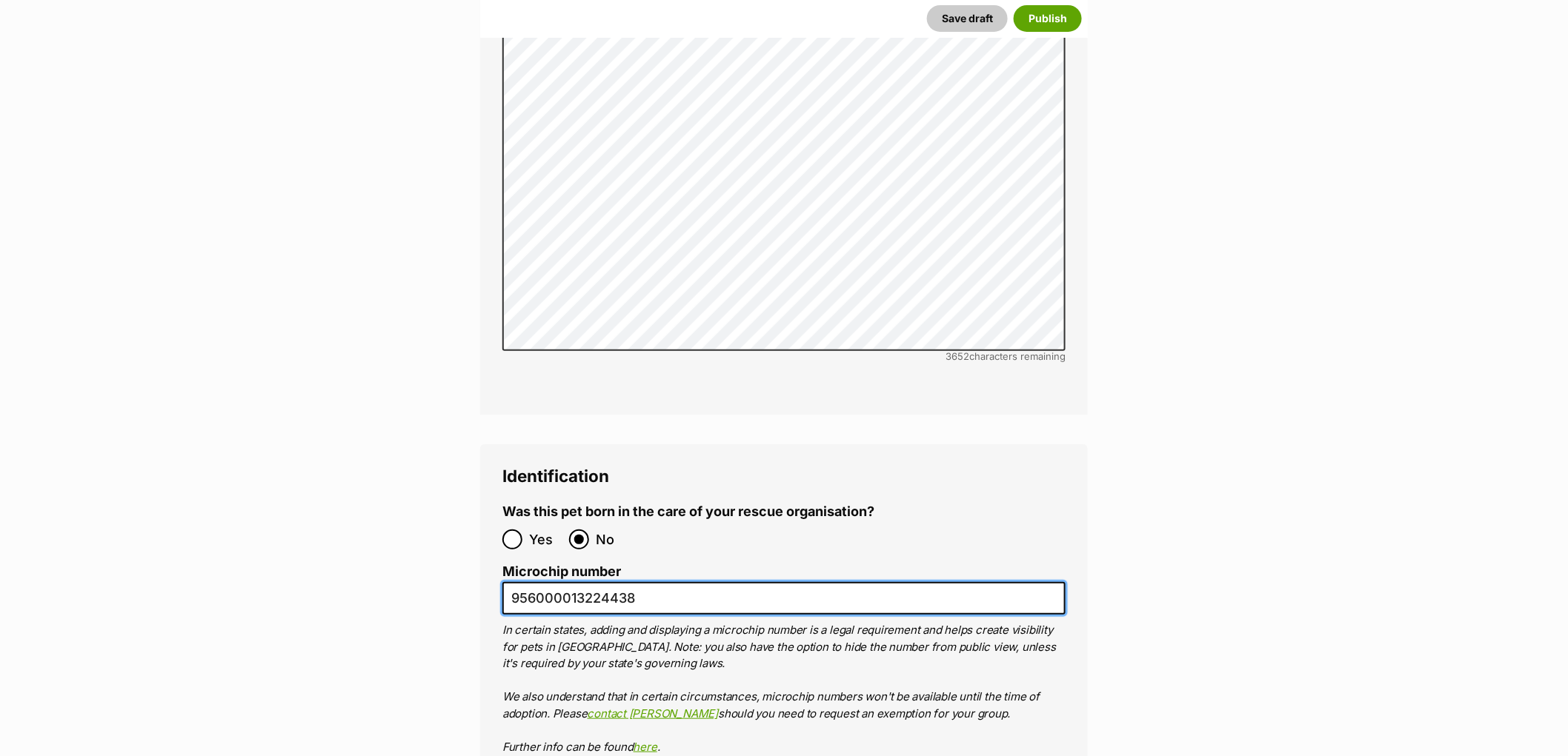
scroll to position [4869, 0]
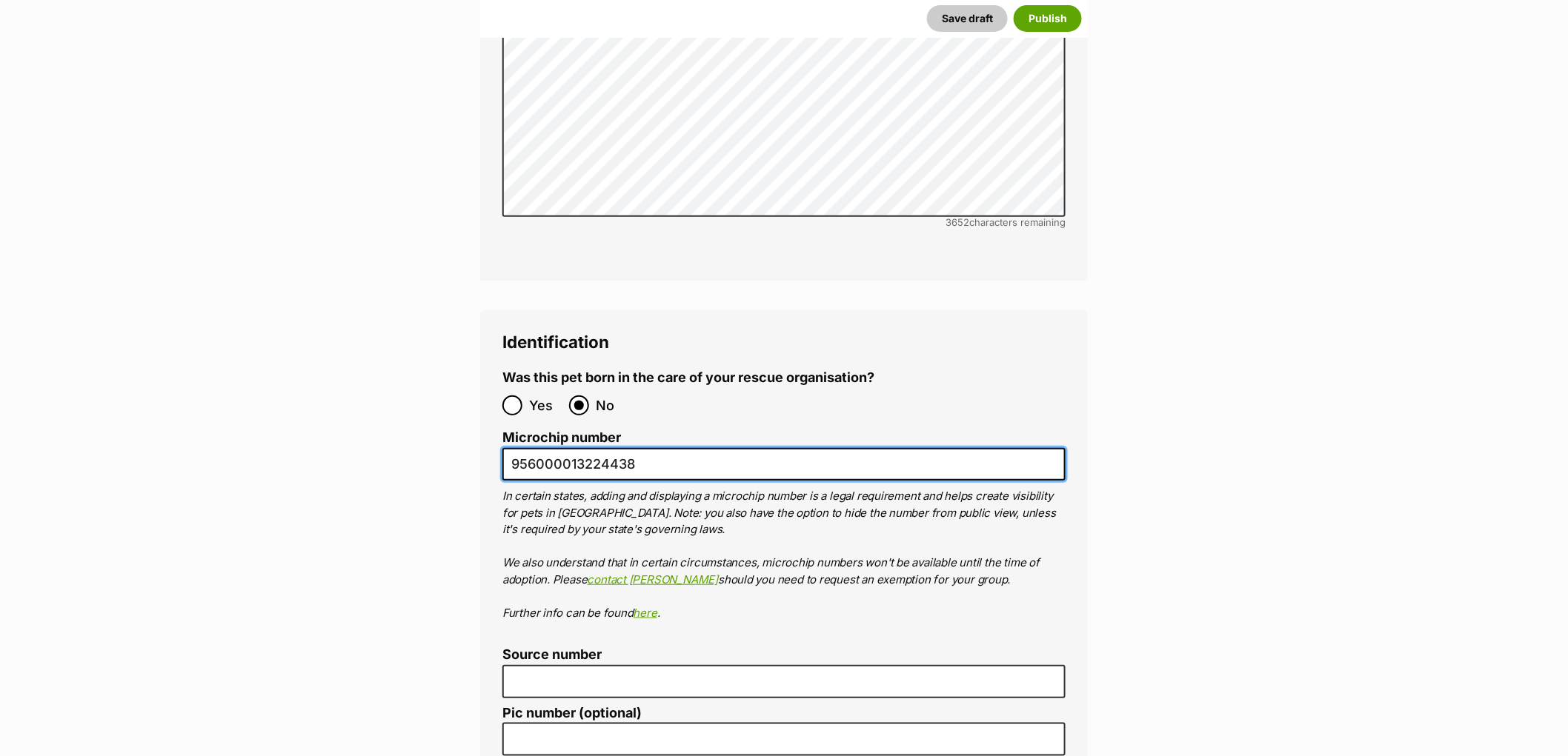
type input "956000013224438"
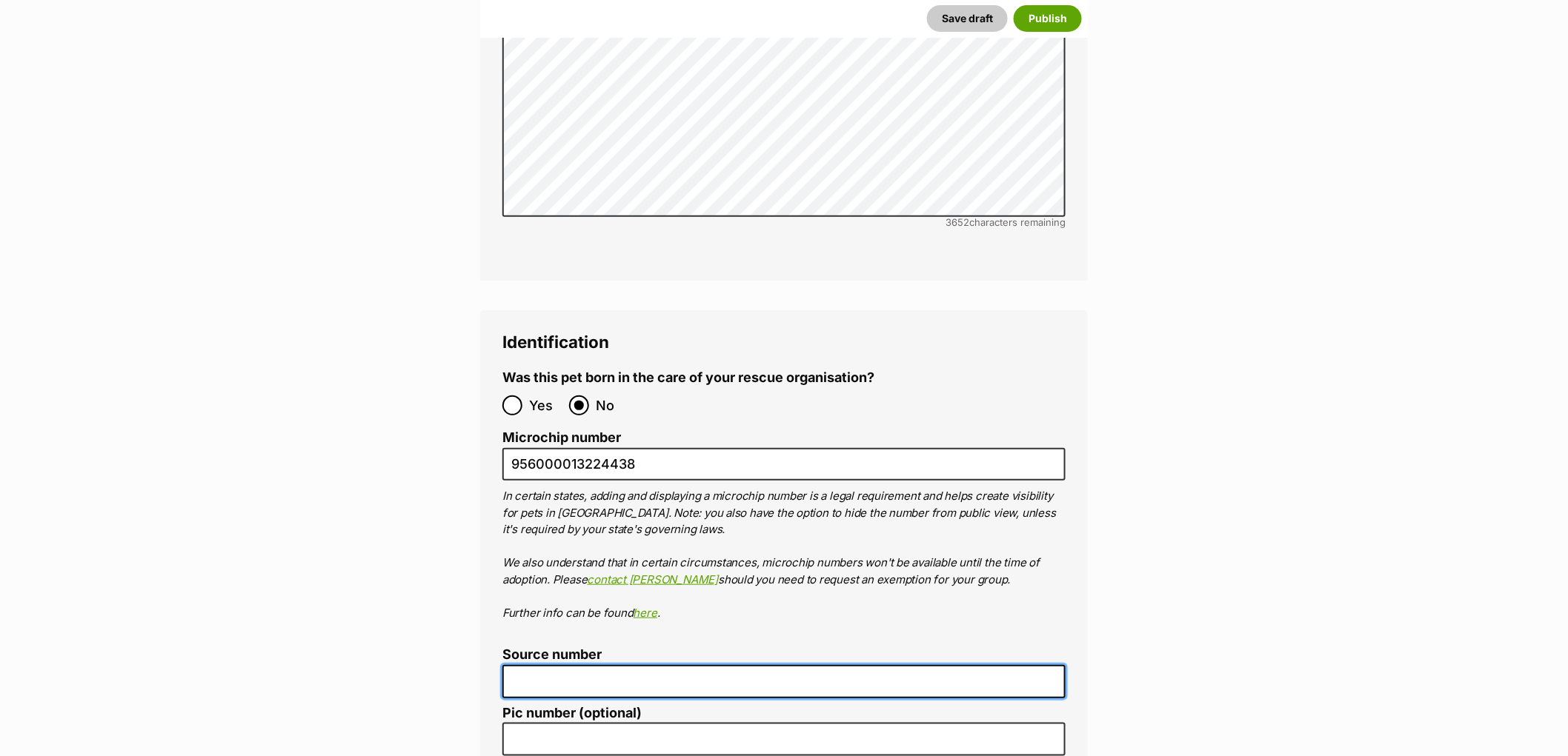
click at [583, 665] on input "Source number" at bounding box center [783, 681] width 563 height 33
type input "RE100081"
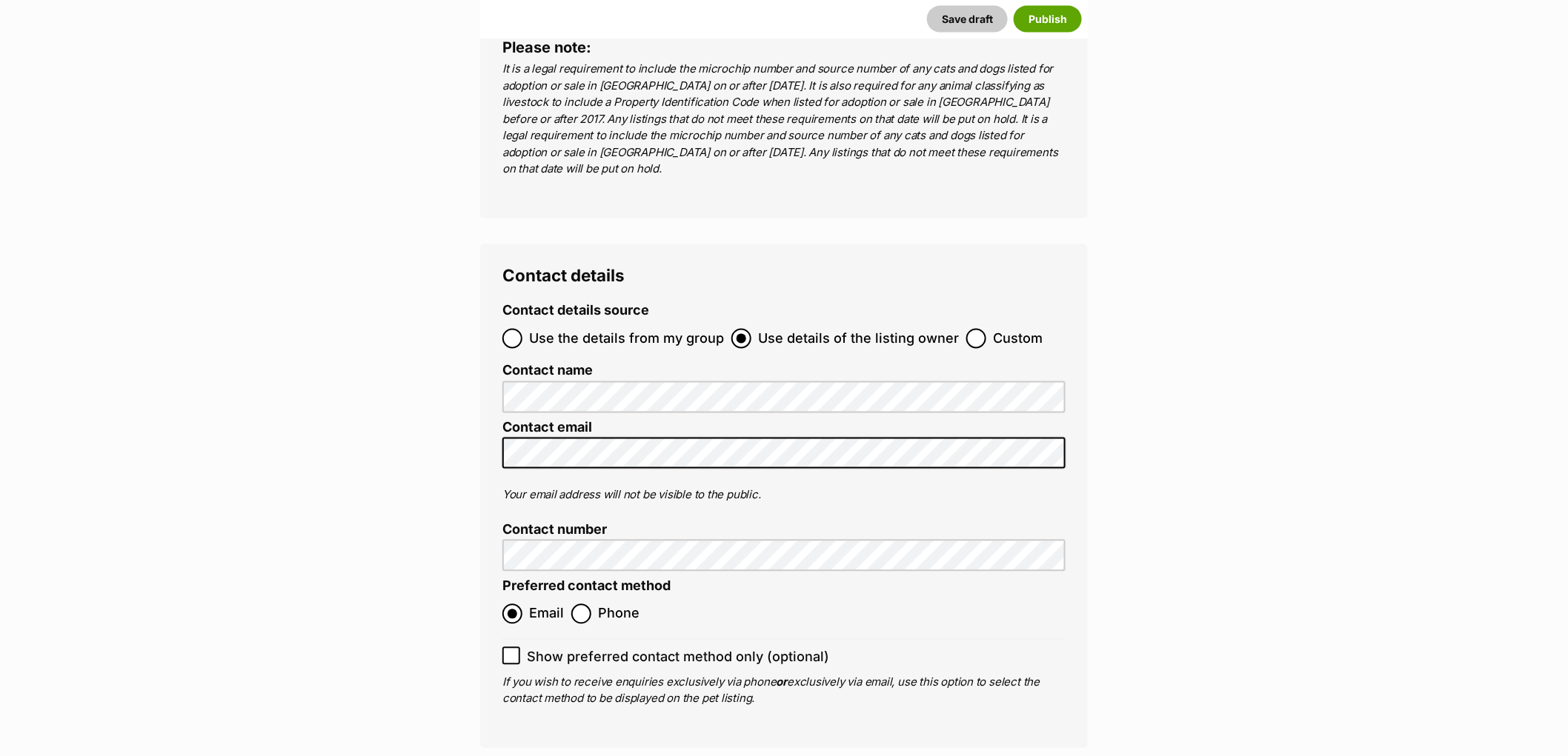
scroll to position [5692, 0]
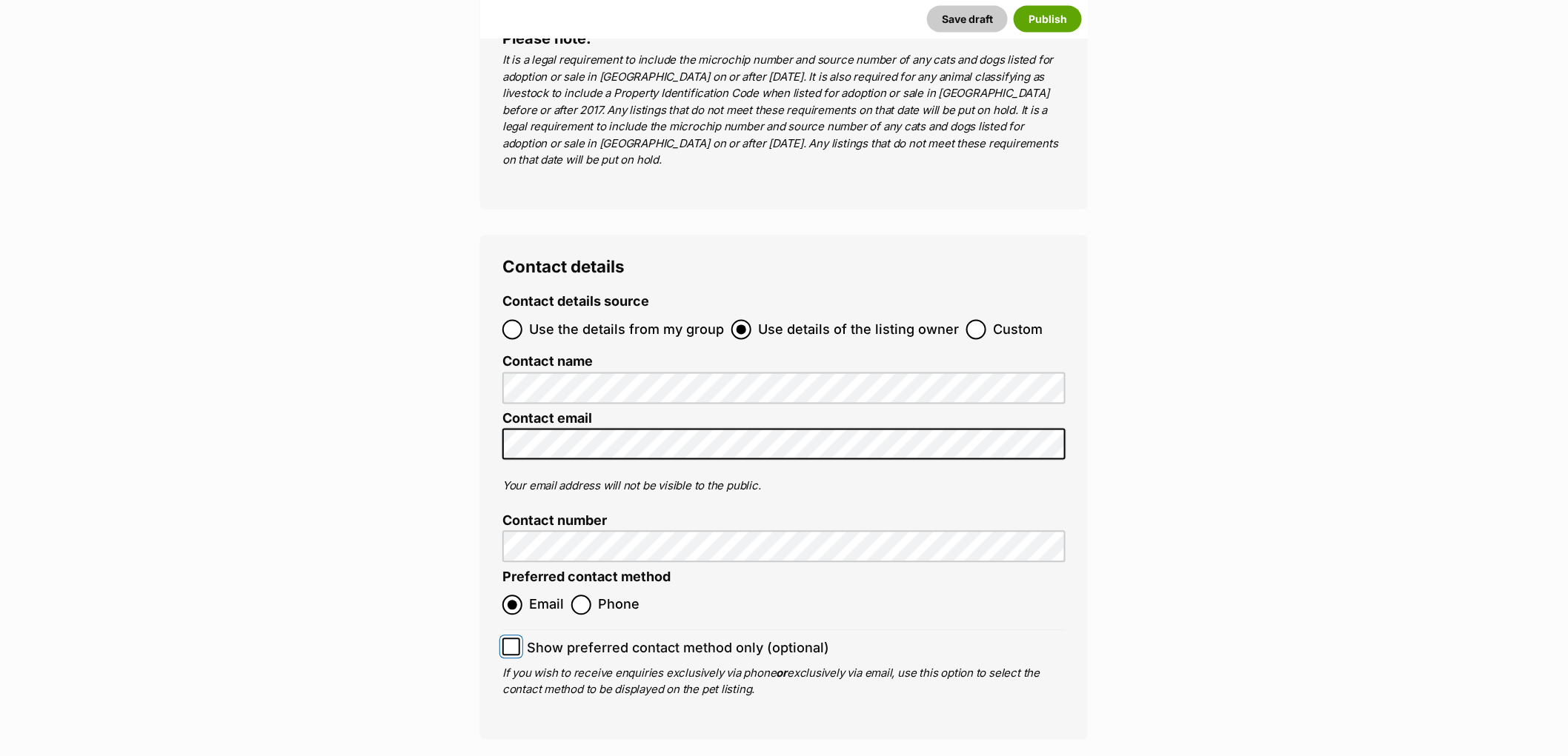
click at [518, 638] on input "Show preferred contact method only (optional)" at bounding box center [511, 647] width 18 height 18
checkbox input "true"
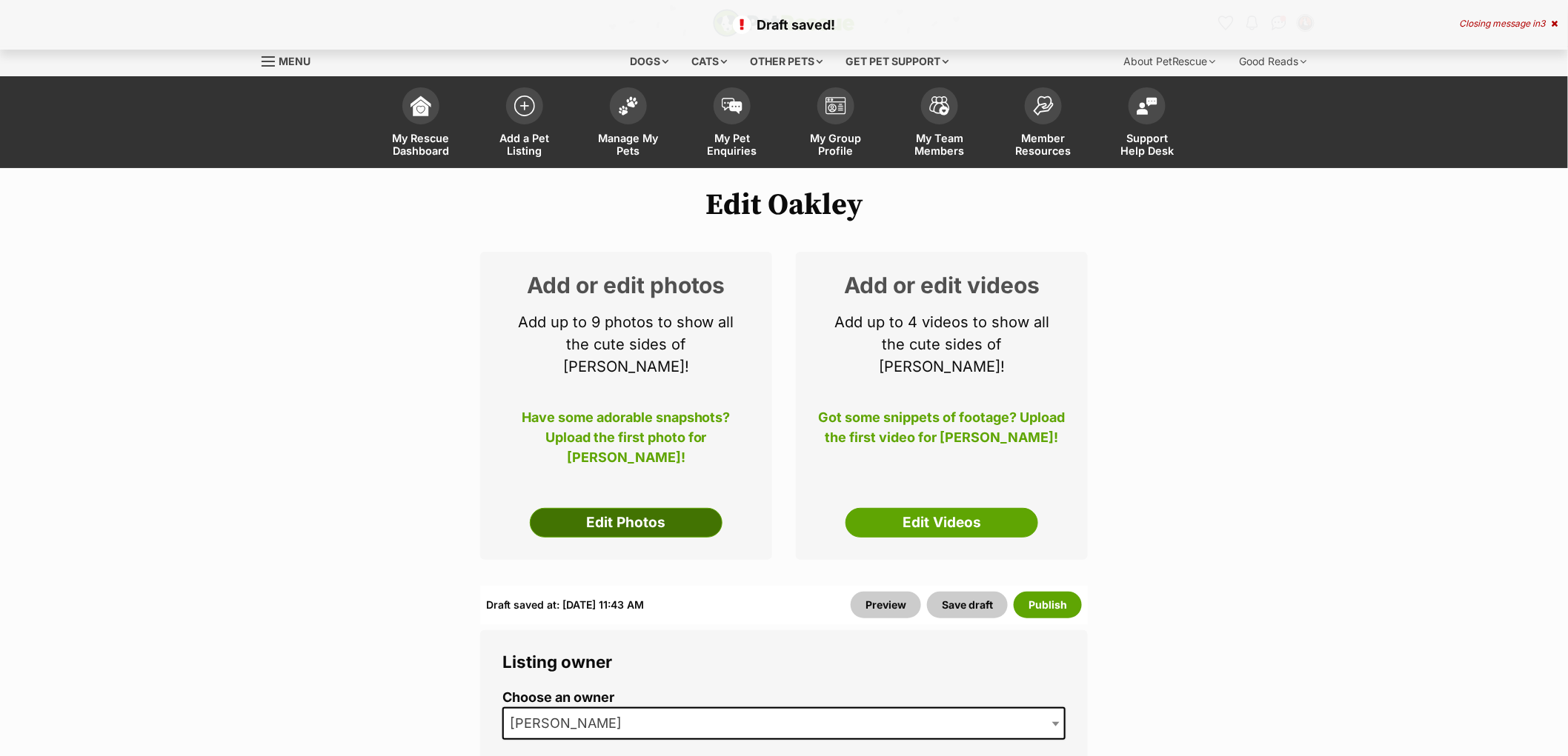
click at [601, 508] on link "Edit Photos" at bounding box center [626, 523] width 193 height 29
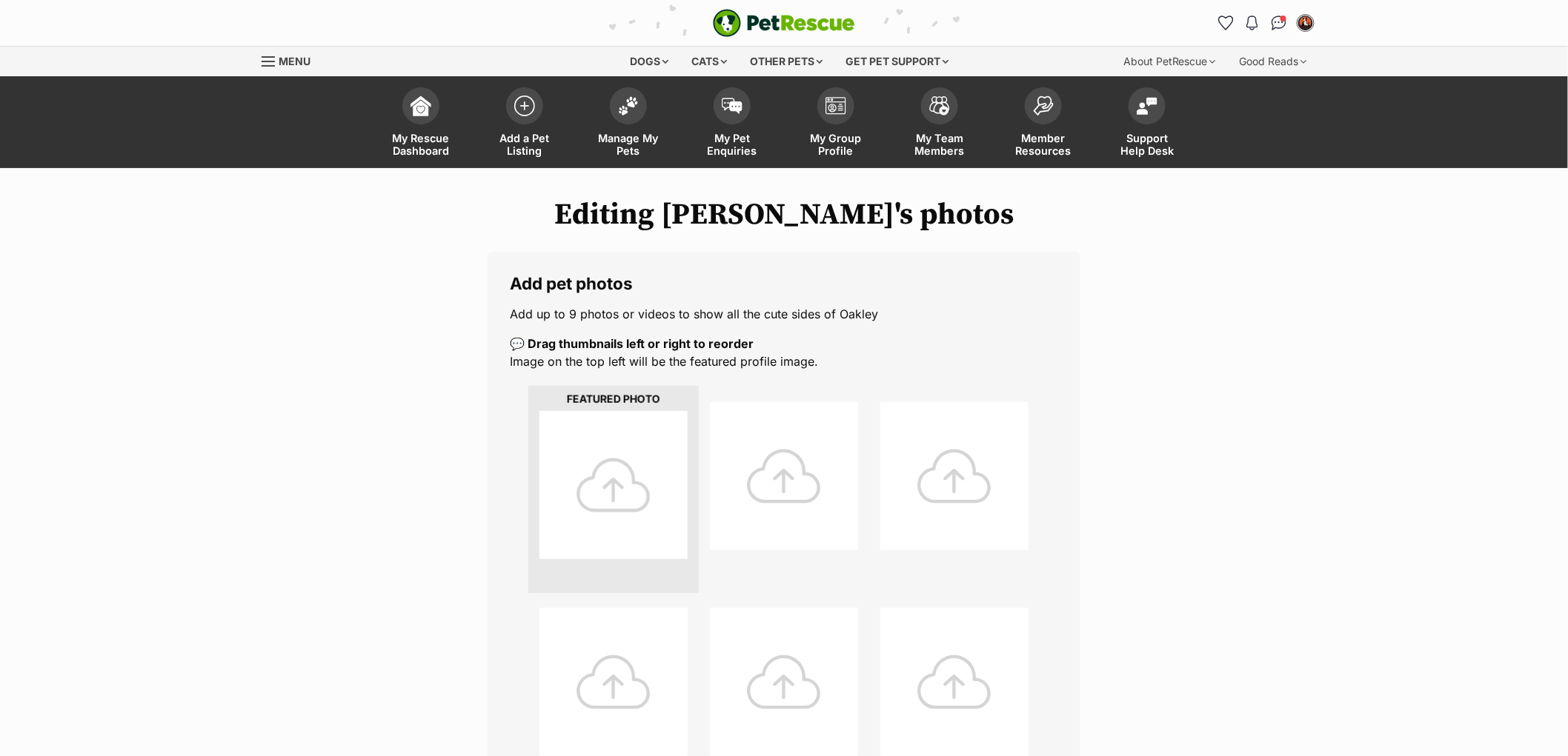
click at [619, 452] on div at bounding box center [613, 485] width 148 height 148
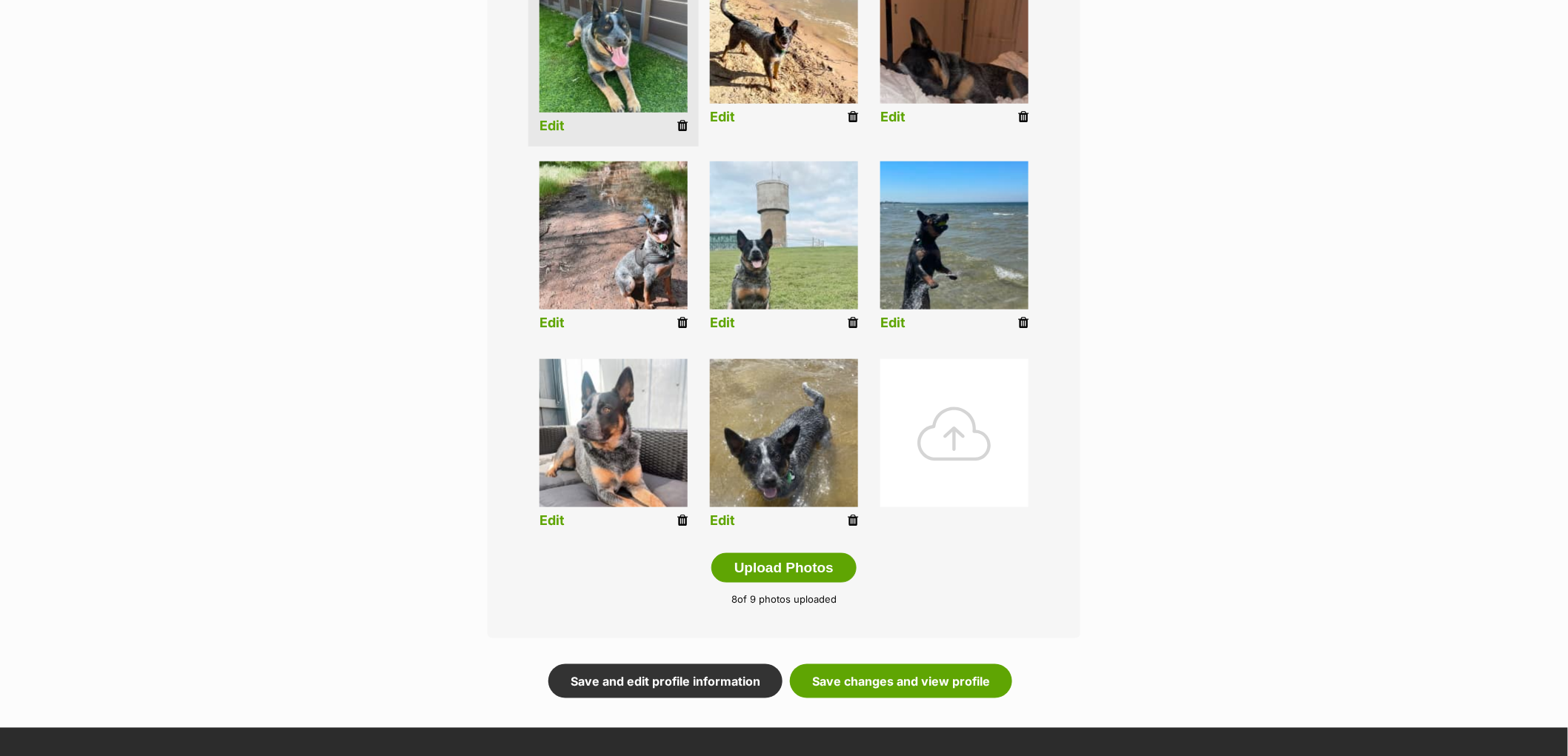
scroll to position [493, 0]
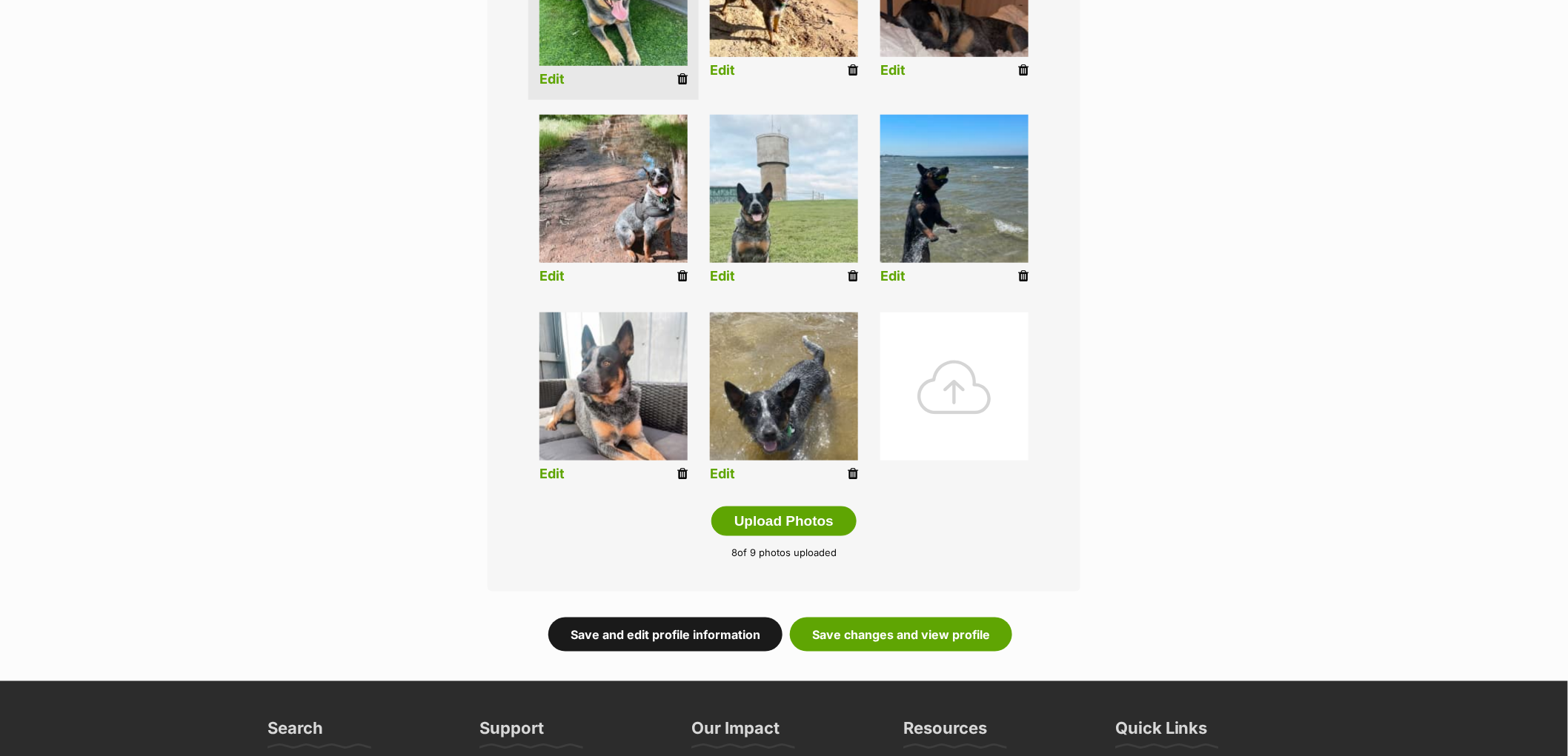
click at [656, 634] on link "Save and edit profile information" at bounding box center [665, 635] width 234 height 34
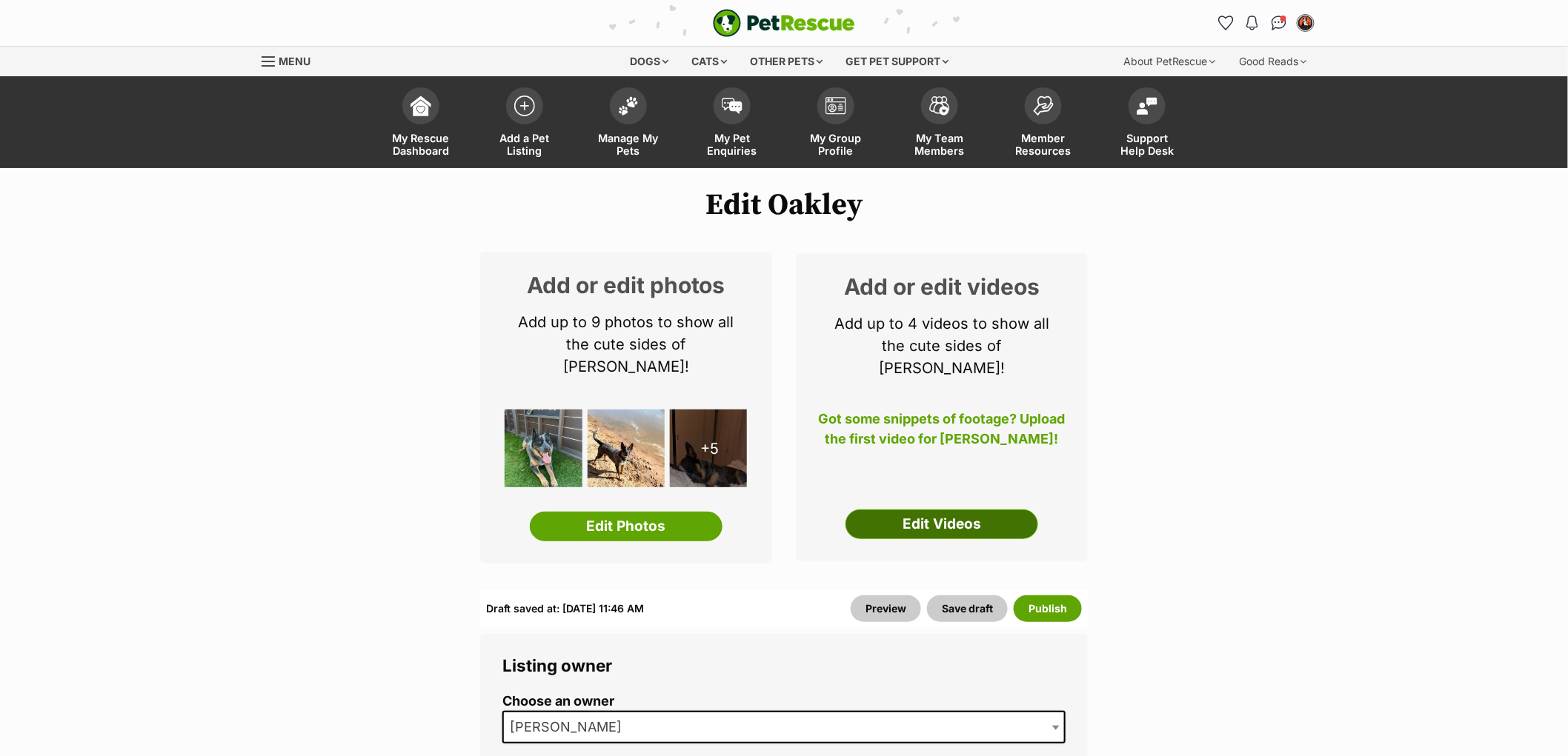
click at [944, 510] on link "Edit Videos" at bounding box center [942, 525] width 193 height 29
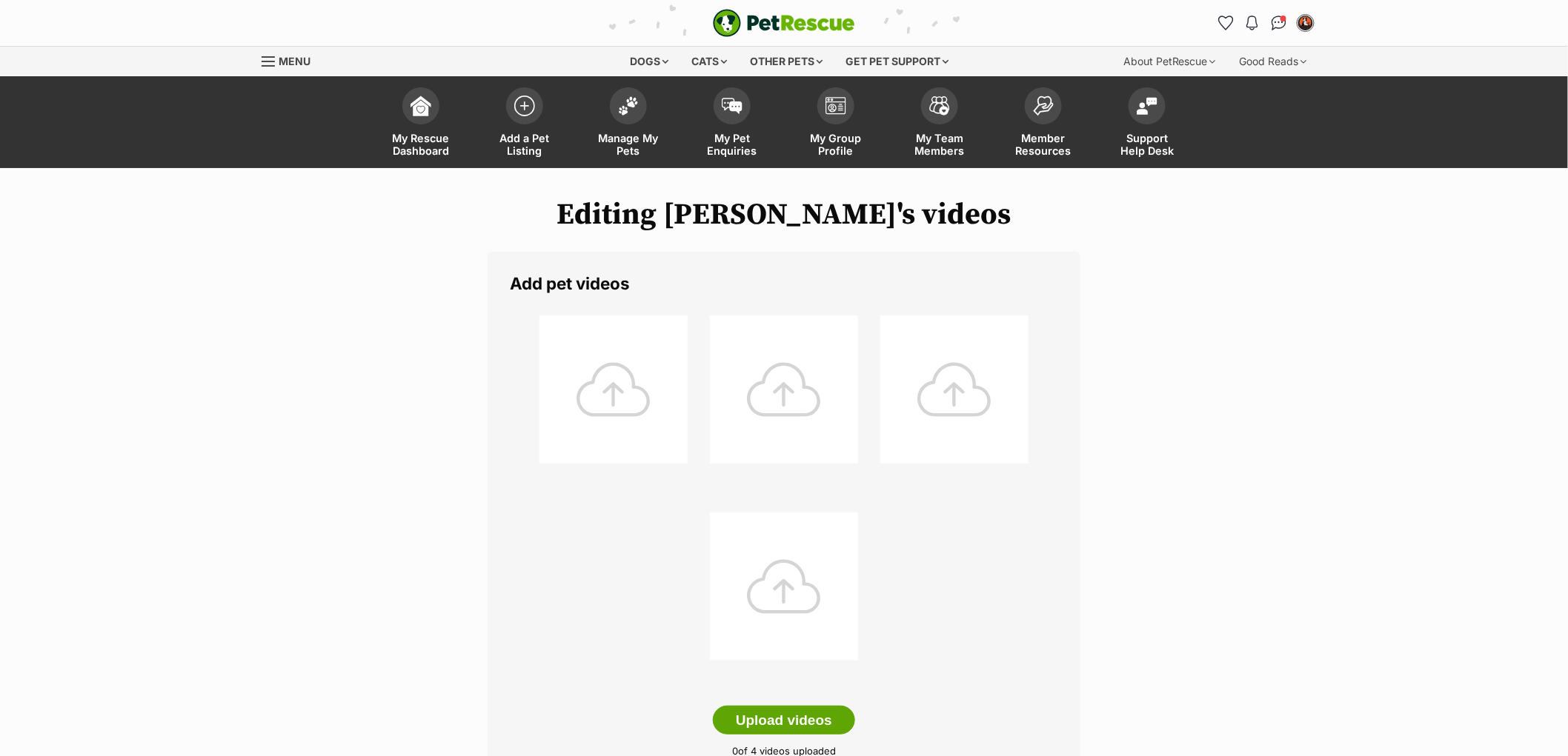
click at [633, 394] on div at bounding box center [613, 390] width 148 height 148
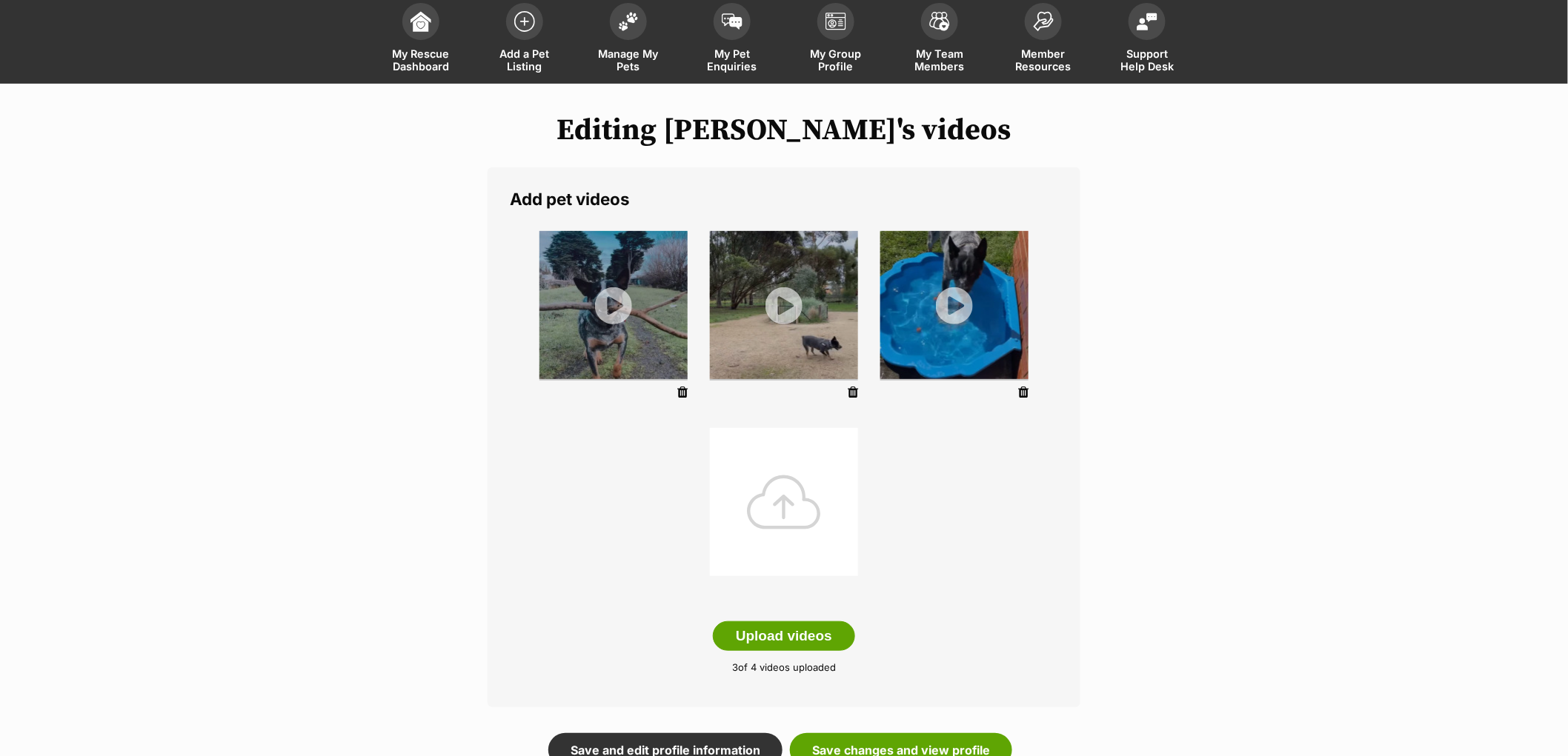
scroll to position [164, 0]
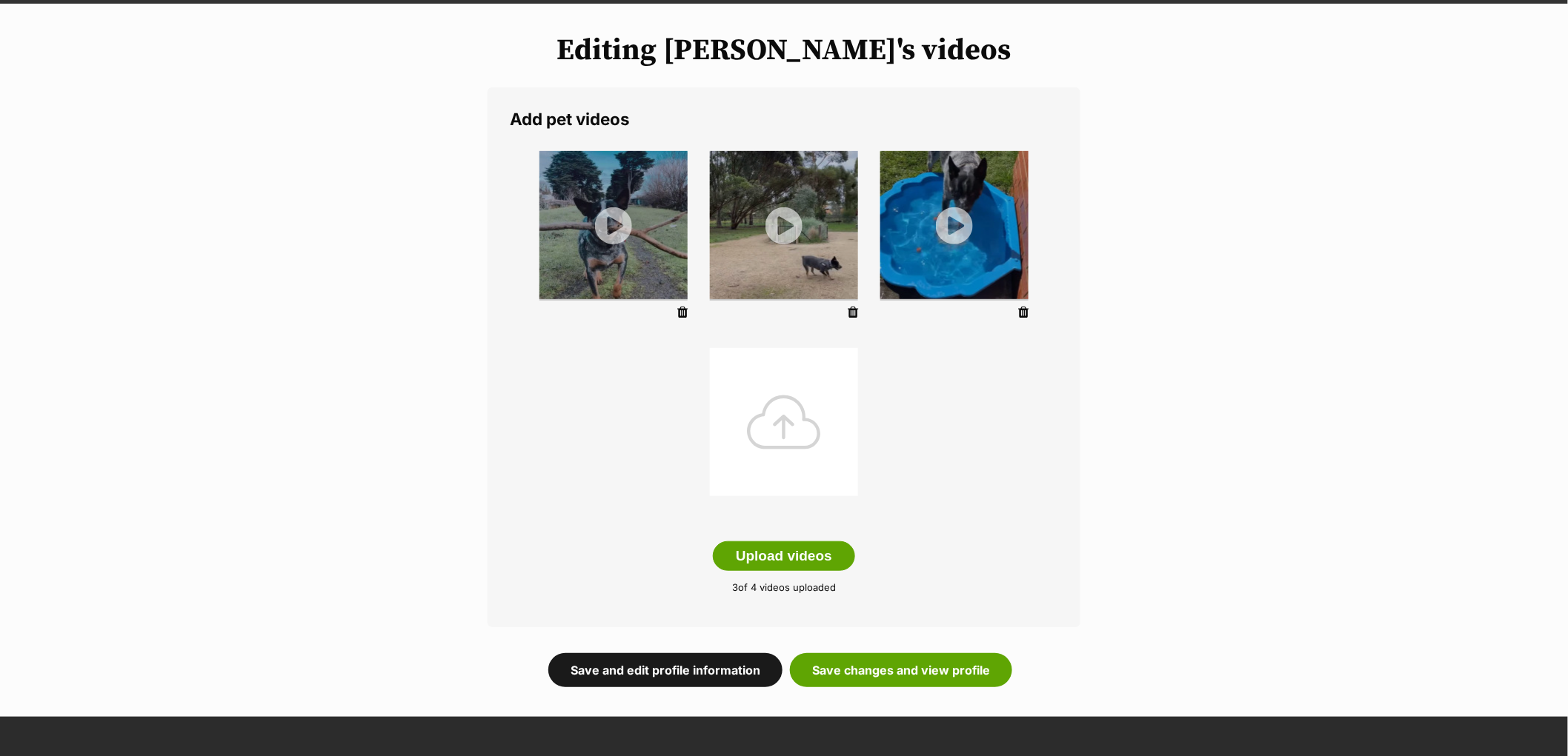
click at [669, 670] on link "Save and edit profile information" at bounding box center [665, 671] width 234 height 34
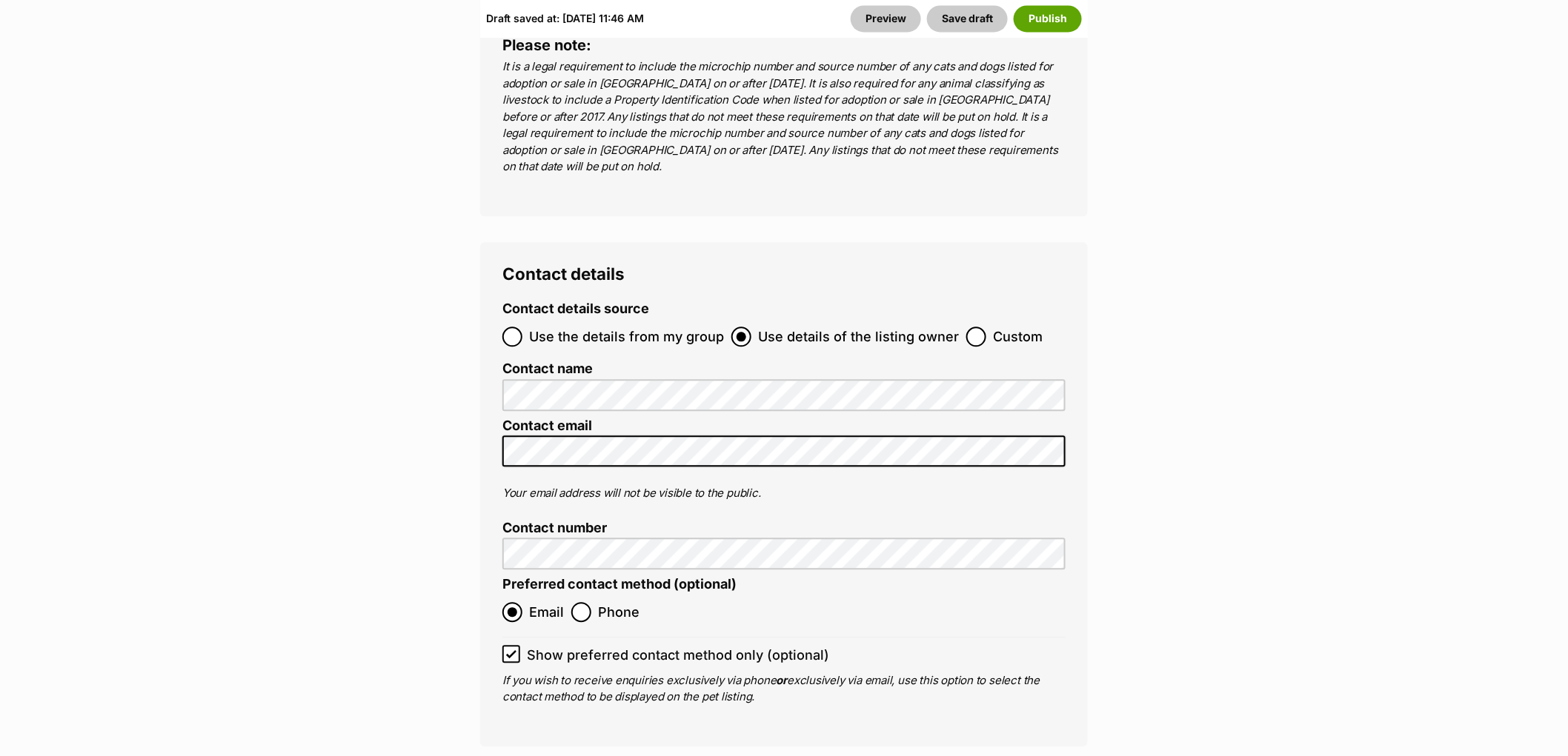
scroll to position [6090, 0]
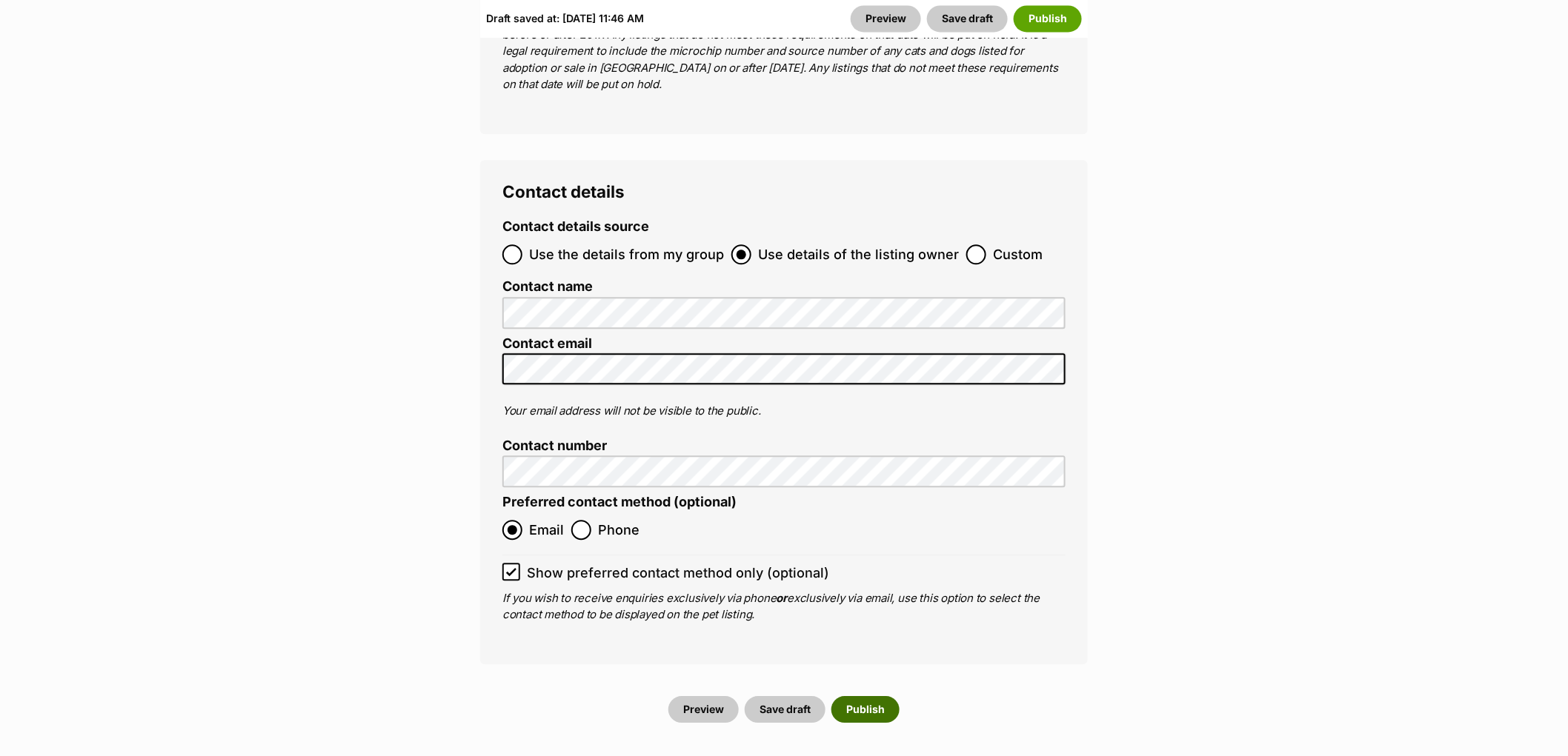
click at [864, 696] on button "Publish" at bounding box center [865, 709] width 68 height 27
